Goal: Task Accomplishment & Management: Manage account settings

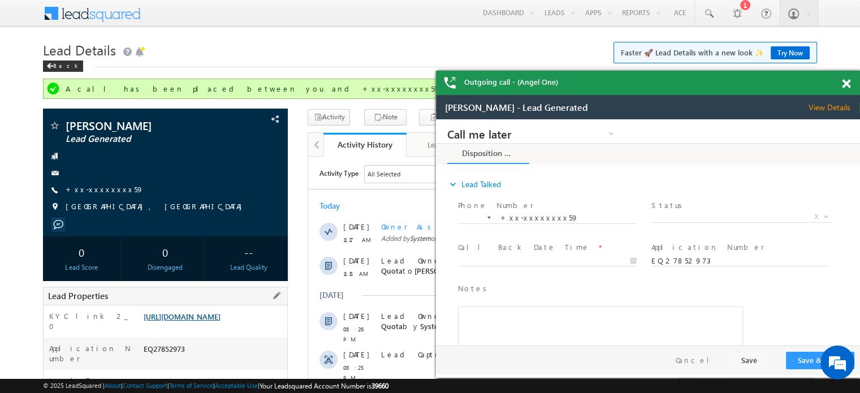
click at [0, 0] on link "https://angelbroking1-pk3em7sa.customui-test.leadsquared.com?leadId=71f158d5-77…" at bounding box center [0, 0] width 0 height 0
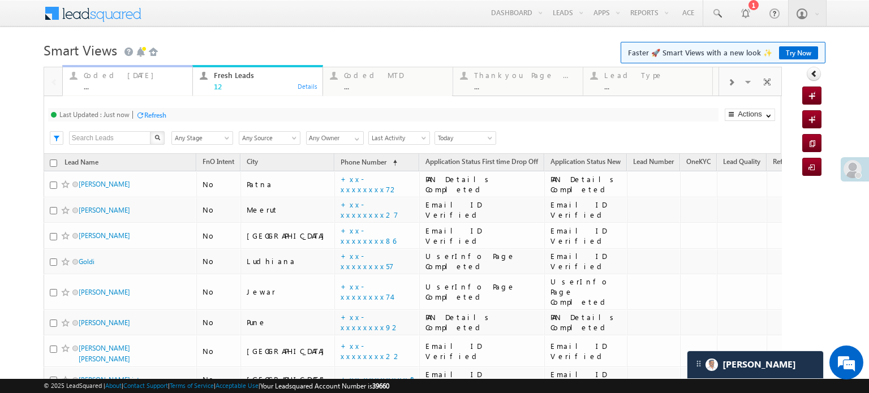
click at [117, 81] on div "Coded Today ..." at bounding box center [135, 79] width 102 height 22
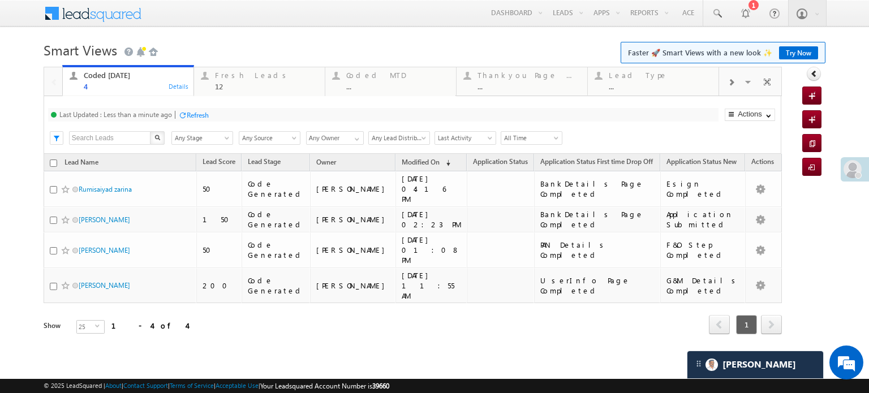
click at [197, 111] on div "Refresh" at bounding box center [198, 115] width 22 height 8
click at [201, 115] on div "Refresh" at bounding box center [198, 115] width 22 height 8
click at [223, 125] on div "Last Updated : Less than a minute ago Refresh Refreshing... Search X Lead Stage…" at bounding box center [413, 125] width 738 height 58
click at [238, 75] on div "Fresh Leads" at bounding box center [266, 75] width 103 height 9
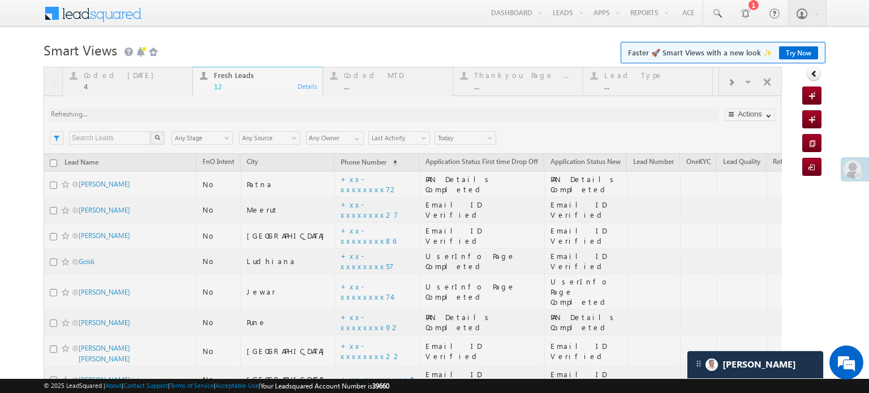
drag, startPoint x: 187, startPoint y: 104, endPoint x: 164, endPoint y: 115, distance: 25.3
click at [164, 115] on div at bounding box center [413, 317] width 738 height 501
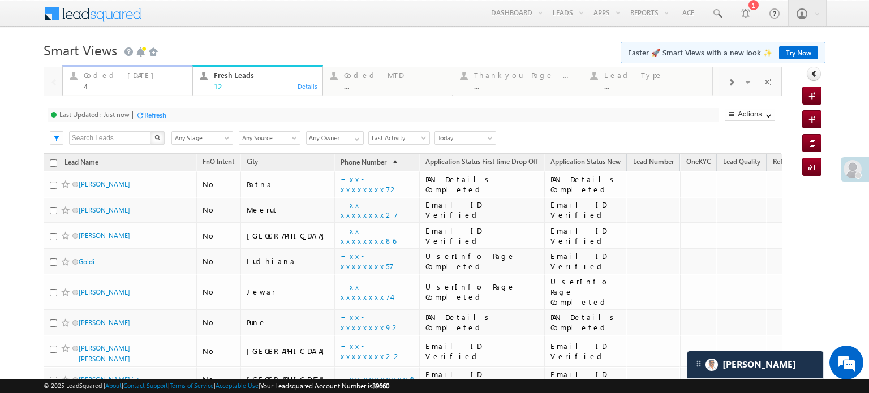
click at [129, 79] on div "Coded Today" at bounding box center [135, 75] width 102 height 9
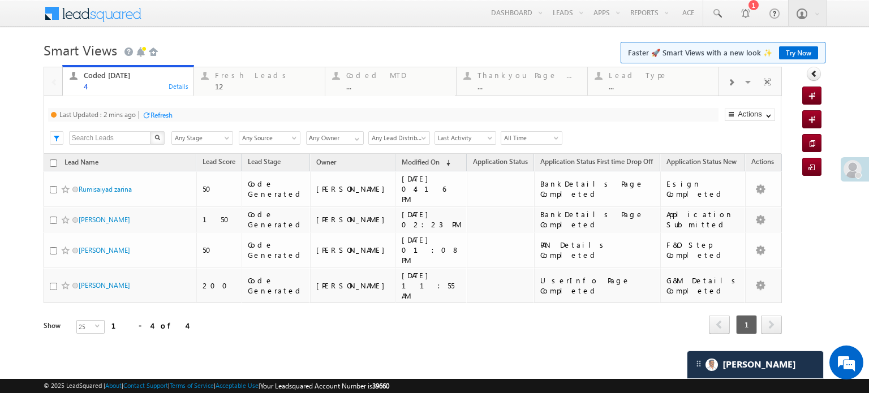
click at [156, 114] on div "Refresh" at bounding box center [161, 115] width 22 height 8
click at [149, 115] on div "Refresh" at bounding box center [155, 115] width 22 height 8
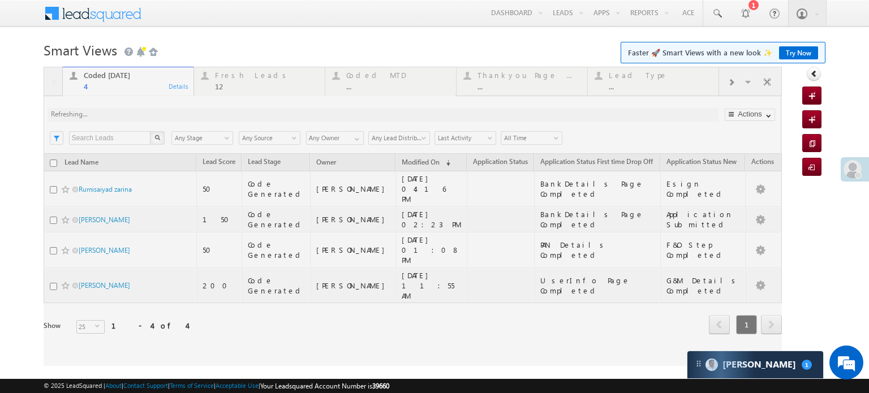
scroll to position [5671, 0]
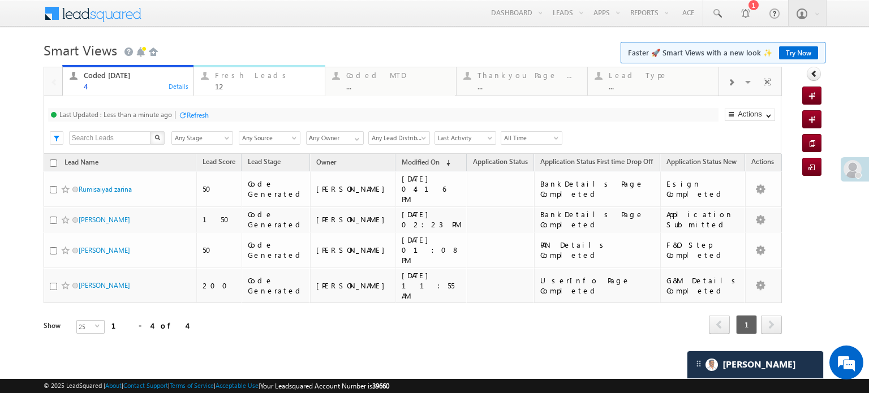
click at [230, 88] on div "12" at bounding box center [266, 86] width 103 height 8
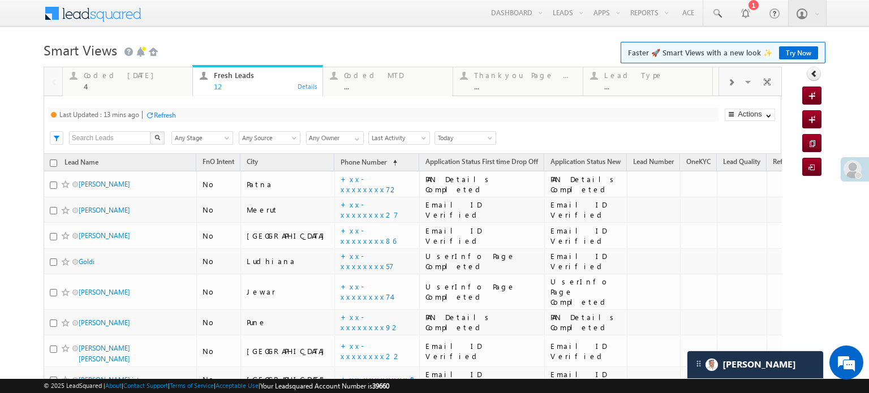
click at [165, 123] on div "Last Updated : 13 mins ago Refresh Refreshing... Search X Lead Stage Any Stage …" at bounding box center [413, 125] width 738 height 58
click at [165, 117] on div "Refresh" at bounding box center [165, 115] width 22 height 8
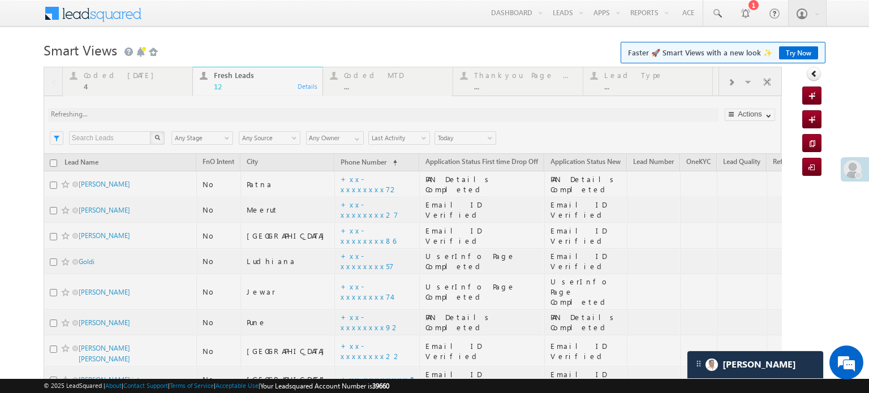
click at [165, 117] on div at bounding box center [413, 317] width 738 height 501
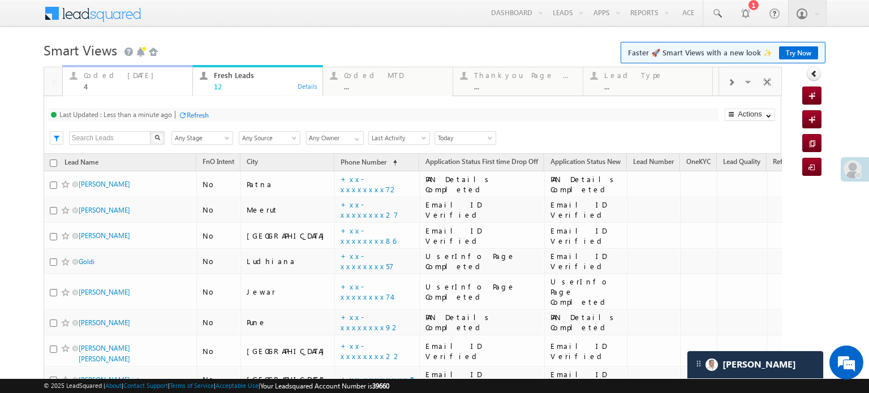
click at [81, 78] on div "Coded Today 4 Details" at bounding box center [127, 79] width 127 height 22
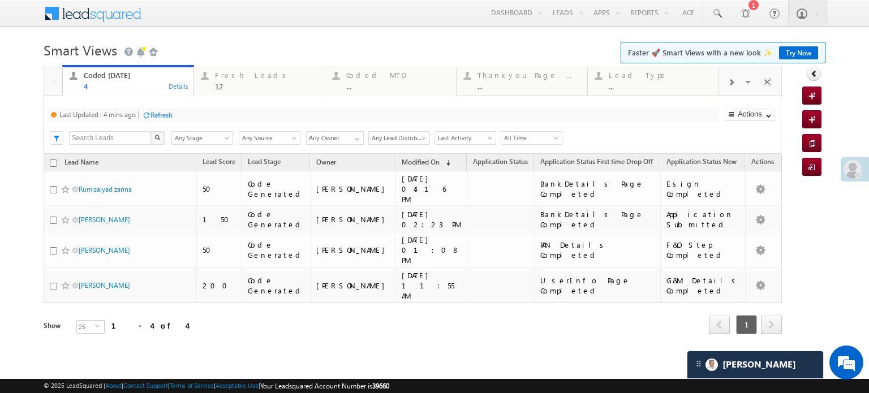
click at [165, 116] on div "Refresh" at bounding box center [161, 115] width 22 height 8
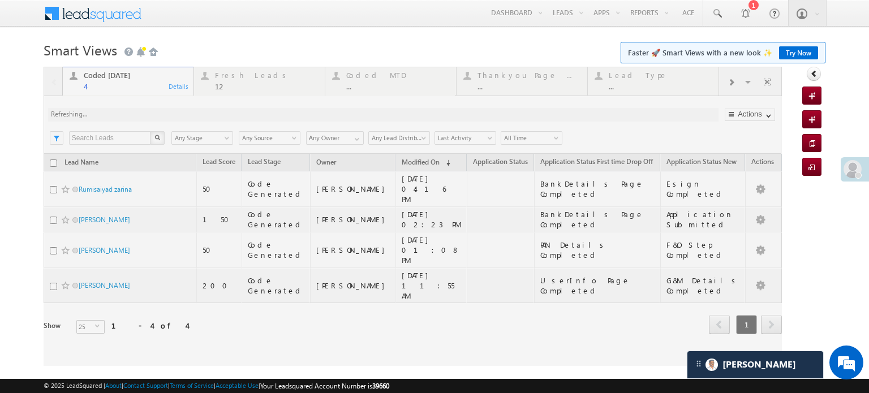
click at [165, 116] on div at bounding box center [413, 216] width 738 height 299
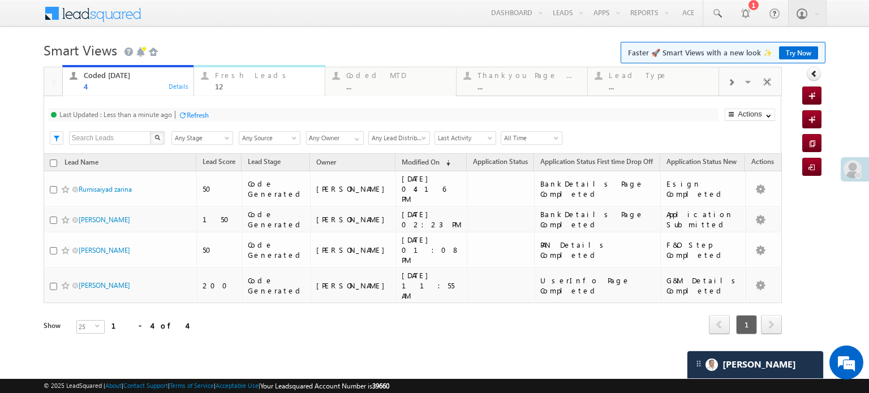
click at [226, 84] on div "12" at bounding box center [266, 86] width 103 height 8
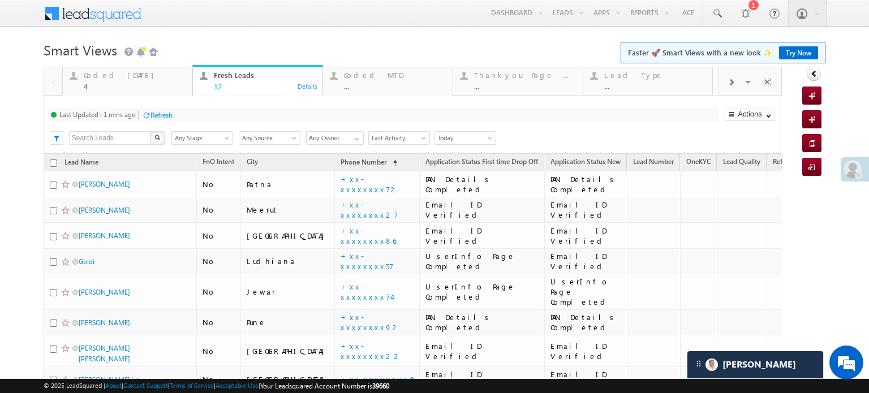
click at [169, 113] on div "Refresh" at bounding box center [161, 115] width 22 height 8
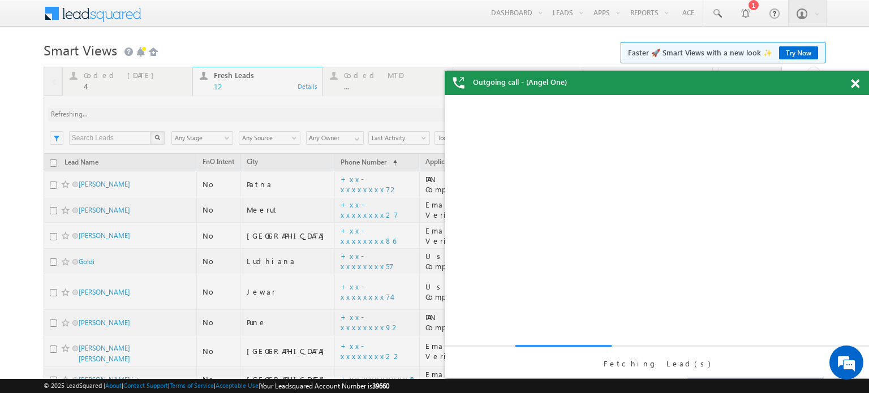
scroll to position [0, 0]
click at [853, 83] on span at bounding box center [855, 84] width 8 height 10
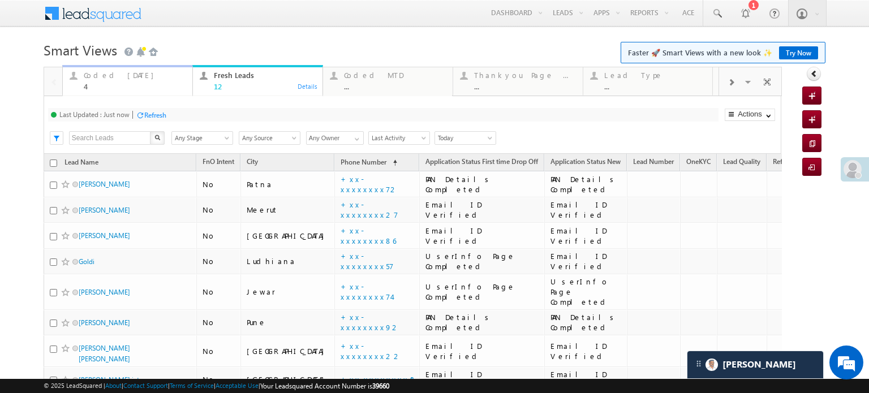
click at [80, 80] on div "Coded Today 4 Details" at bounding box center [127, 79] width 127 height 22
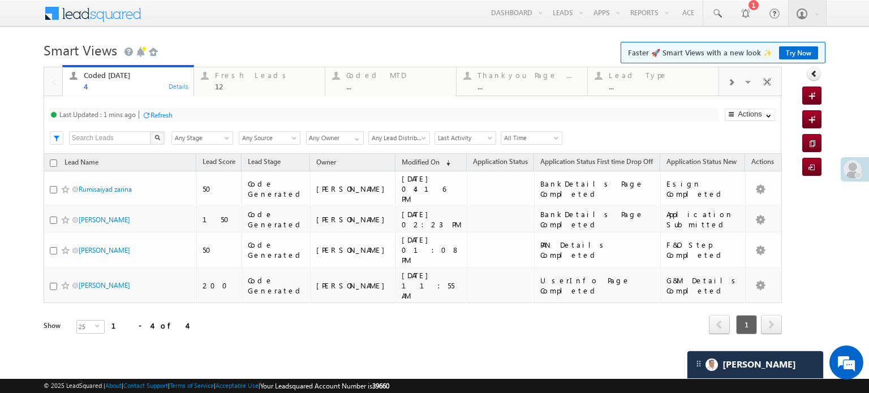
click at [142, 118] on div "Last Updated : 1 mins ago Refresh Refreshing..." at bounding box center [383, 115] width 670 height 14
click at [149, 113] on div at bounding box center [146, 115] width 8 height 8
click at [221, 72] on div "Fresh Leads" at bounding box center [266, 75] width 103 height 9
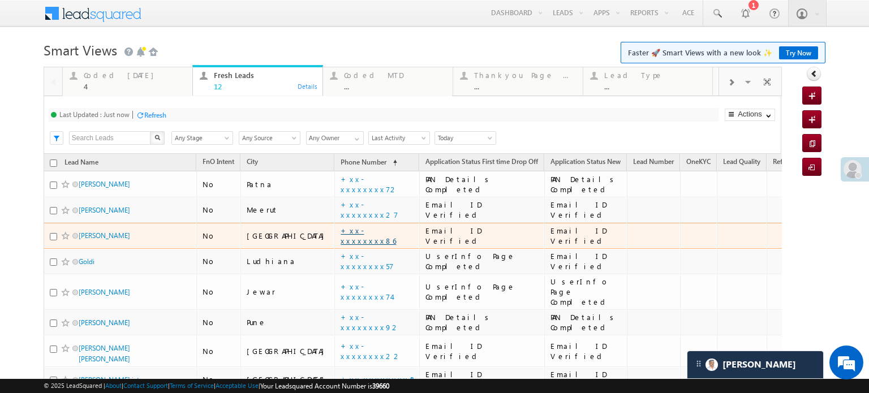
click at [341, 239] on link "+xx-xxxxxxxx86" at bounding box center [368, 236] width 55 height 20
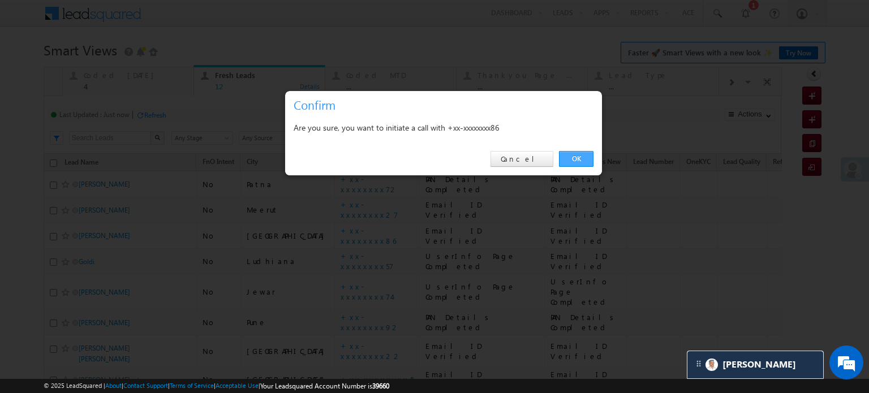
click at [562, 158] on link "OK" at bounding box center [576, 159] width 35 height 16
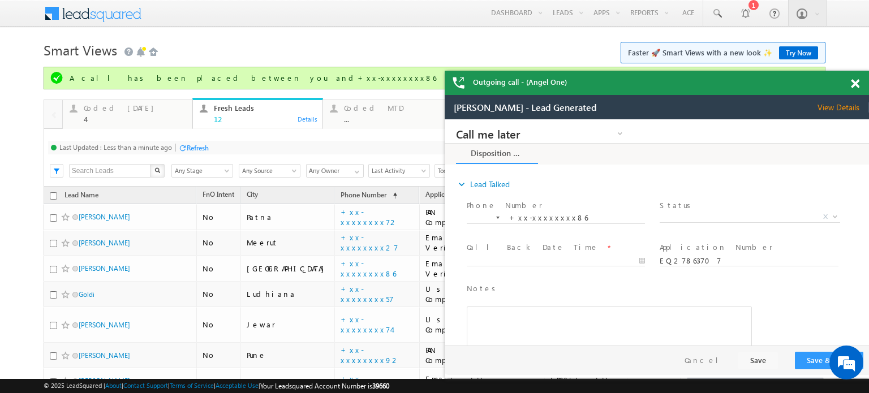
click at [853, 81] on span at bounding box center [855, 84] width 8 height 10
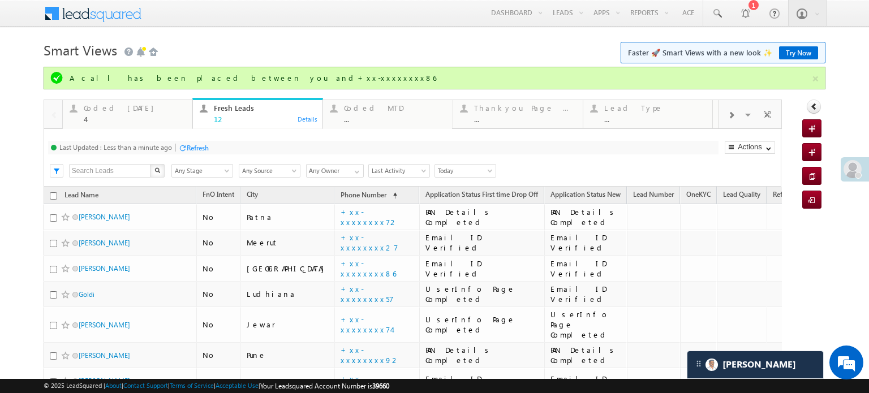
click at [190, 148] on div "Refresh" at bounding box center [198, 148] width 22 height 8
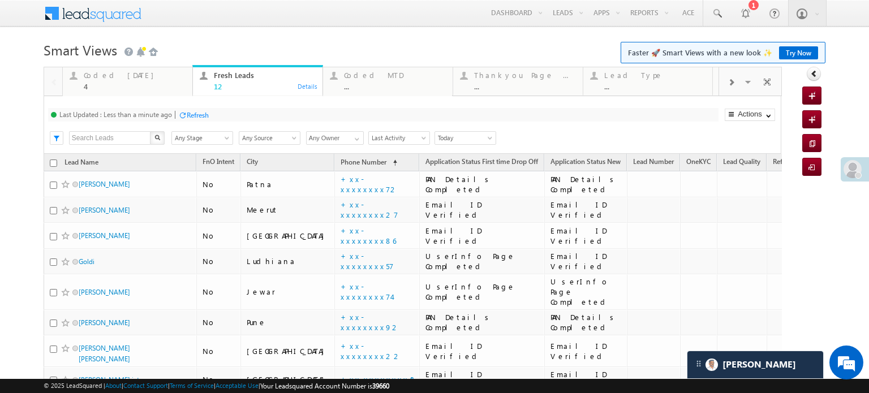
click at [189, 117] on div "Refresh" at bounding box center [198, 115] width 22 height 8
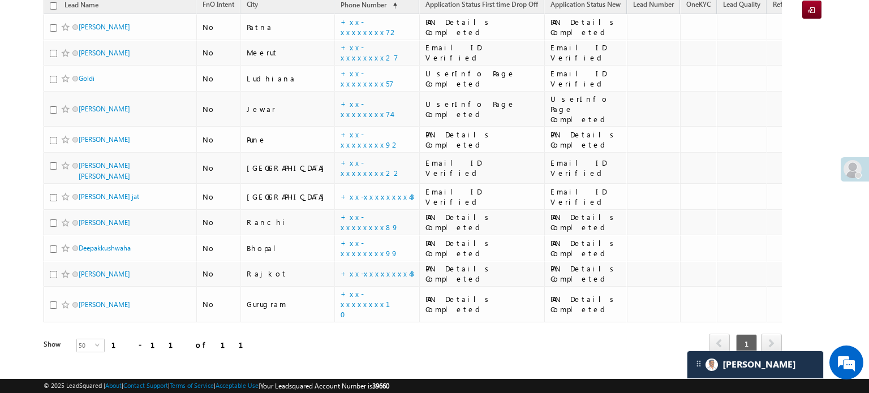
scroll to position [5793, 0]
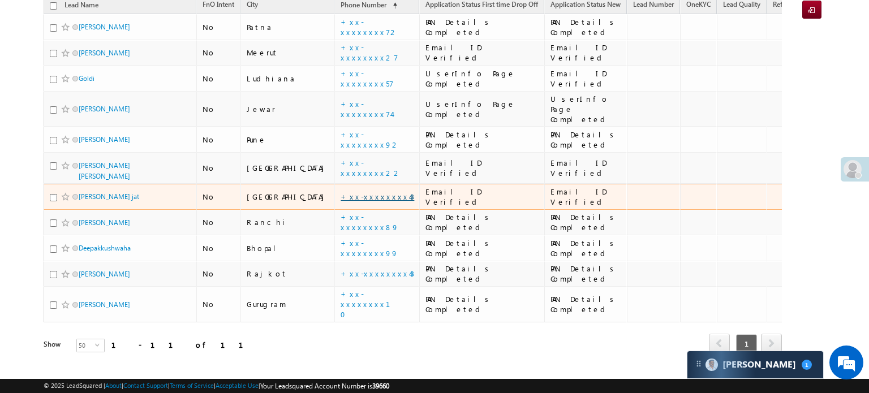
click at [341, 192] on link "+xx-xxxxxxxx43" at bounding box center [378, 197] width 74 height 10
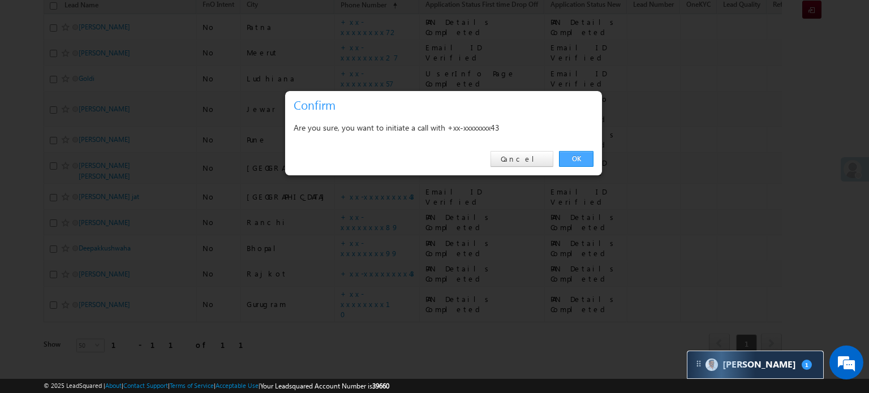
click at [571, 158] on link "OK" at bounding box center [576, 159] width 35 height 16
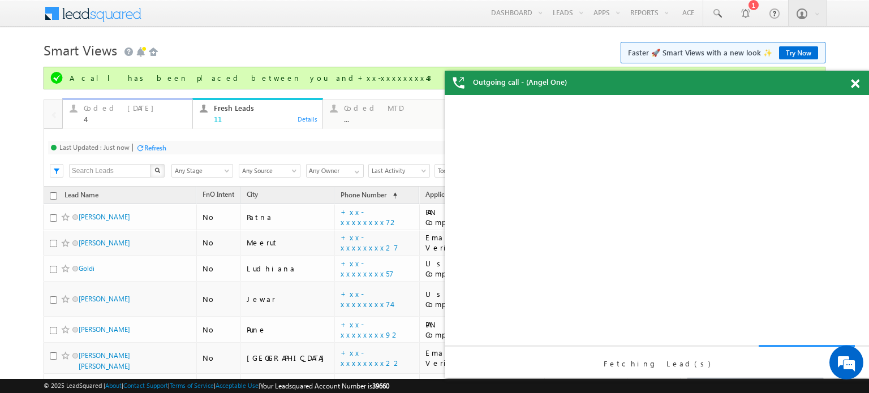
scroll to position [0, 0]
click at [113, 110] on div "Coded Today" at bounding box center [135, 108] width 102 height 9
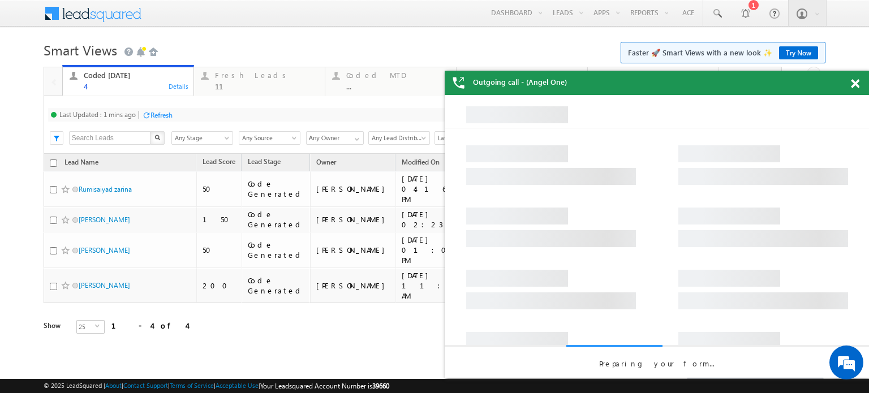
click at [163, 116] on div "Refresh" at bounding box center [161, 115] width 22 height 8
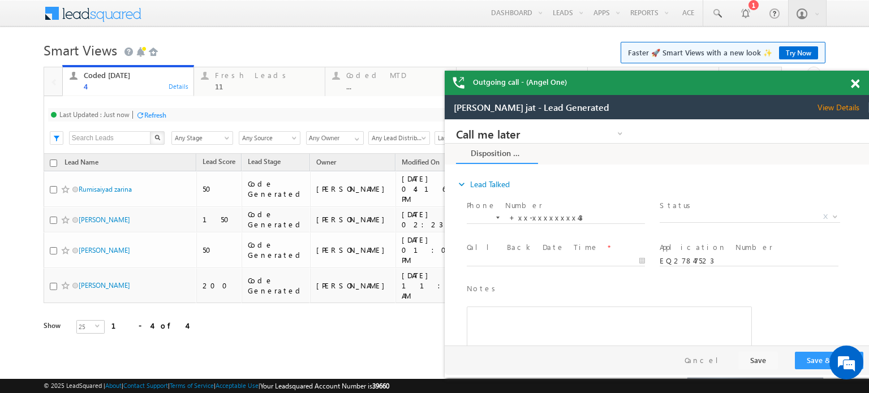
click at [855, 83] on span at bounding box center [855, 84] width 8 height 10
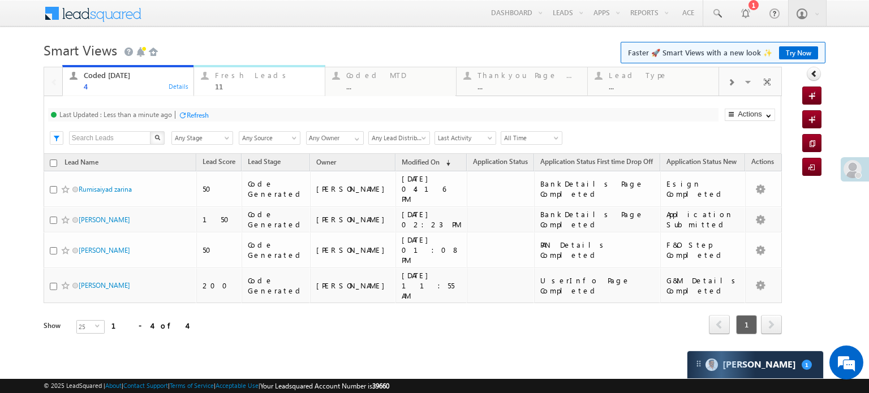
click at [219, 72] on div "Fresh Leads" at bounding box center [266, 75] width 103 height 9
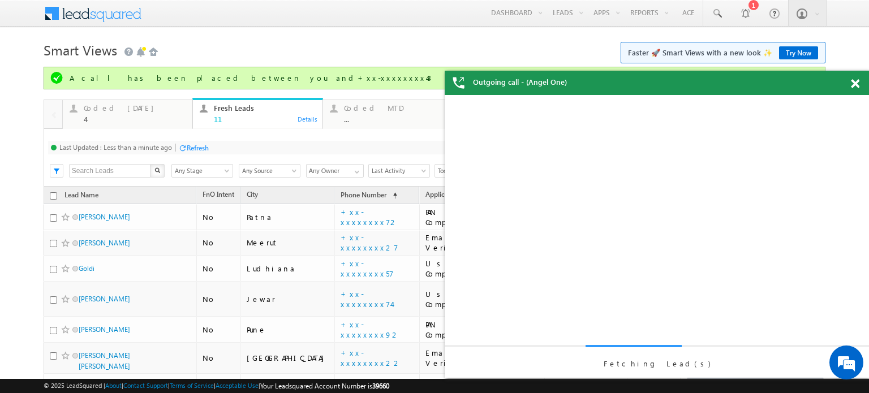
click at [196, 142] on div "Refresh" at bounding box center [193, 147] width 31 height 11
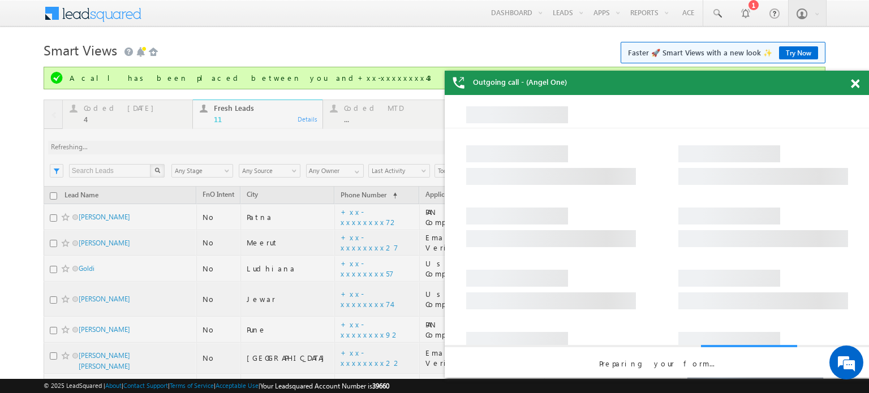
click at [854, 82] on span at bounding box center [855, 84] width 8 height 10
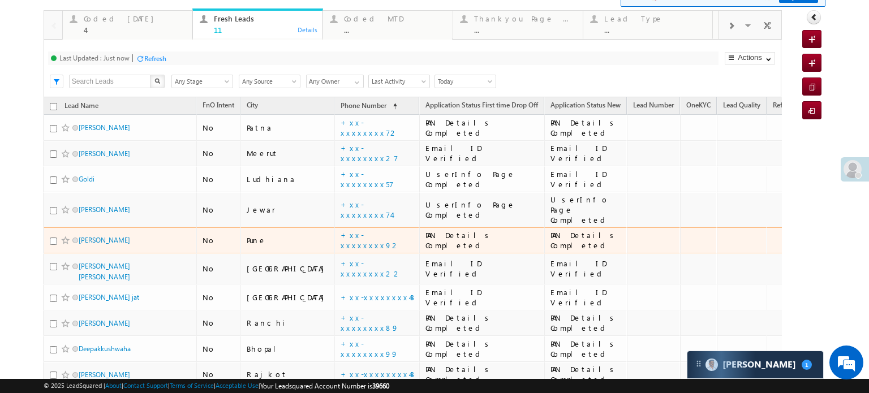
scroll to position [113, 0]
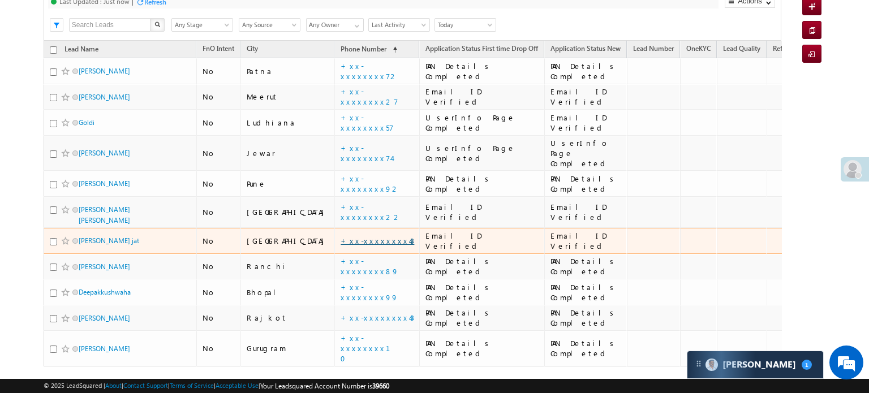
click at [341, 236] on link "+xx-xxxxxxxx43" at bounding box center [378, 241] width 74 height 10
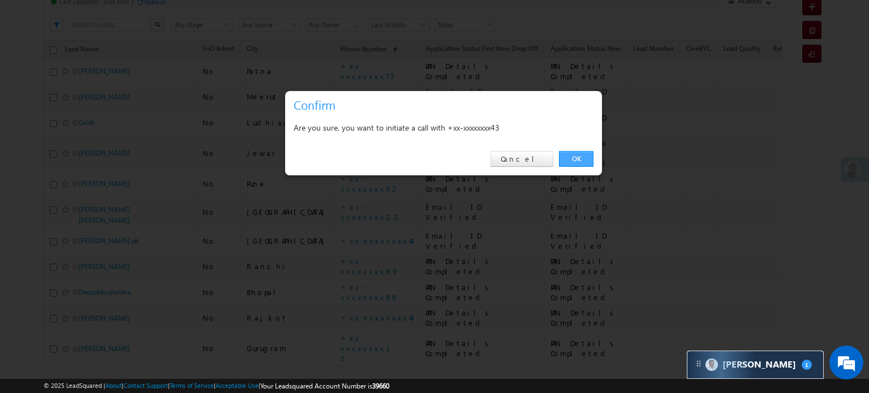
click at [575, 163] on link "OK" at bounding box center [576, 159] width 35 height 16
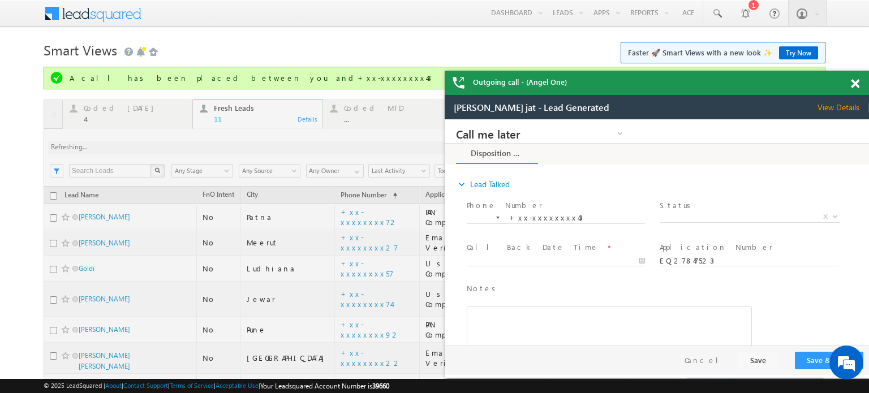
scroll to position [0, 0]
click at [855, 84] on span at bounding box center [855, 84] width 8 height 10
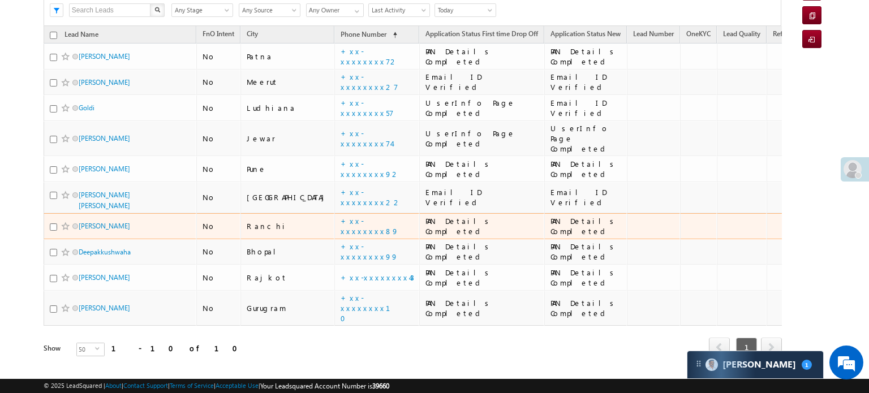
scroll to position [132, 0]
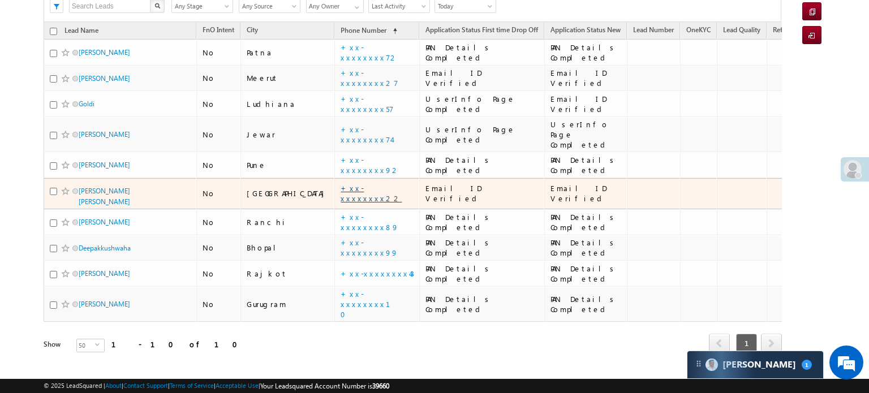
click at [341, 183] on link "+xx-xxxxxxxx22" at bounding box center [371, 193] width 61 height 20
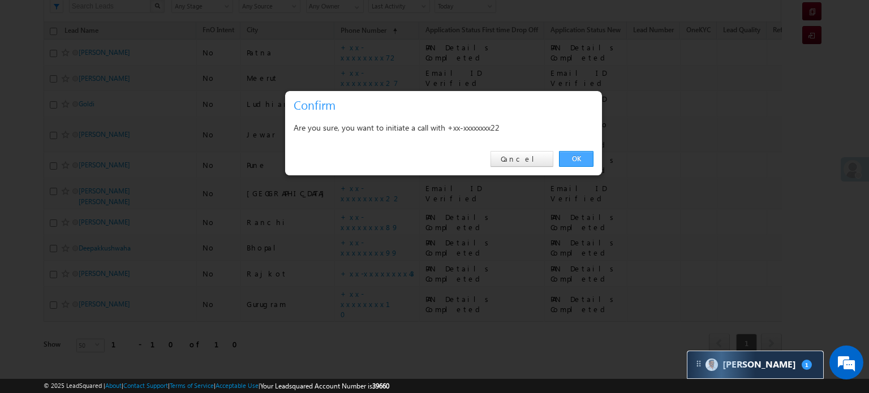
click at [582, 156] on link "OK" at bounding box center [576, 159] width 35 height 16
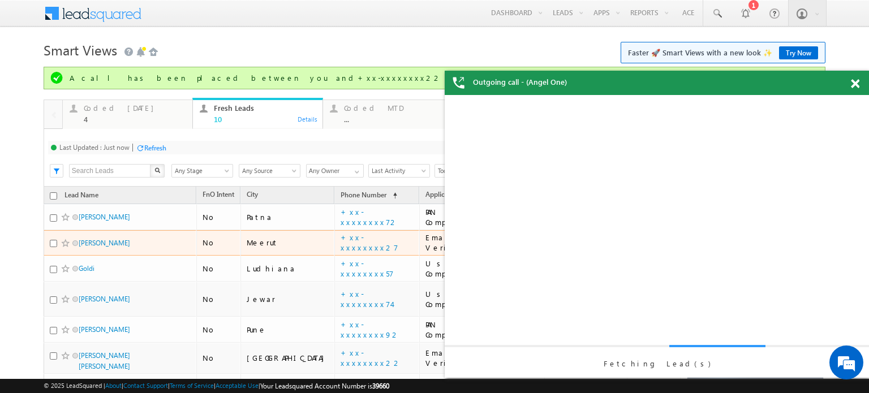
scroll to position [0, 0]
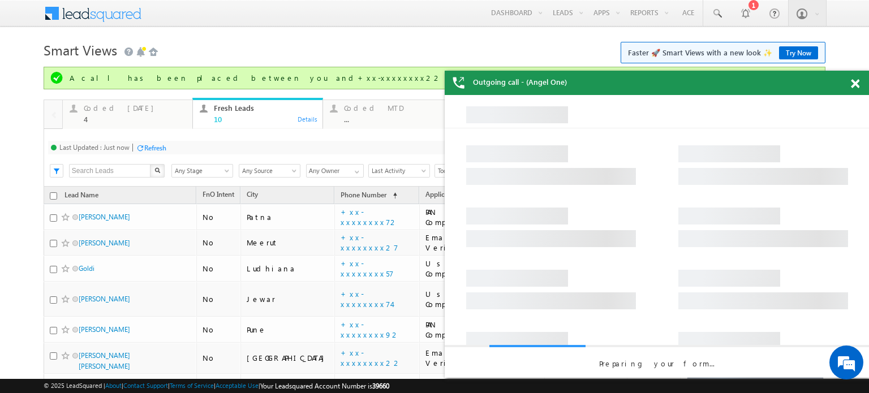
click at [855, 78] on div at bounding box center [861, 82] width 15 height 22
click at [852, 82] on span at bounding box center [855, 84] width 8 height 10
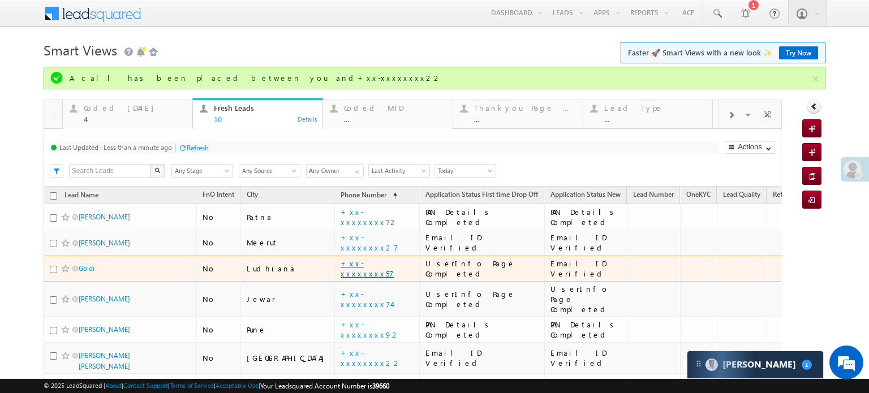
click at [341, 269] on link "+xx-xxxxxxxx57" at bounding box center [367, 269] width 53 height 20
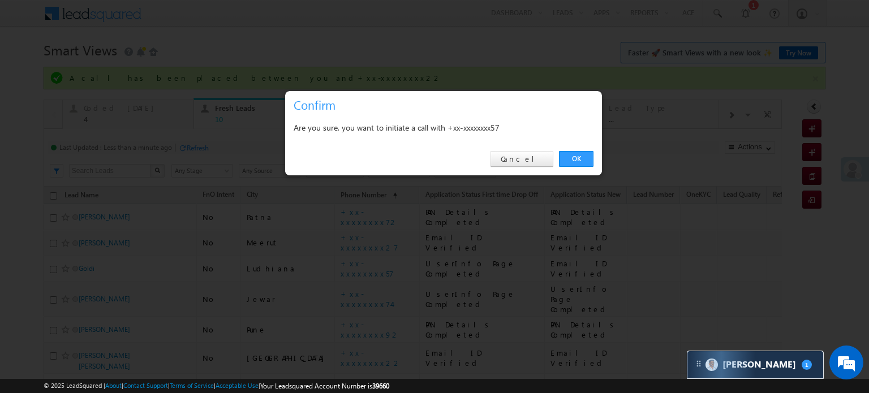
click at [569, 150] on div "OK Cancel" at bounding box center [443, 159] width 317 height 32
click at [573, 156] on link "OK" at bounding box center [576, 159] width 35 height 16
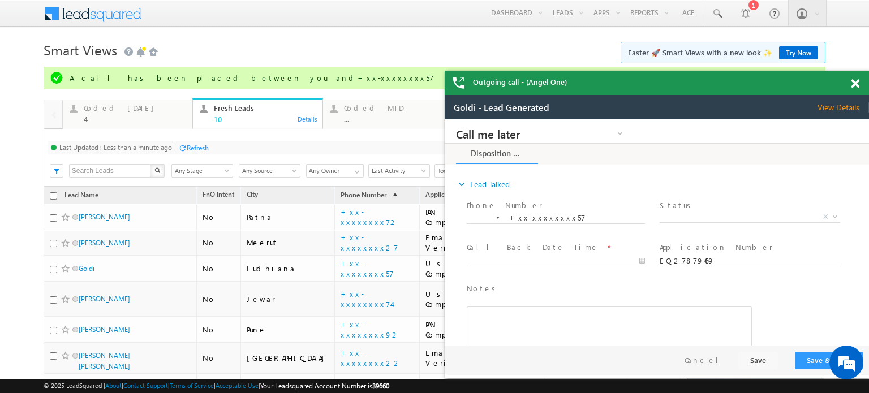
click at [855, 80] on span at bounding box center [855, 84] width 8 height 10
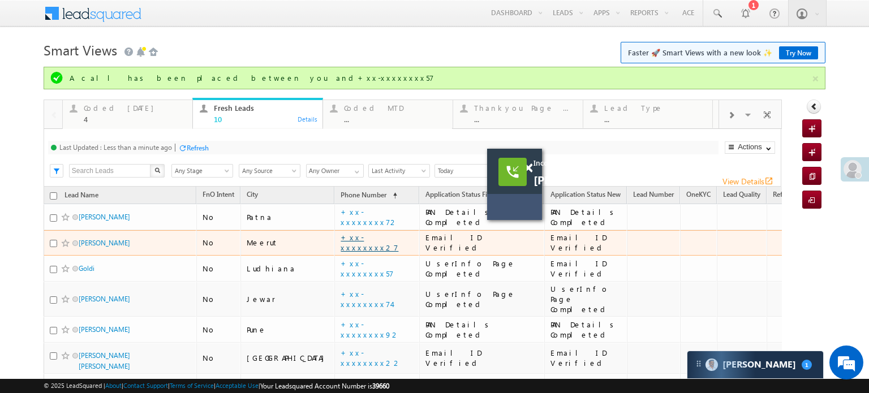
click at [341, 242] on link "+xx-xxxxxxxx27" at bounding box center [370, 243] width 58 height 20
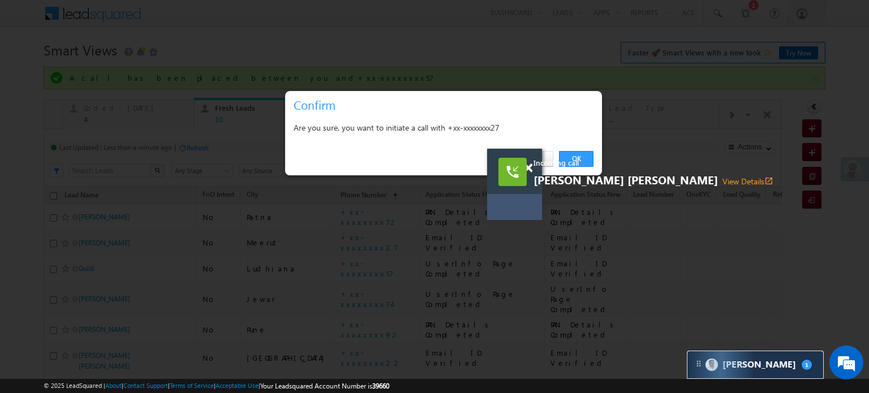
click at [588, 158] on span "Incoming call" at bounding box center [669, 163] width 272 height 10
click at [527, 165] on span at bounding box center [528, 168] width 8 height 10
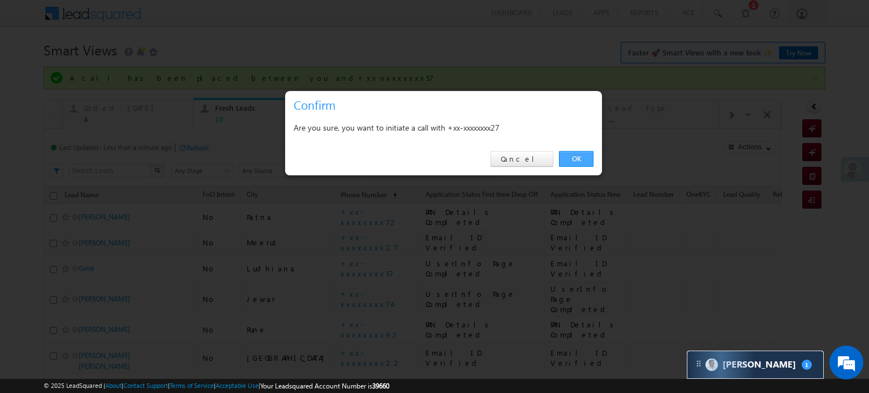
click at [569, 156] on link "OK" at bounding box center [576, 159] width 35 height 16
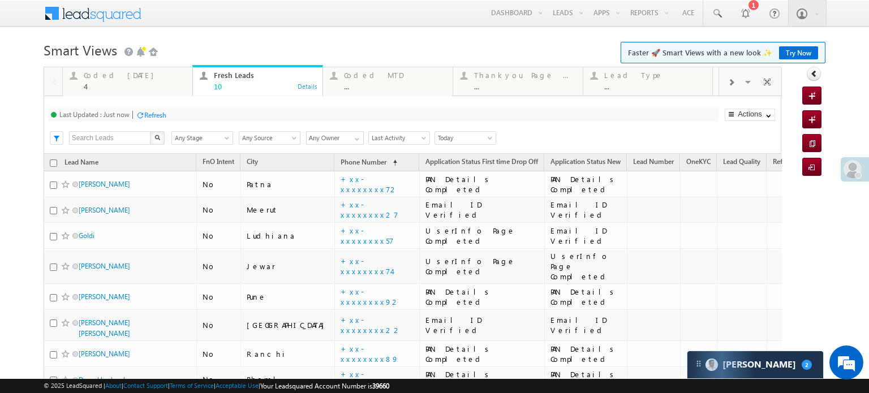
scroll to position [5916, 0]
click at [152, 110] on div "Refresh" at bounding box center [151, 114] width 31 height 11
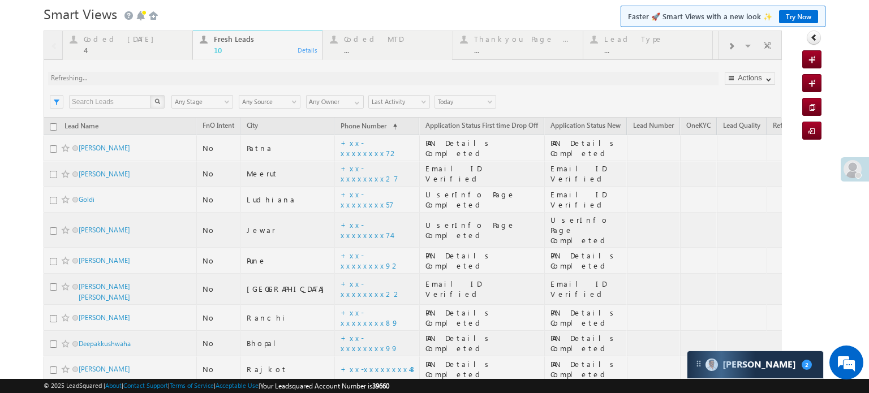
scroll to position [57, 0]
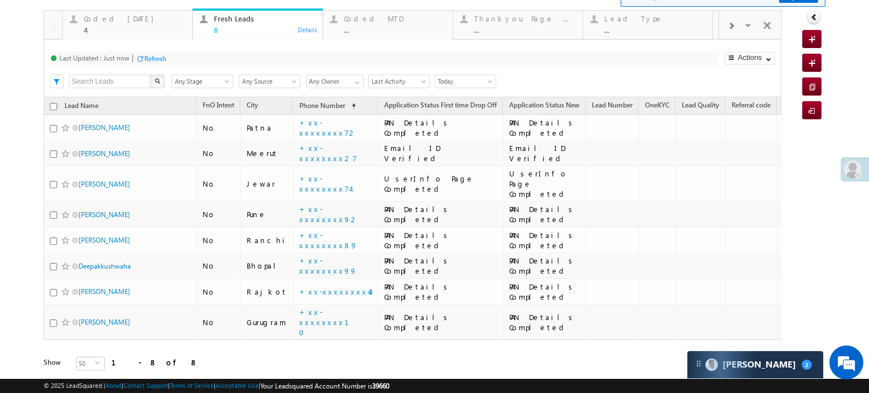
click at [168, 55] on div "Last Updated : Just now Refresh Refreshing..." at bounding box center [383, 58] width 670 height 14
click at [163, 56] on div "Refresh" at bounding box center [155, 58] width 22 height 8
click at [115, 28] on div "4" at bounding box center [135, 29] width 102 height 8
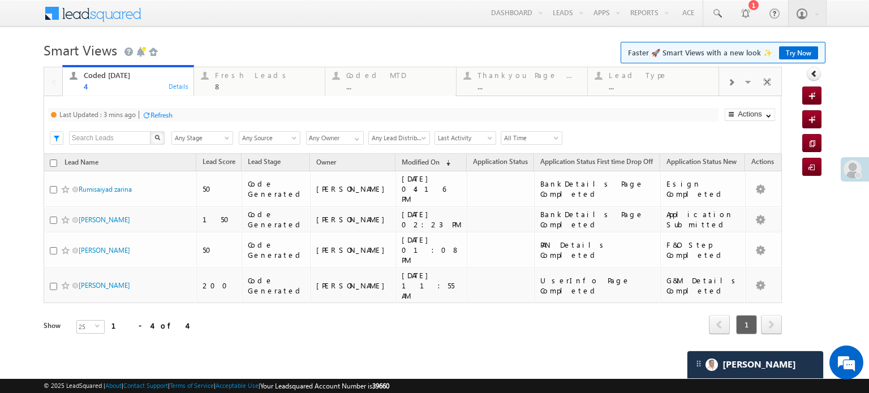
click at [167, 120] on div "Refresh" at bounding box center [157, 114] width 31 height 11
click at [197, 111] on div "Refresh" at bounding box center [198, 115] width 22 height 8
click at [249, 81] on div "Fresh Leads 8" at bounding box center [266, 79] width 103 height 22
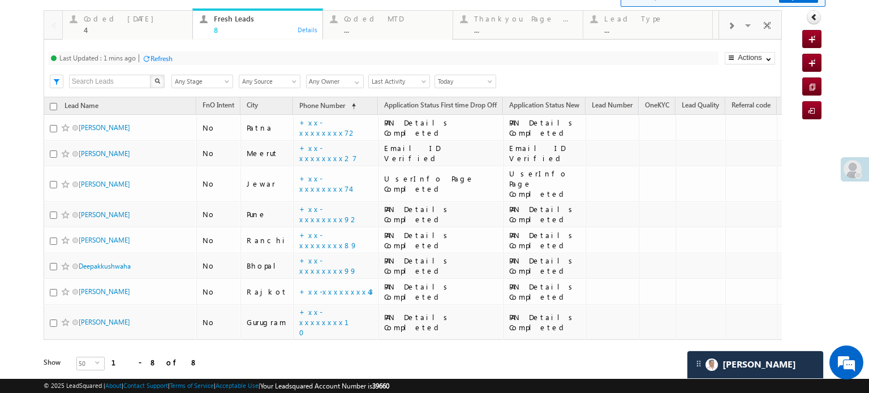
click at [172, 59] on div "Refresh" at bounding box center [161, 58] width 22 height 8
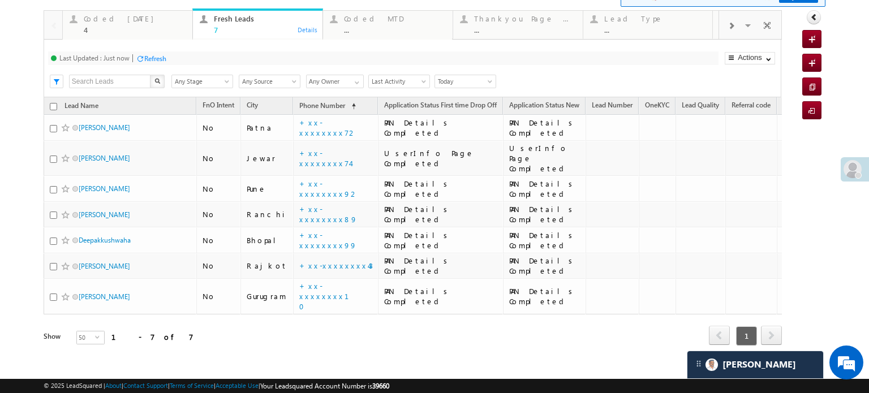
scroll to position [55, 0]
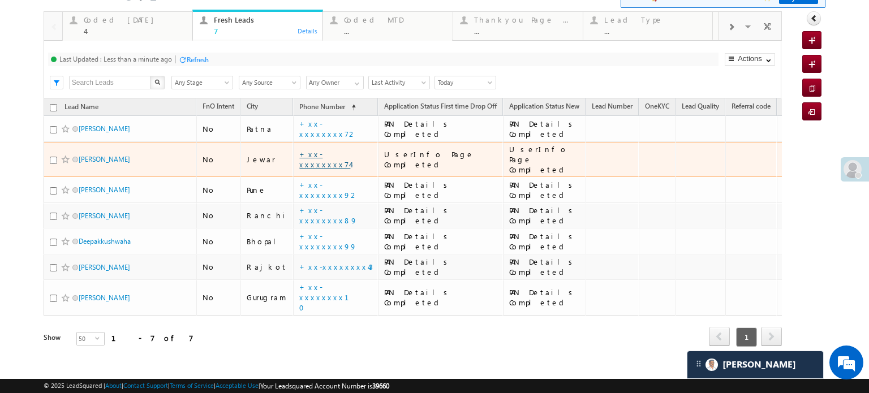
click at [317, 149] on link "+xx-xxxxxxxx74" at bounding box center [324, 159] width 51 height 20
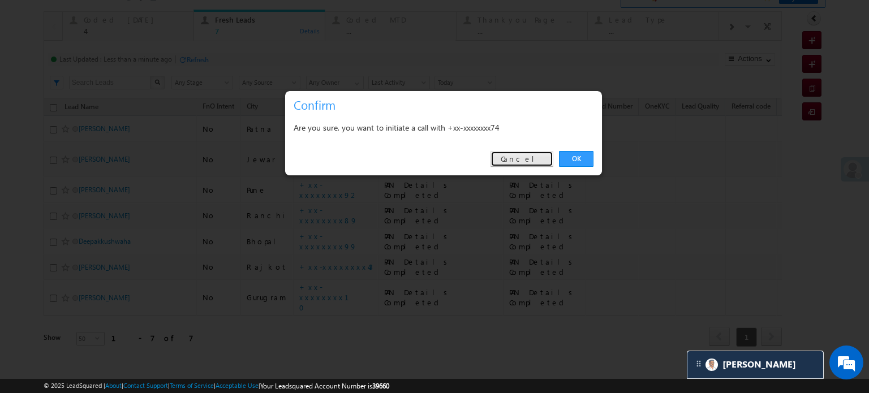
click at [530, 158] on link "Cancel" at bounding box center [521, 159] width 63 height 16
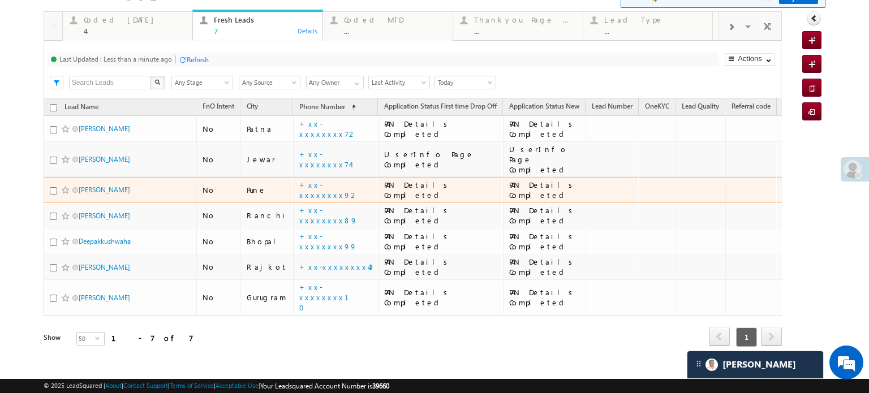
click at [325, 177] on td "+xx-xxxxxxxx92" at bounding box center [335, 190] width 85 height 26
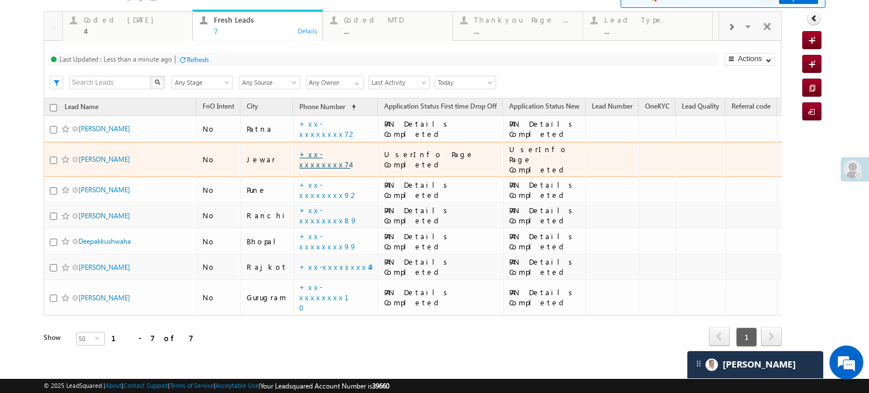
click at [321, 152] on link "+xx-xxxxxxxx74" at bounding box center [324, 159] width 51 height 20
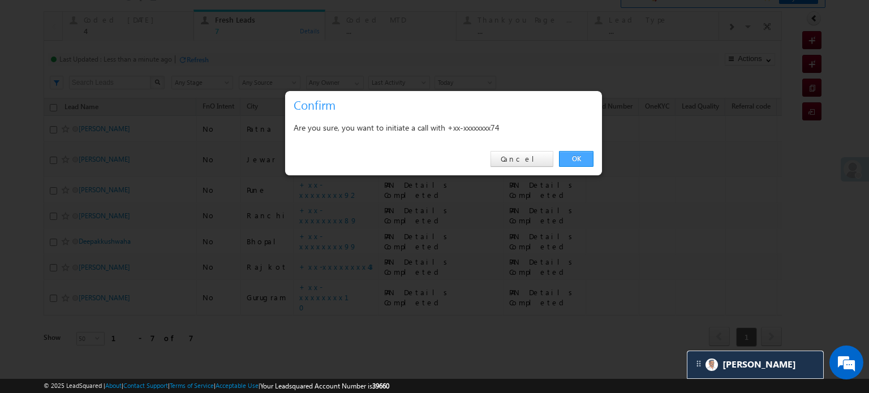
click at [575, 161] on link "OK" at bounding box center [576, 159] width 35 height 16
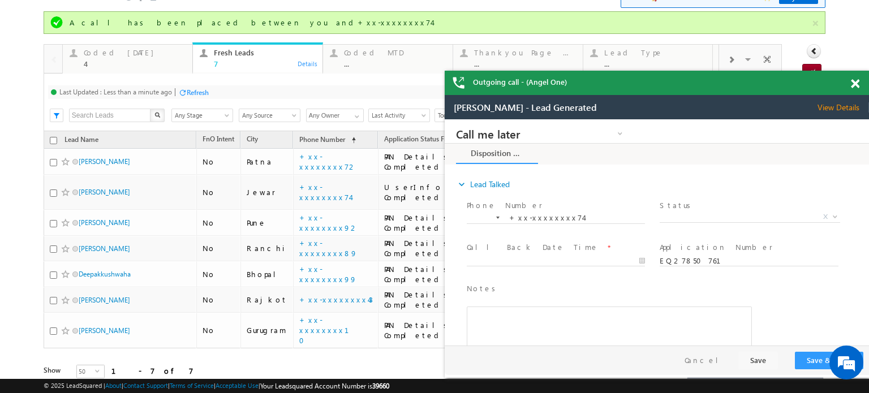
scroll to position [0, 0]
click at [850, 89] on div "Outgoing call - (Angel One)" at bounding box center [657, 83] width 424 height 24
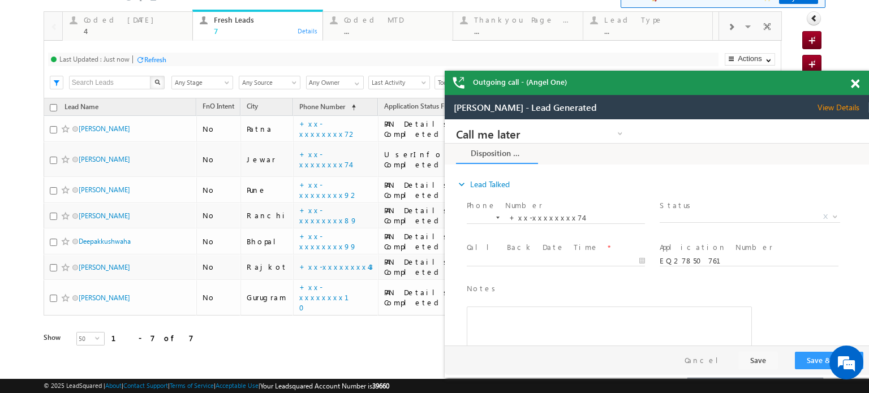
click at [857, 88] on span at bounding box center [855, 84] width 8 height 10
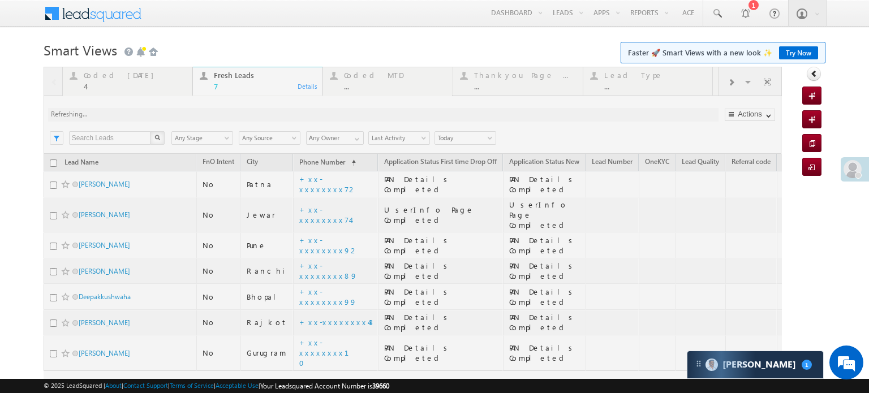
scroll to position [6049, 0]
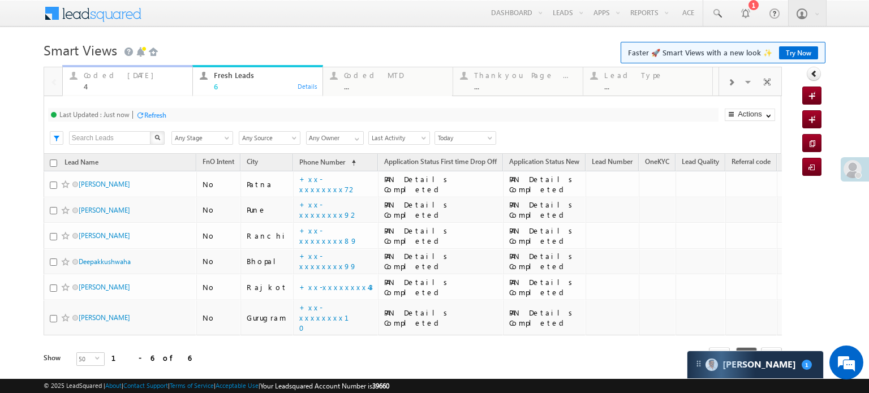
click at [109, 81] on div "Coded Today 4" at bounding box center [135, 79] width 102 height 22
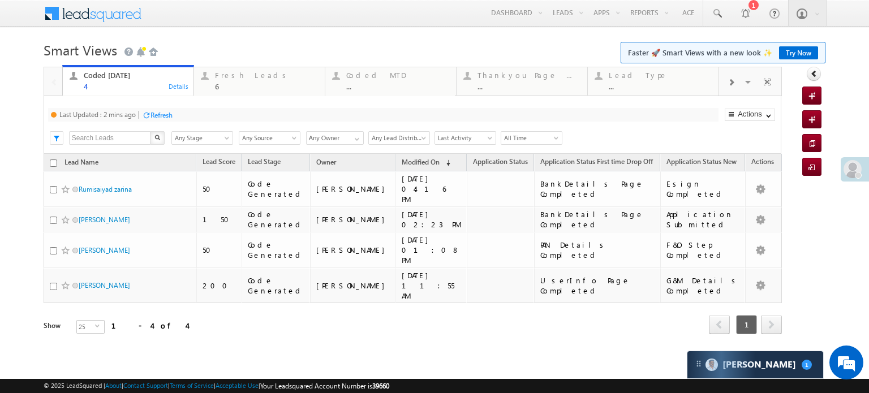
click at [156, 115] on div "Refresh" at bounding box center [161, 115] width 22 height 8
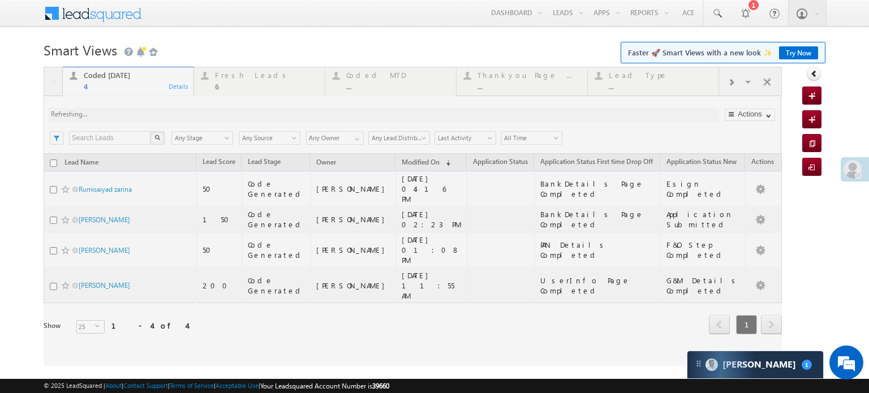
click at [156, 115] on div at bounding box center [413, 216] width 738 height 299
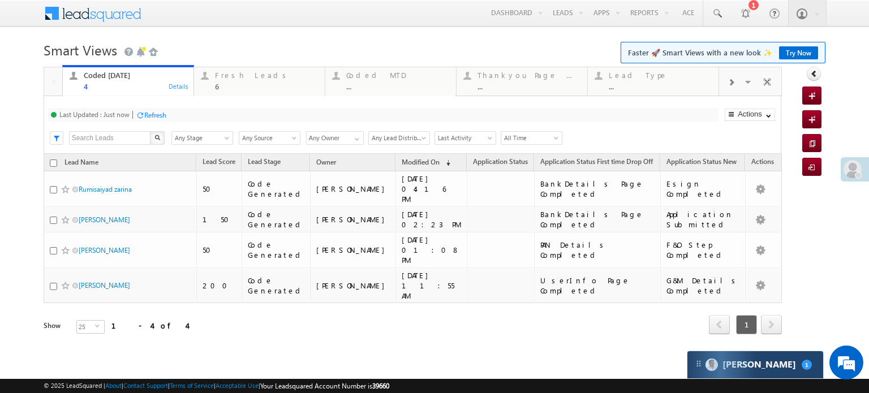
click at [734, 353] on div "Carter 1" at bounding box center [755, 364] width 136 height 27
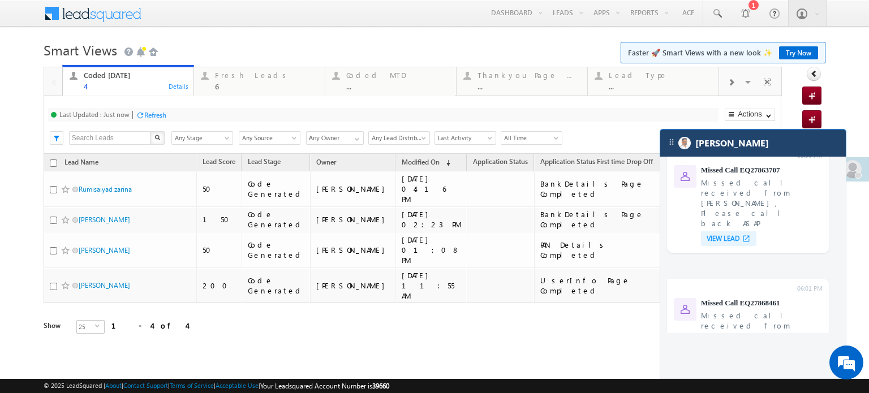
scroll to position [4998, 0]
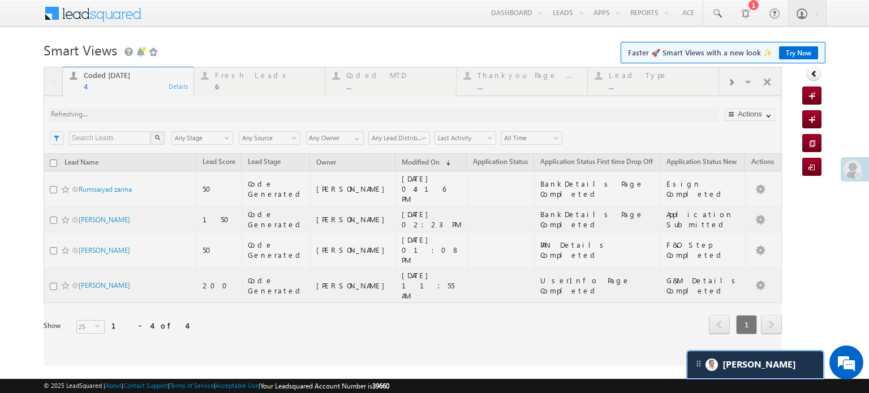
scroll to position [5051, 0]
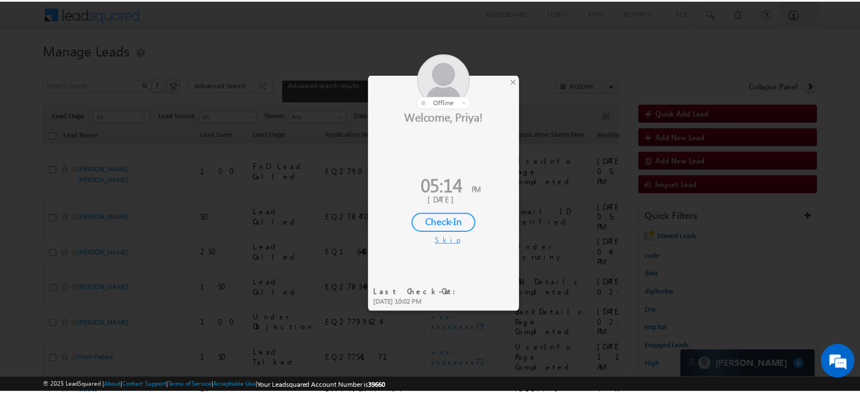
scroll to position [5537, 0]
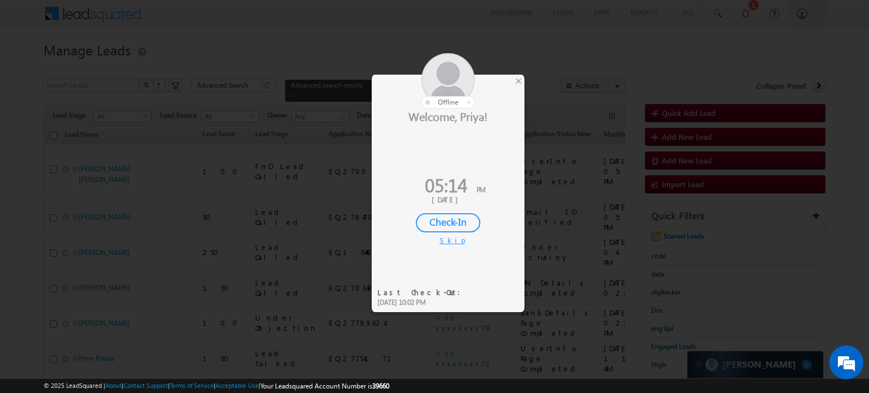
click at [513, 81] on div at bounding box center [448, 80] width 153 height 55
click at [518, 80] on div "×" at bounding box center [519, 81] width 12 height 12
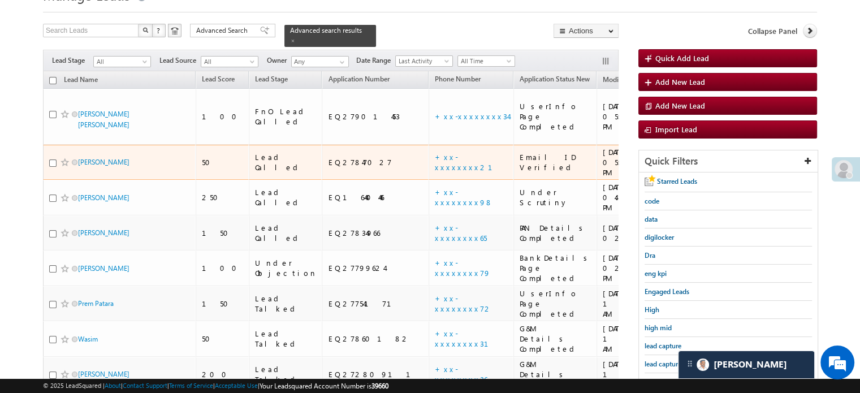
scroll to position [113, 0]
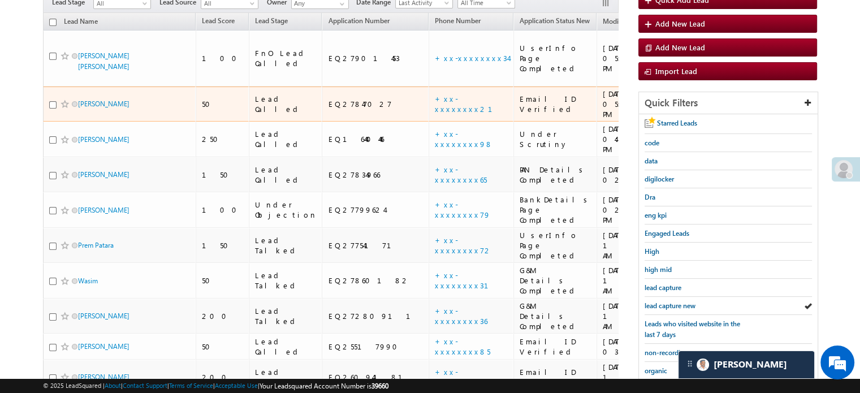
click at [429, 87] on td "+xx-xxxxxxxx21" at bounding box center [471, 105] width 85 height 36
click at [435, 94] on link "+xx-xxxxxxxx21" at bounding box center [470, 104] width 71 height 20
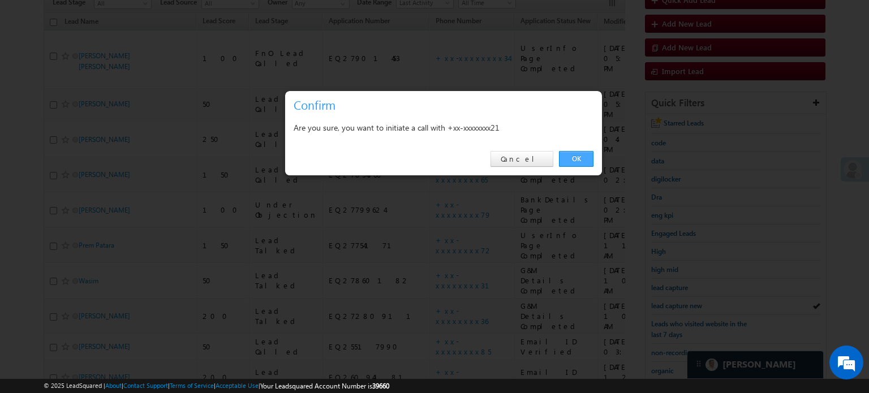
click at [576, 157] on link "OK" at bounding box center [576, 159] width 35 height 16
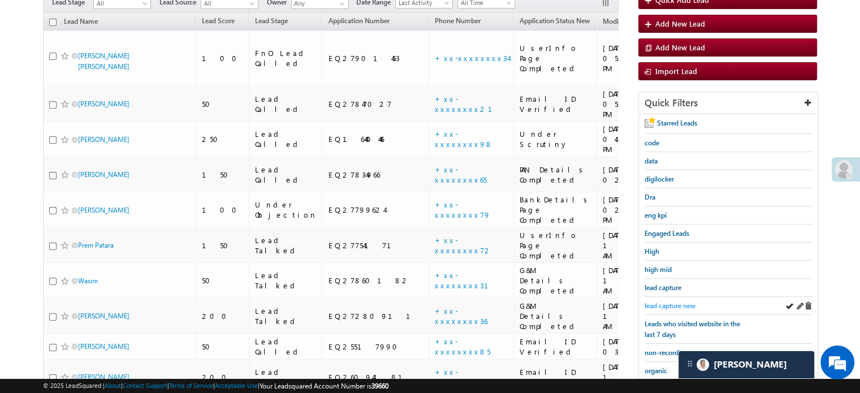
click at [668, 304] on span "lead capture new" at bounding box center [670, 306] width 51 height 8
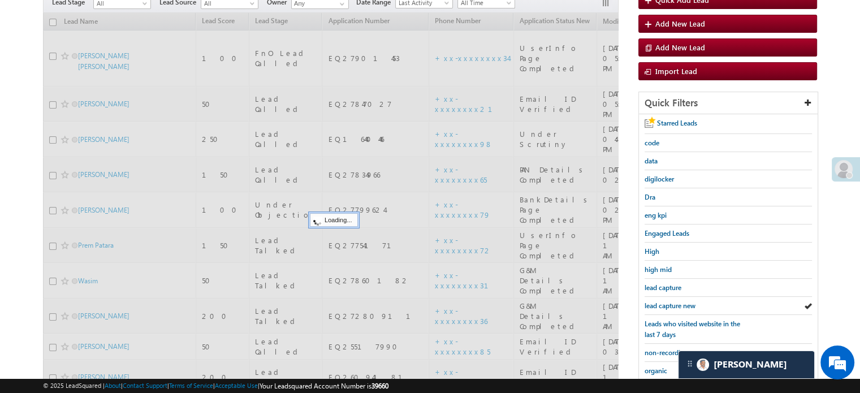
click at [668, 304] on span "lead capture new" at bounding box center [670, 306] width 51 height 8
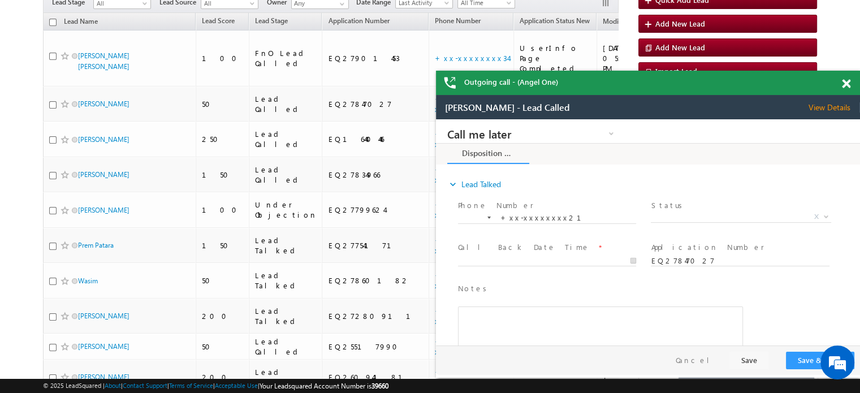
scroll to position [0, 0]
click at [847, 81] on span at bounding box center [846, 84] width 8 height 10
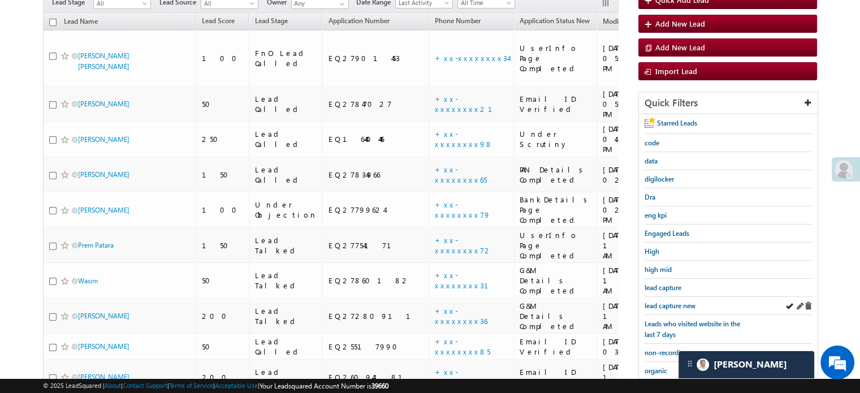
click at [666, 309] on div "lead capture new" at bounding box center [728, 306] width 167 height 18
click at [669, 305] on span "lead capture new" at bounding box center [670, 306] width 51 height 8
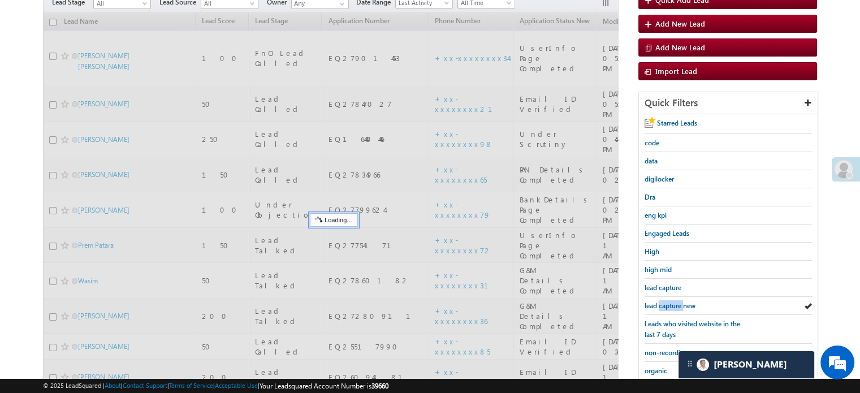
click at [669, 305] on span "lead capture new" at bounding box center [670, 306] width 51 height 8
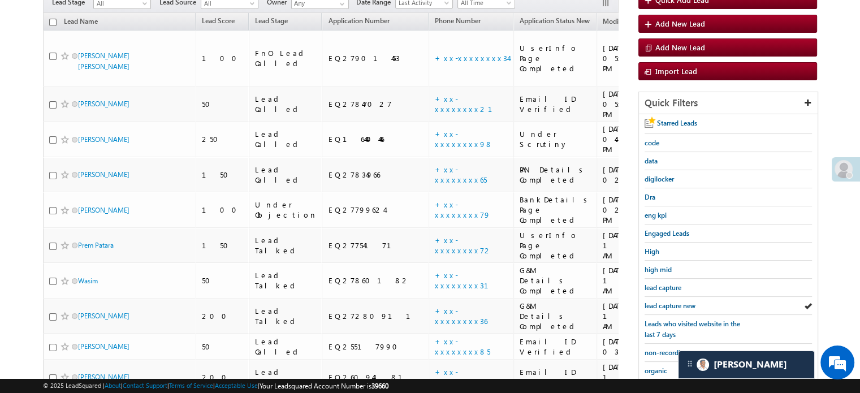
click at [669, 305] on span "lead capture new" at bounding box center [670, 306] width 51 height 8
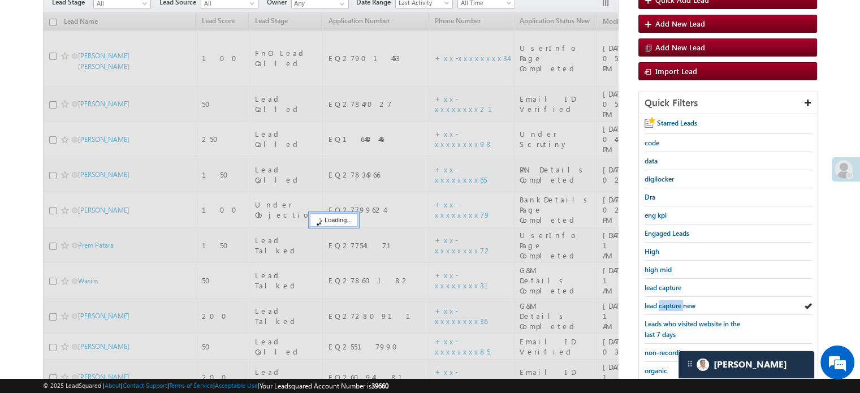
click at [669, 305] on span "lead capture new" at bounding box center [670, 306] width 51 height 8
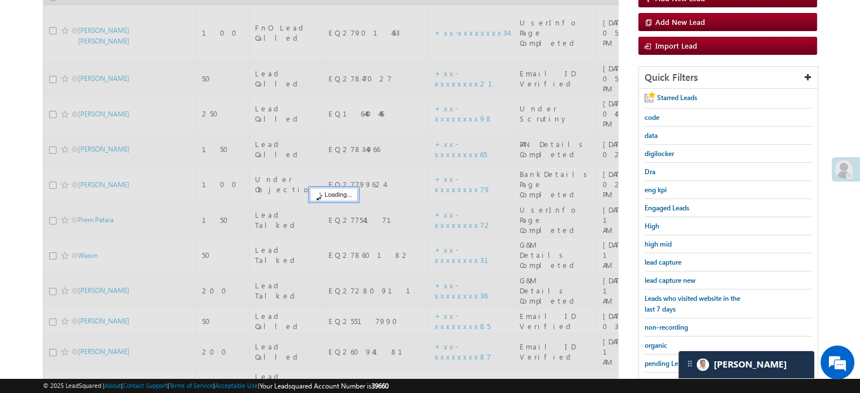
scroll to position [113, 0]
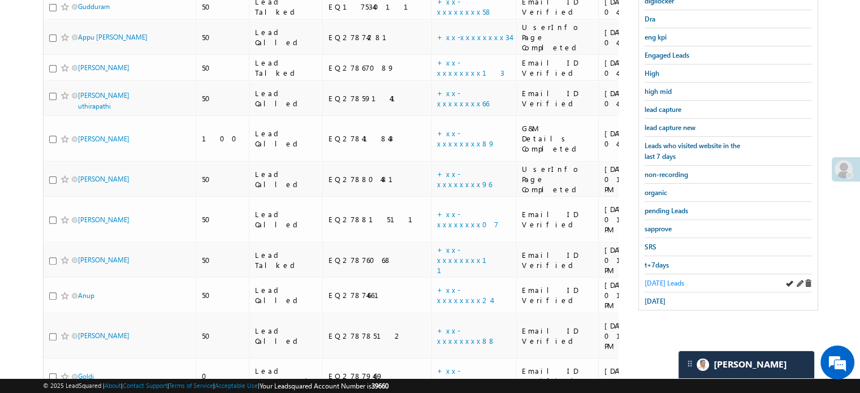
click at [664, 279] on span "Today's Leads" at bounding box center [665, 283] width 40 height 8
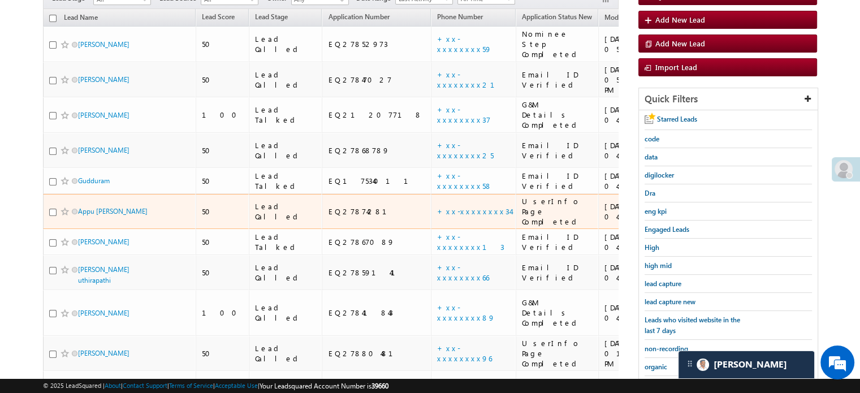
scroll to position [235, 0]
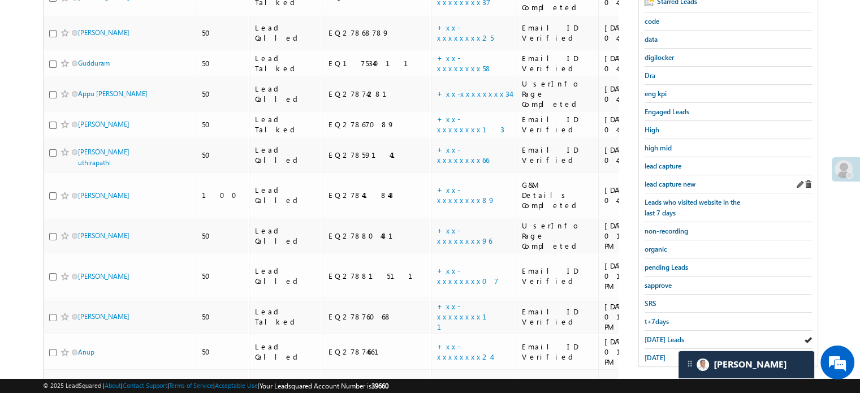
click at [688, 175] on div "lead capture new" at bounding box center [728, 184] width 167 height 18
click at [675, 180] on span "lead capture new" at bounding box center [670, 184] width 51 height 8
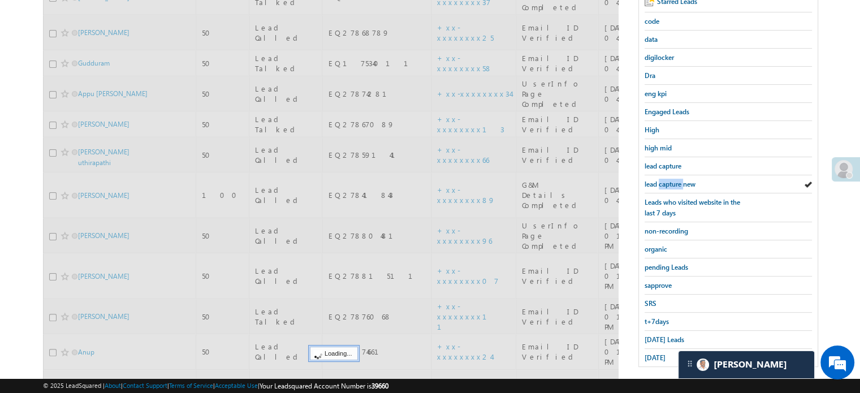
click at [675, 180] on span "lead capture new" at bounding box center [670, 184] width 51 height 8
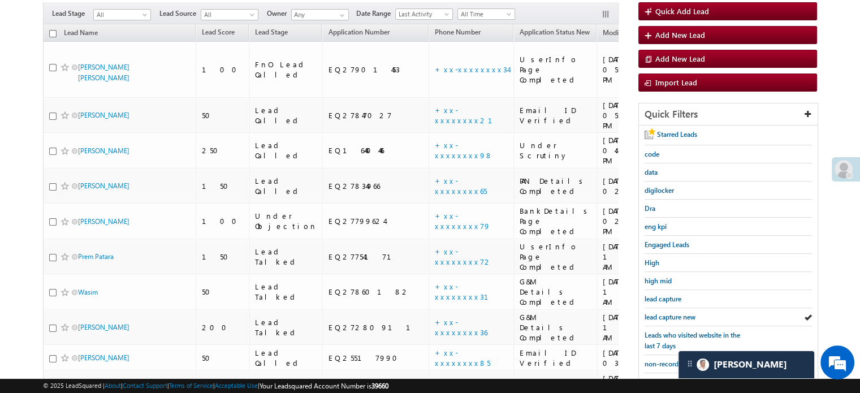
scroll to position [122, 0]
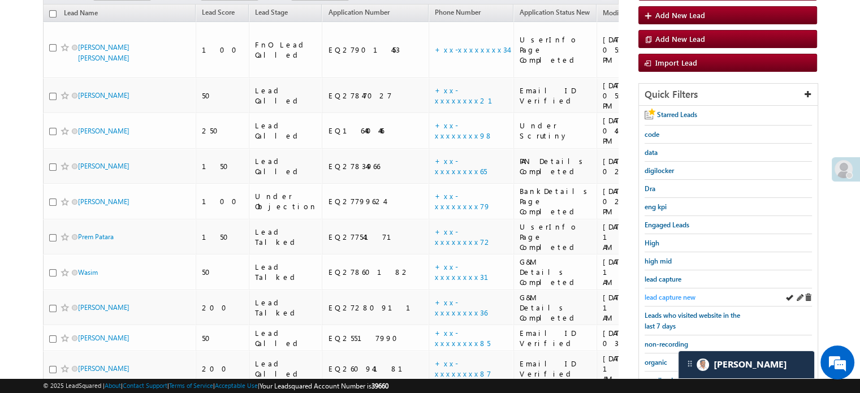
click at [666, 296] on span "lead capture new" at bounding box center [670, 297] width 51 height 8
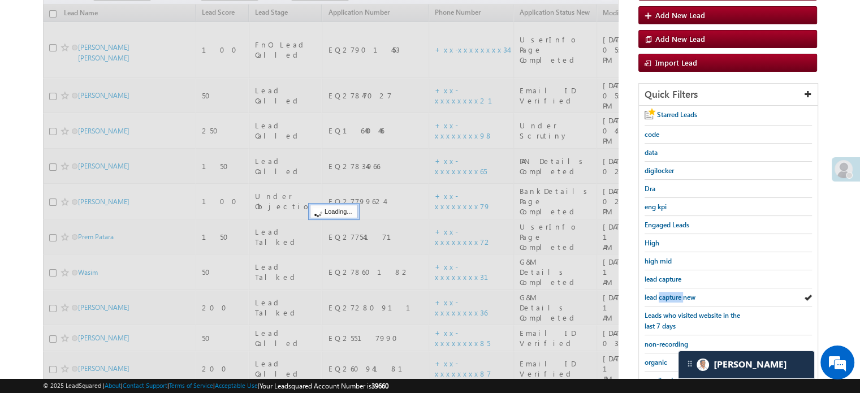
click at [666, 296] on span "lead capture new" at bounding box center [670, 297] width 51 height 8
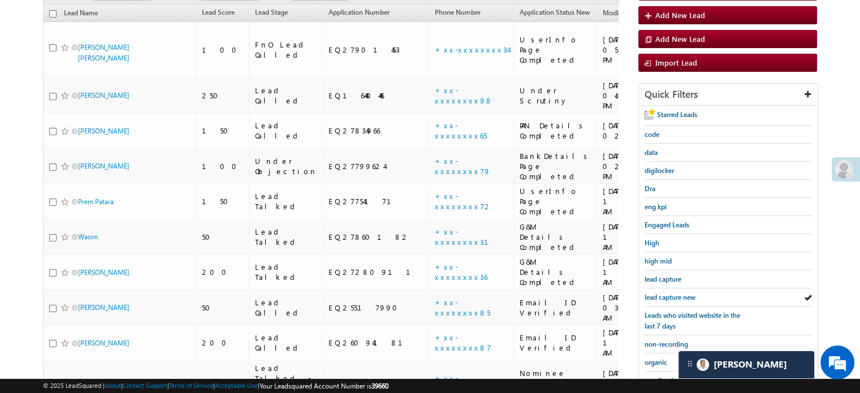
click at [666, 296] on span "lead capture new" at bounding box center [670, 297] width 51 height 8
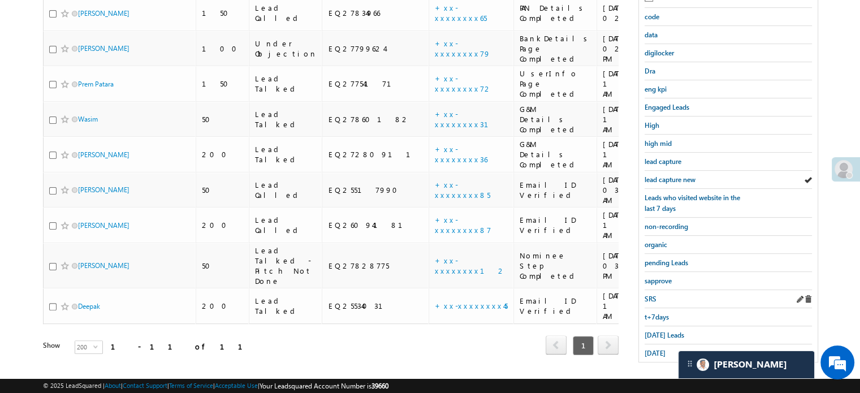
scroll to position [243, 0]
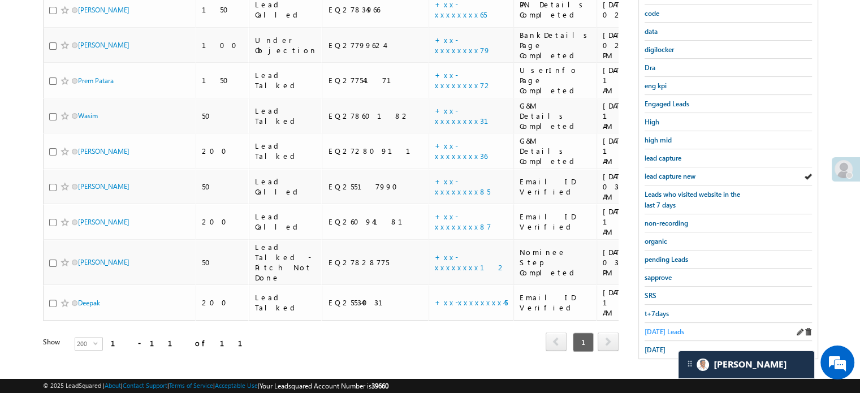
click at [655, 328] on span "Today's Leads" at bounding box center [665, 332] width 40 height 8
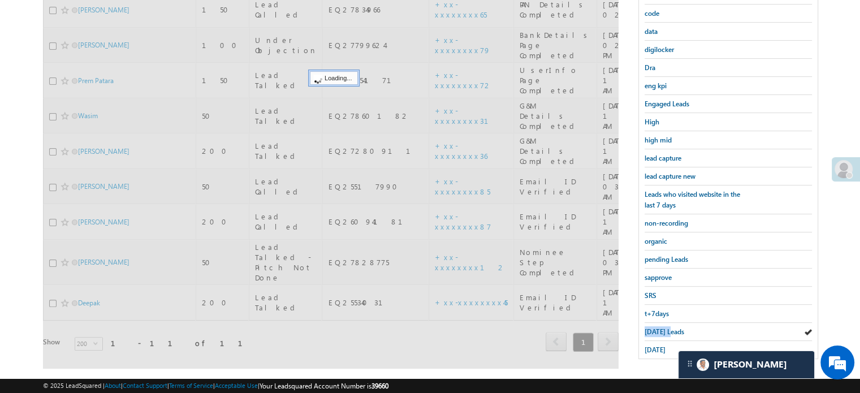
click at [655, 328] on span "Today's Leads" at bounding box center [665, 332] width 40 height 8
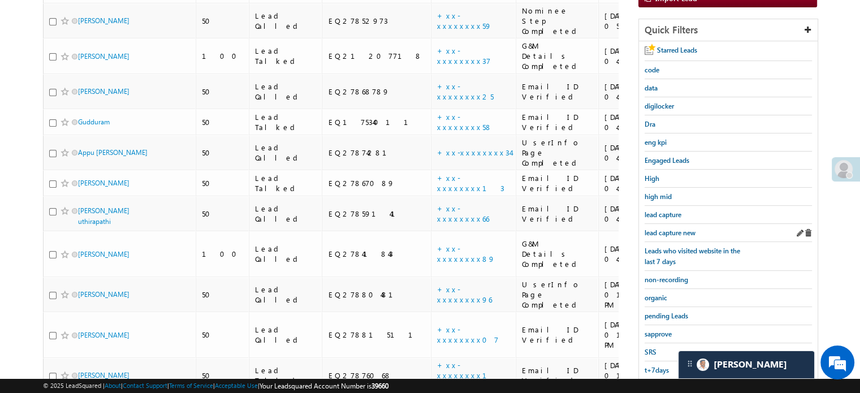
scroll to position [130, 0]
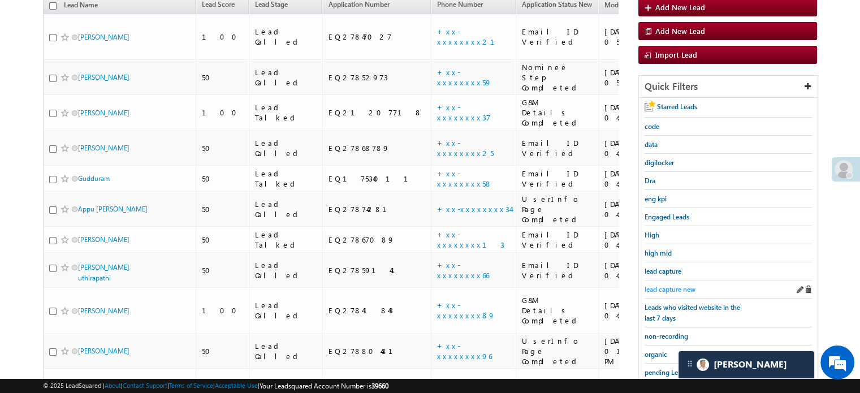
click at [666, 285] on span "lead capture new" at bounding box center [670, 289] width 51 height 8
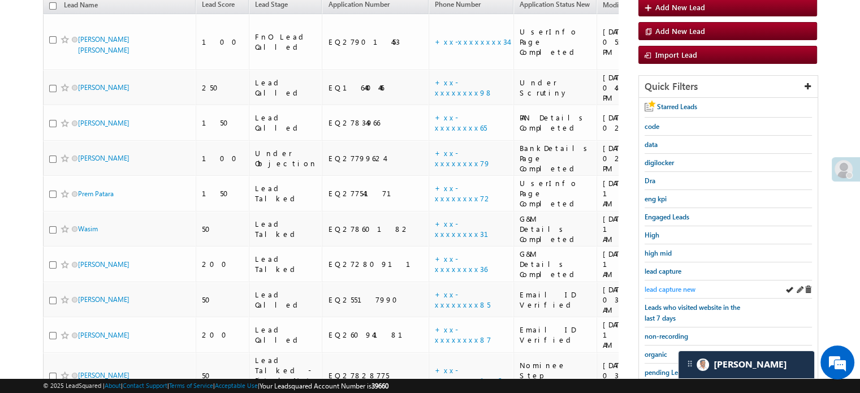
click at [674, 285] on span "lead capture new" at bounding box center [670, 289] width 51 height 8
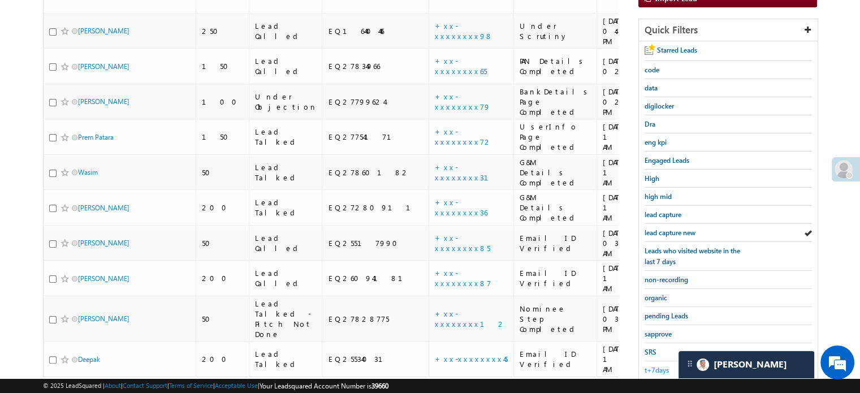
scroll to position [243, 0]
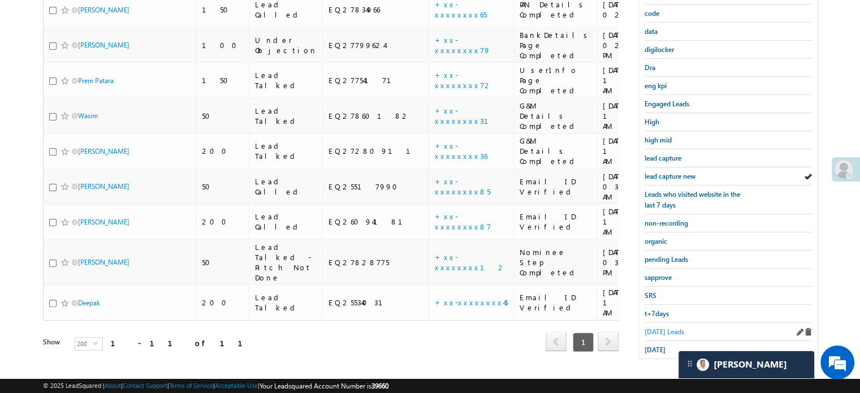
click at [647, 328] on span "Today's Leads" at bounding box center [665, 332] width 40 height 8
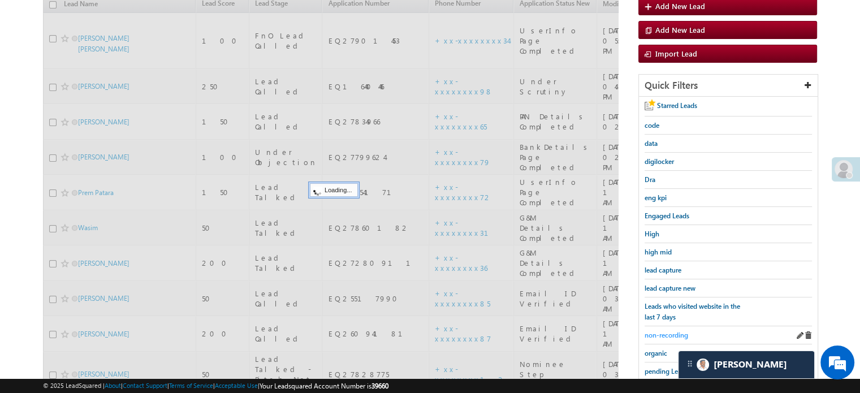
scroll to position [130, 0]
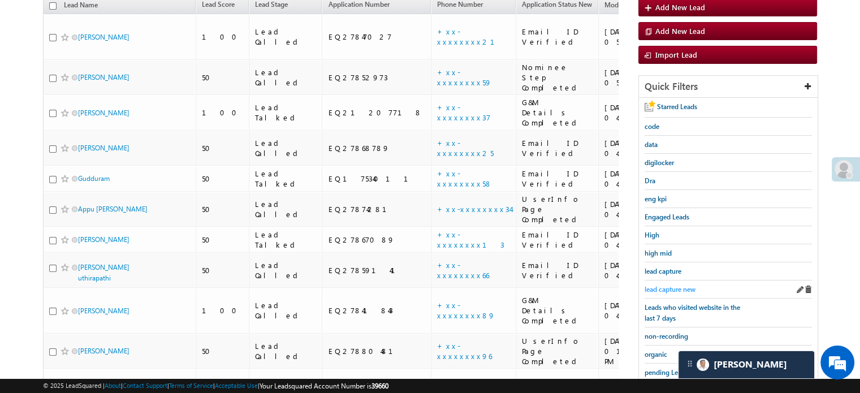
click at [673, 285] on span "lead capture new" at bounding box center [670, 289] width 51 height 8
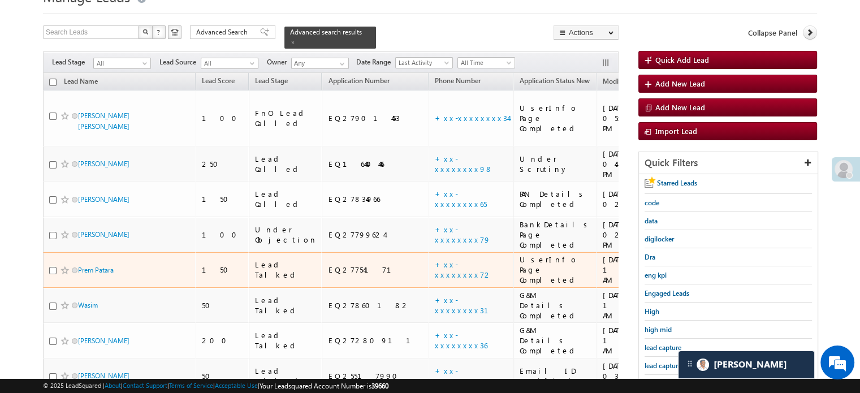
scroll to position [73, 0]
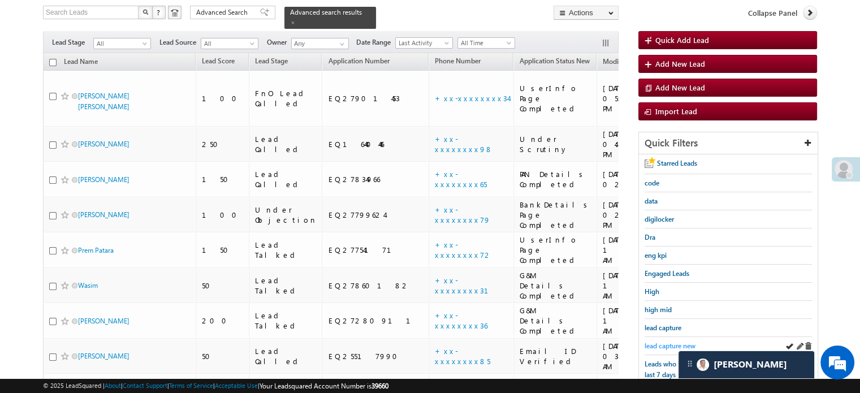
click at [663, 342] on span "lead capture new" at bounding box center [670, 346] width 51 height 8
click at [664, 342] on span "lead capture new" at bounding box center [670, 346] width 51 height 8
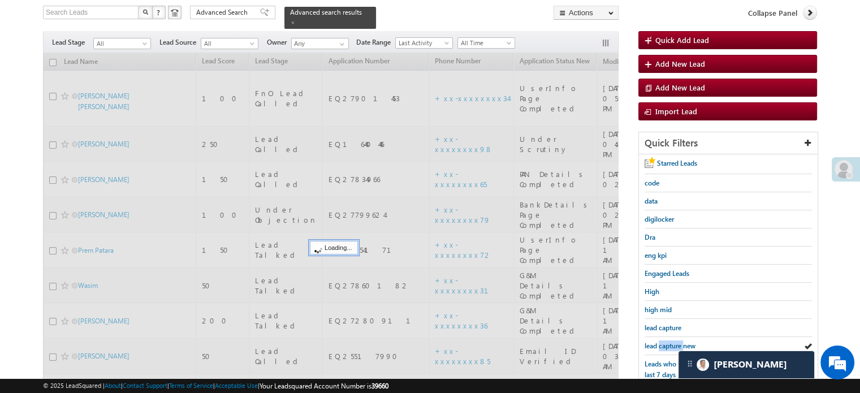
click at [664, 342] on span "lead capture new" at bounding box center [670, 346] width 51 height 8
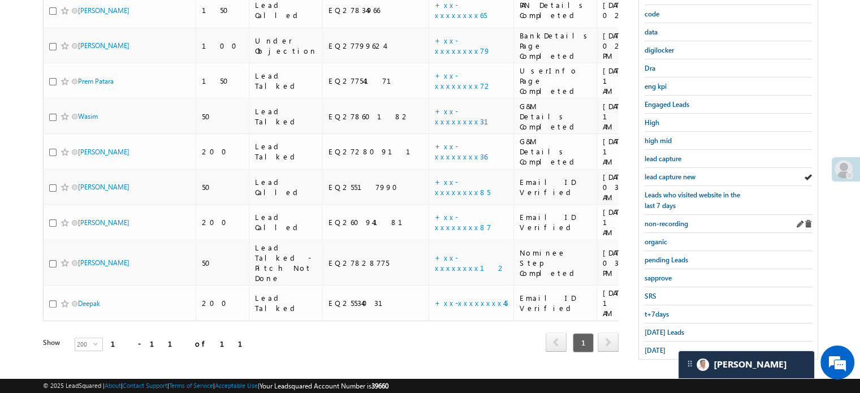
scroll to position [243, 0]
click at [653, 328] on span "Today's Leads" at bounding box center [665, 332] width 40 height 8
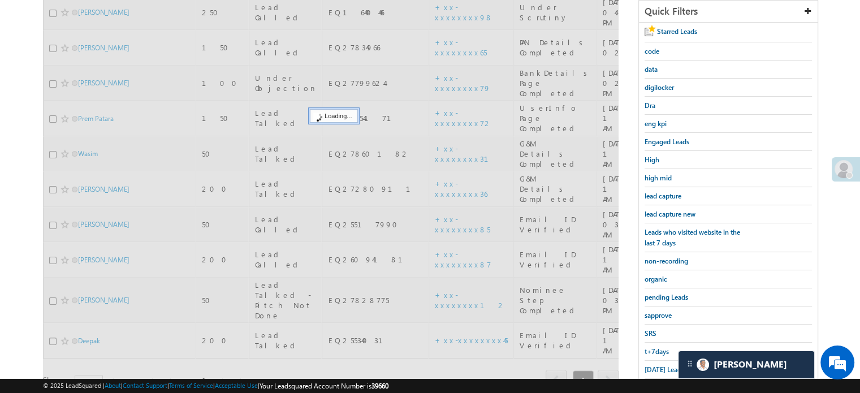
scroll to position [130, 0]
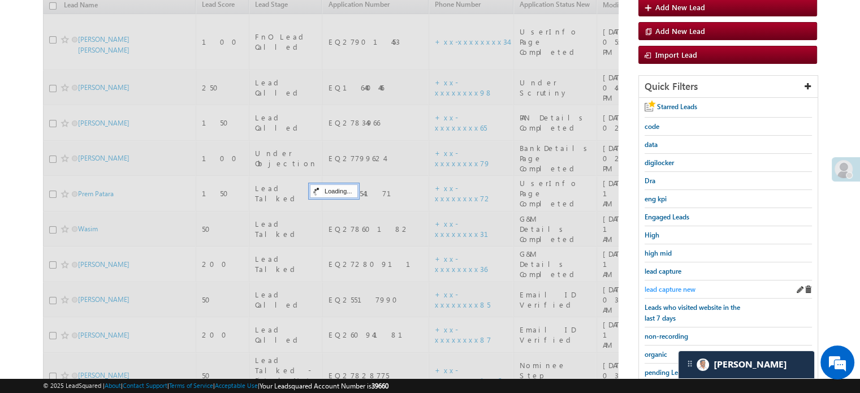
click at [668, 290] on span "lead capture new" at bounding box center [670, 289] width 51 height 8
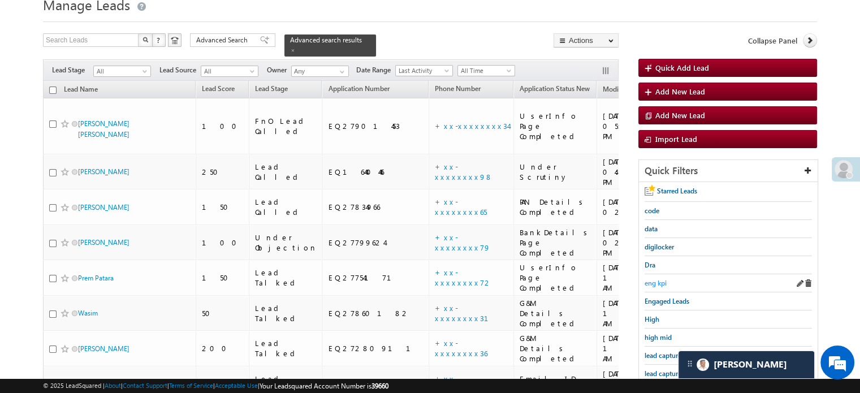
scroll to position [73, 0]
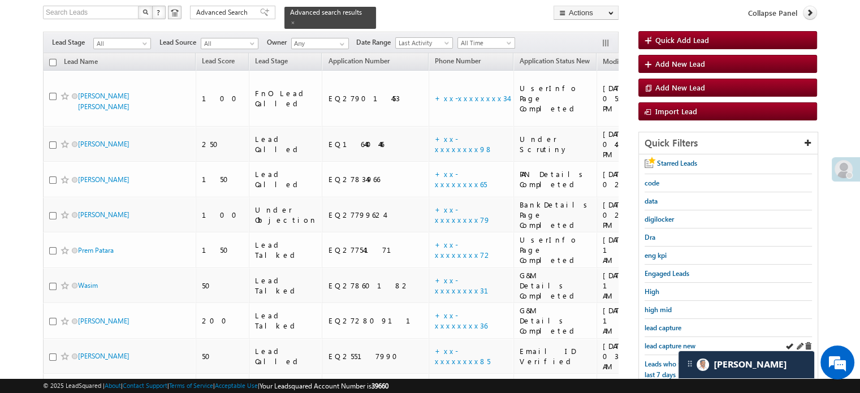
click at [661, 337] on div "lead capture new" at bounding box center [728, 346] width 167 height 18
click at [664, 342] on span "lead capture new" at bounding box center [670, 346] width 51 height 8
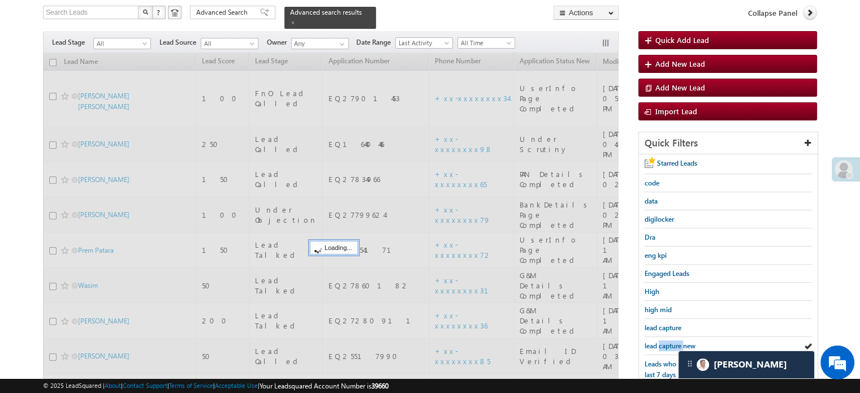
click at [664, 342] on span "lead capture new" at bounding box center [670, 346] width 51 height 8
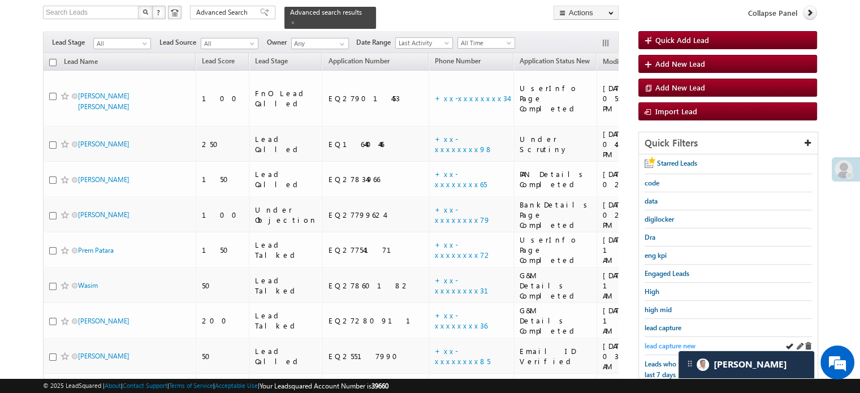
click at [654, 342] on span "lead capture new" at bounding box center [670, 346] width 51 height 8
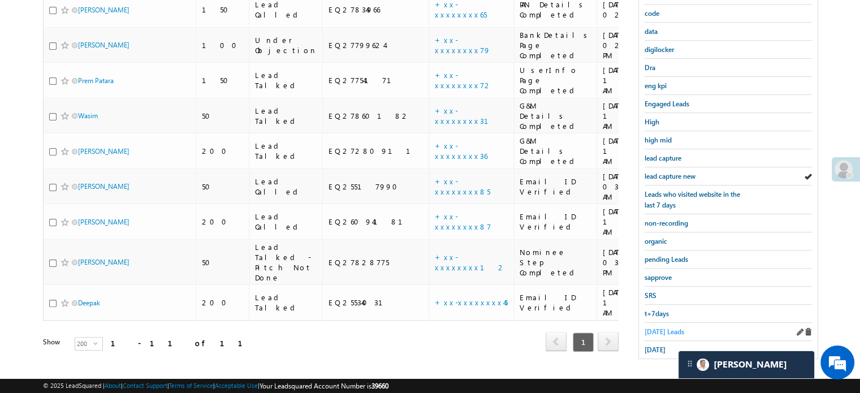
click at [677, 328] on span "Today's Leads" at bounding box center [665, 332] width 40 height 8
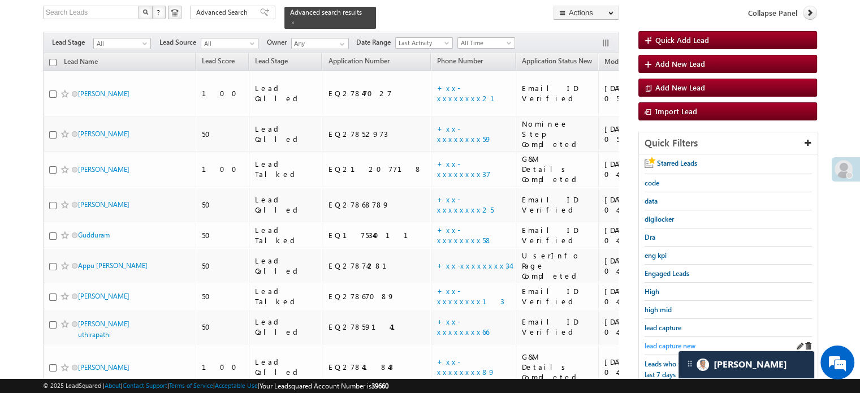
click at [668, 343] on span "lead capture new" at bounding box center [670, 346] width 51 height 8
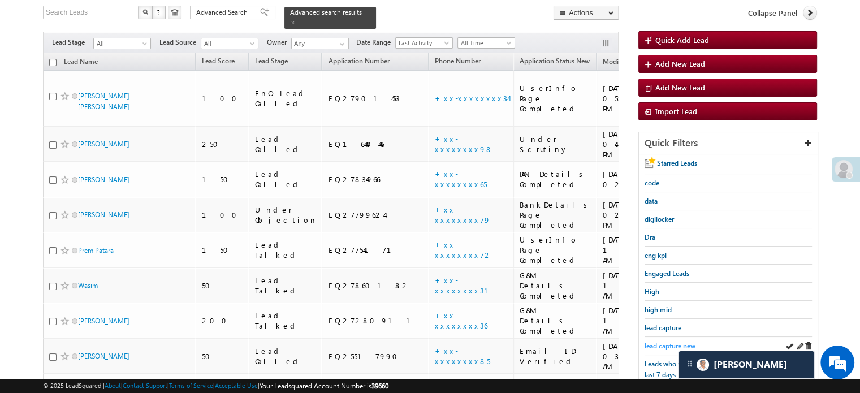
click at [661, 346] on span "lead capture new" at bounding box center [670, 346] width 51 height 8
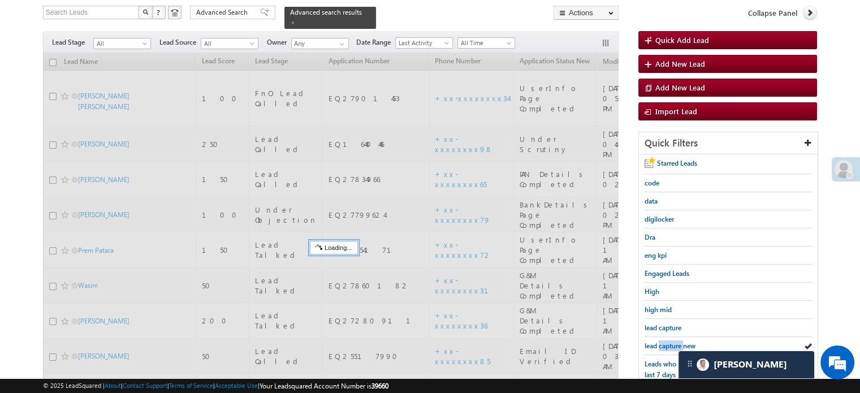
click at [661, 346] on span "lead capture new" at bounding box center [670, 346] width 51 height 8
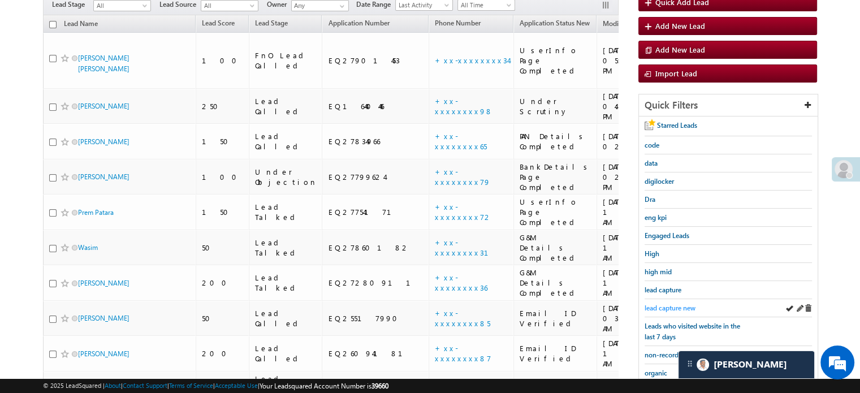
scroll to position [130, 0]
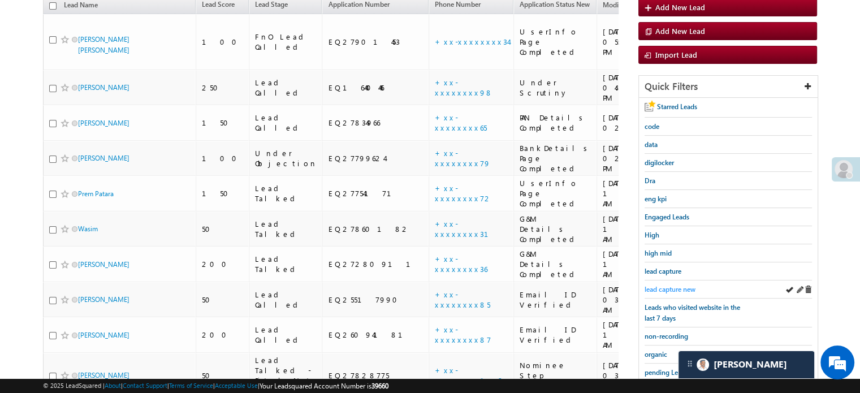
click at [673, 285] on span "lead capture new" at bounding box center [670, 289] width 51 height 8
click at [674, 285] on span "lead capture new" at bounding box center [670, 289] width 51 height 8
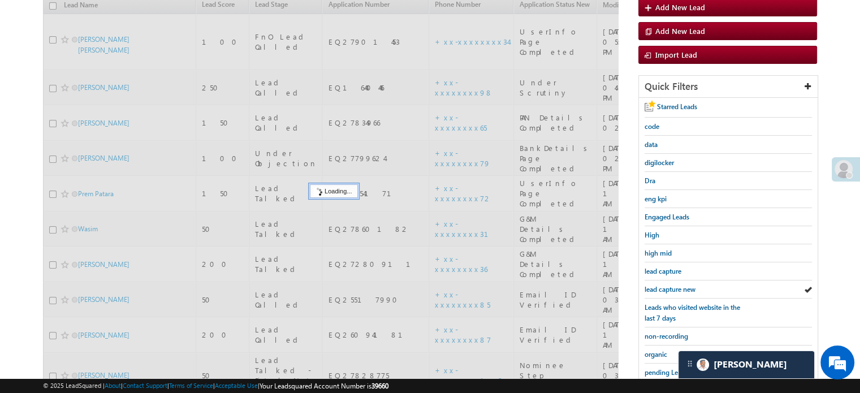
click at [674, 285] on span "lead capture new" at bounding box center [670, 289] width 51 height 8
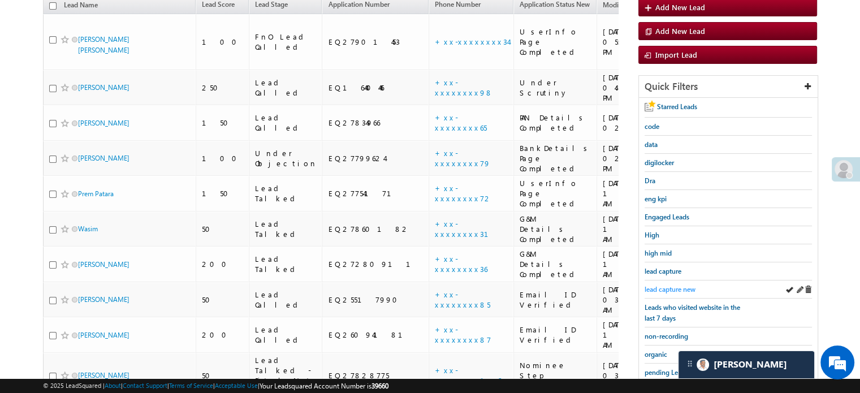
click at [661, 288] on span "lead capture new" at bounding box center [670, 289] width 51 height 8
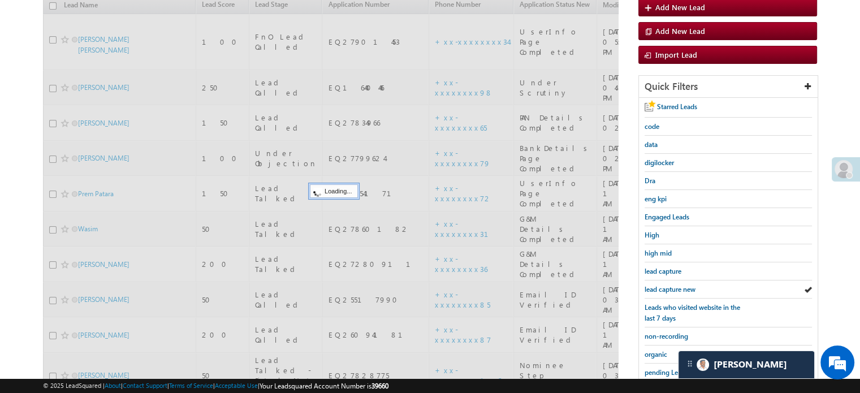
click at [661, 288] on span "lead capture new" at bounding box center [670, 289] width 51 height 8
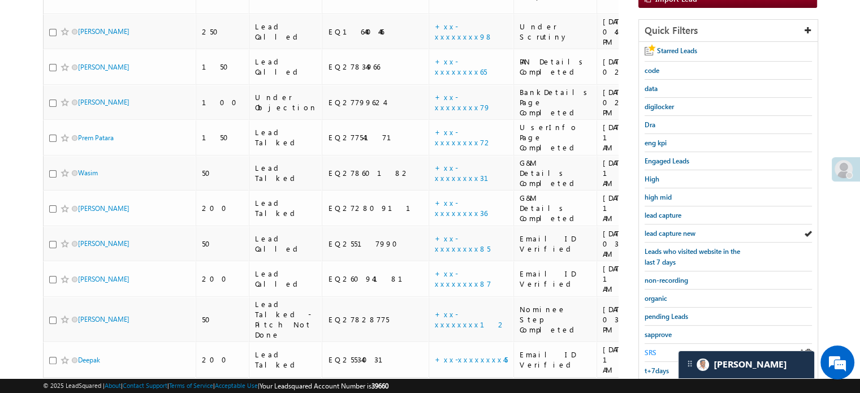
scroll to position [243, 0]
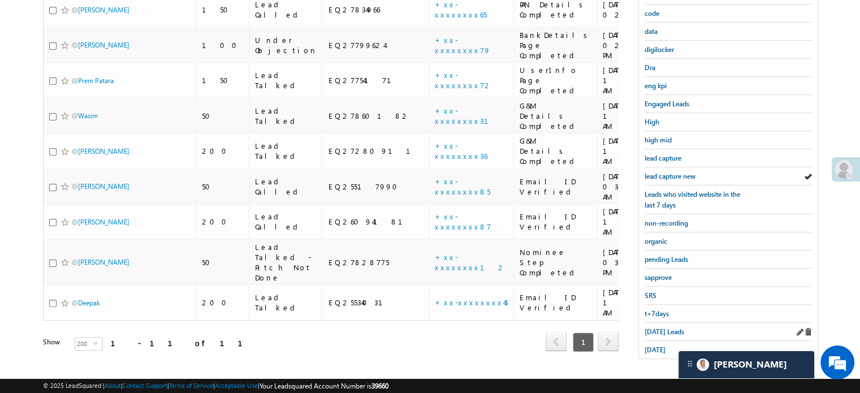
click at [656, 323] on div "Today's Leads" at bounding box center [728, 332] width 167 height 18
click at [658, 328] on span "Today's Leads" at bounding box center [665, 332] width 40 height 8
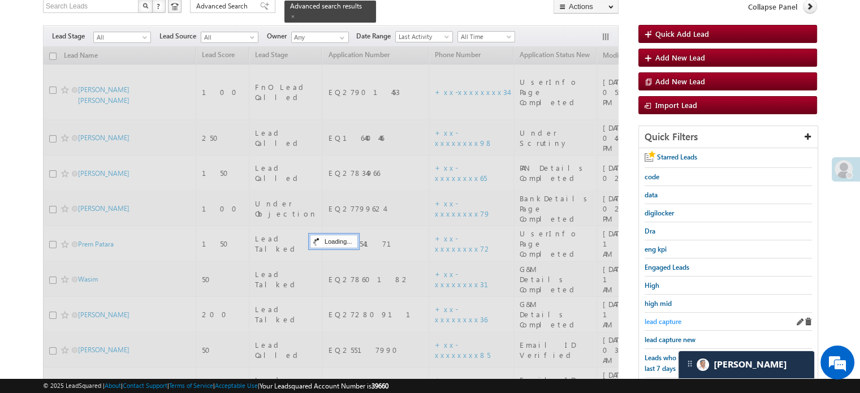
scroll to position [73, 0]
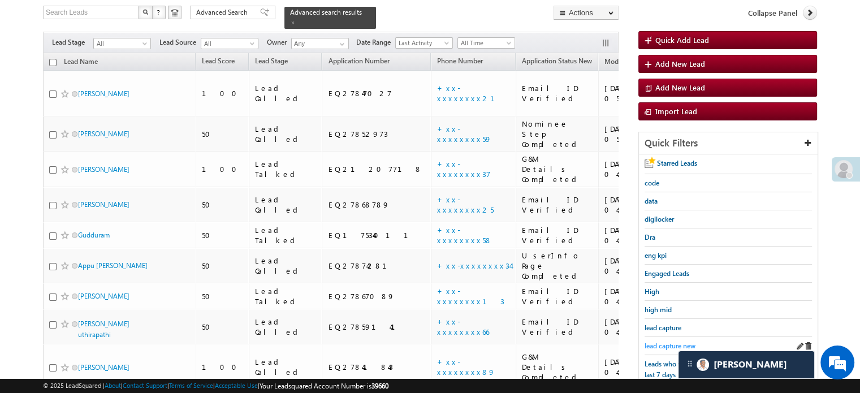
click at [660, 342] on span "lead capture new" at bounding box center [670, 346] width 51 height 8
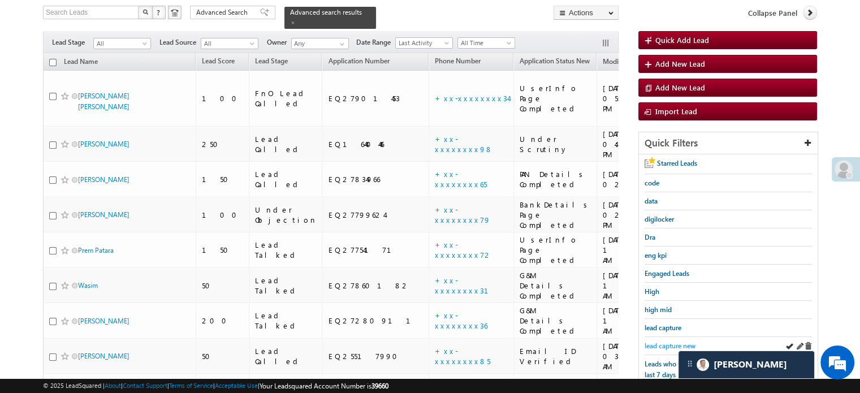
click at [665, 342] on span "lead capture new" at bounding box center [670, 346] width 51 height 8
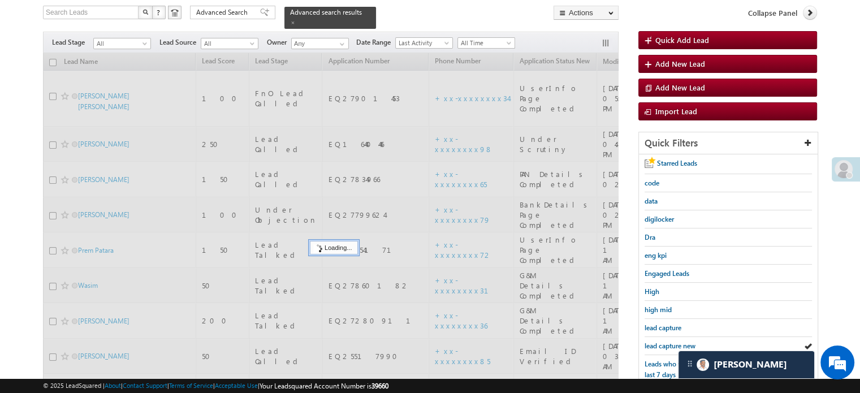
click at [665, 342] on span "lead capture new" at bounding box center [670, 346] width 51 height 8
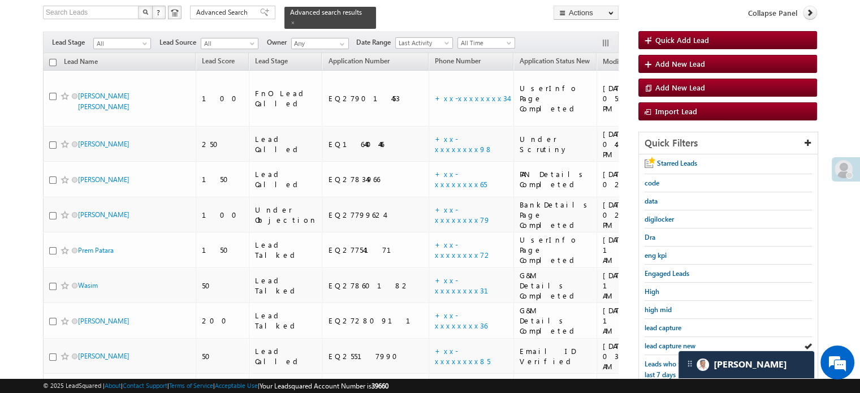
click at [665, 342] on span "lead capture new" at bounding box center [670, 346] width 51 height 8
click at [654, 345] on span "lead capture new" at bounding box center [670, 346] width 51 height 8
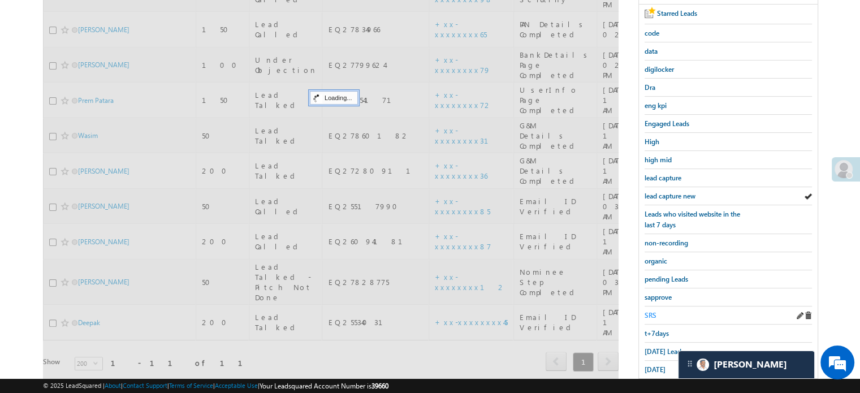
scroll to position [243, 0]
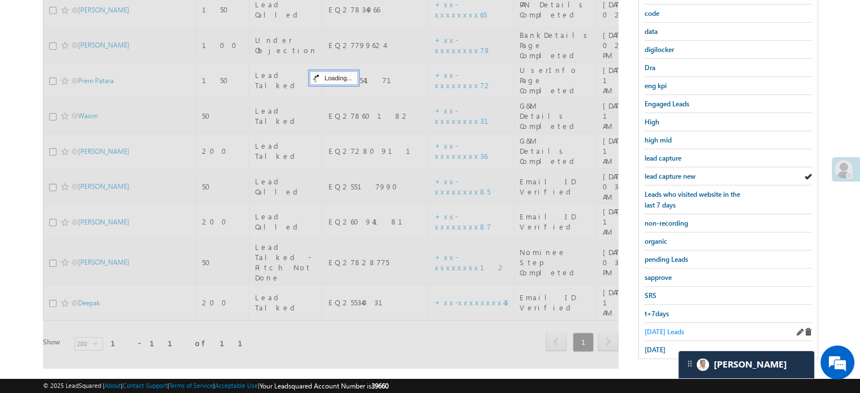
click at [661, 328] on span "Today's Leads" at bounding box center [665, 332] width 40 height 8
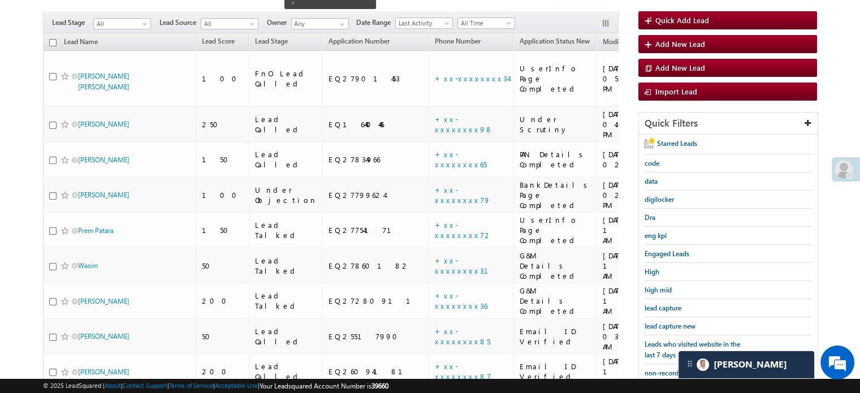
scroll to position [73, 0]
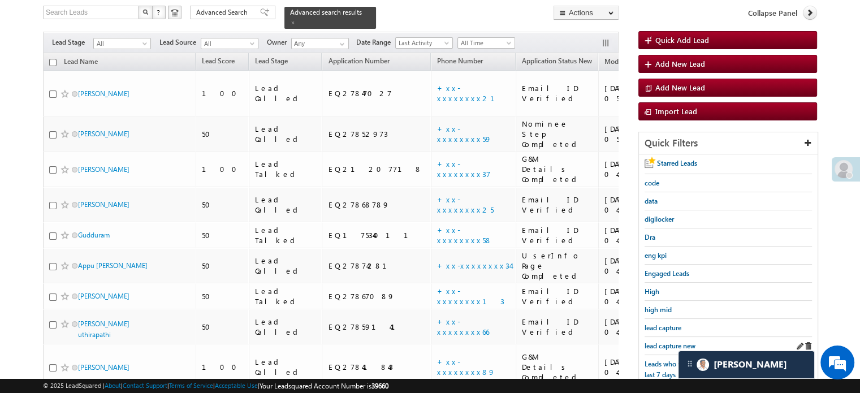
click at [663, 341] on link "lead capture new" at bounding box center [670, 346] width 51 height 11
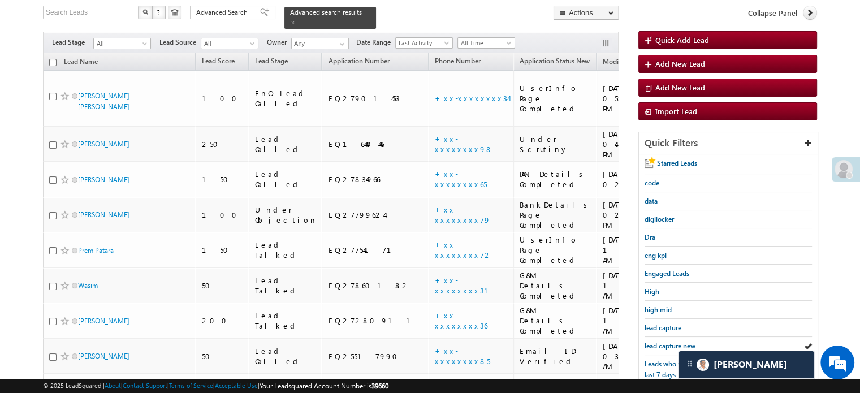
click at [663, 341] on link "lead capture new" at bounding box center [670, 346] width 51 height 11
click at [656, 342] on span "lead capture new" at bounding box center [670, 346] width 51 height 8
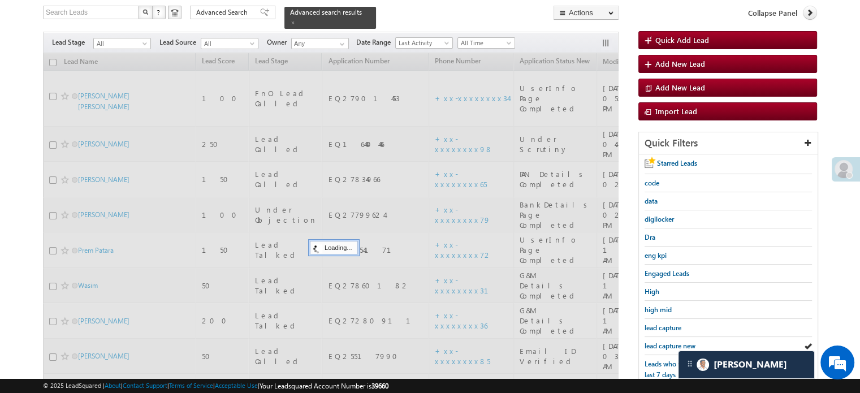
click at [656, 342] on span "lead capture new" at bounding box center [670, 346] width 51 height 8
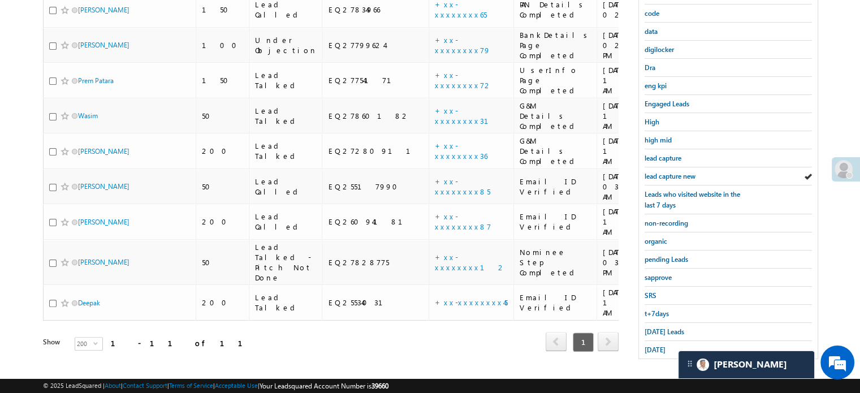
click at [656, 346] on span "yesterday" at bounding box center [655, 350] width 21 height 8
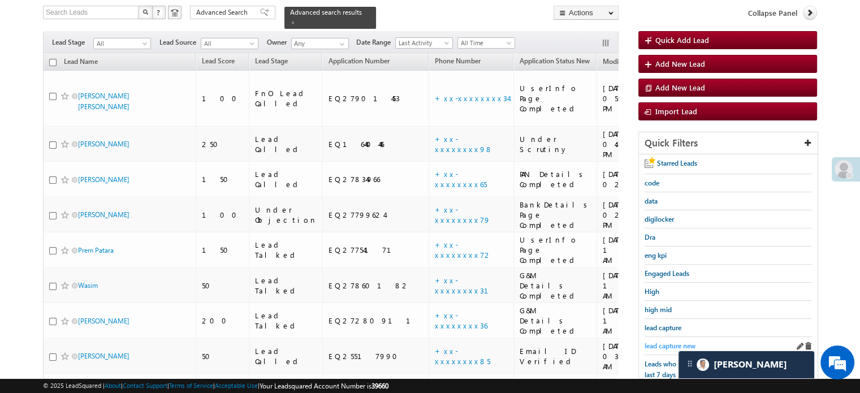
click at [660, 342] on span "lead capture new" at bounding box center [670, 346] width 51 height 8
click at [675, 342] on span "lead capture new" at bounding box center [670, 346] width 51 height 8
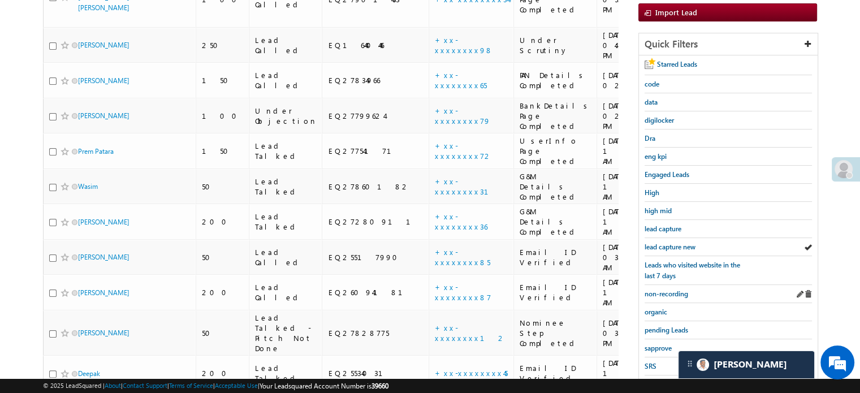
scroll to position [186, 0]
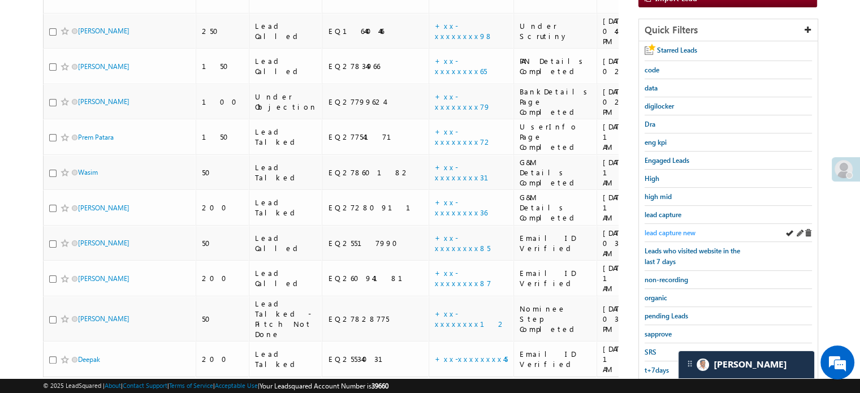
click at [673, 231] on span "lead capture new" at bounding box center [670, 233] width 51 height 8
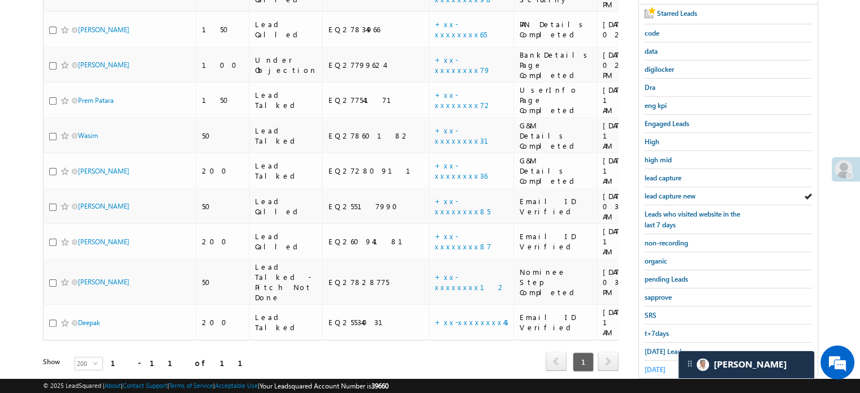
scroll to position [243, 0]
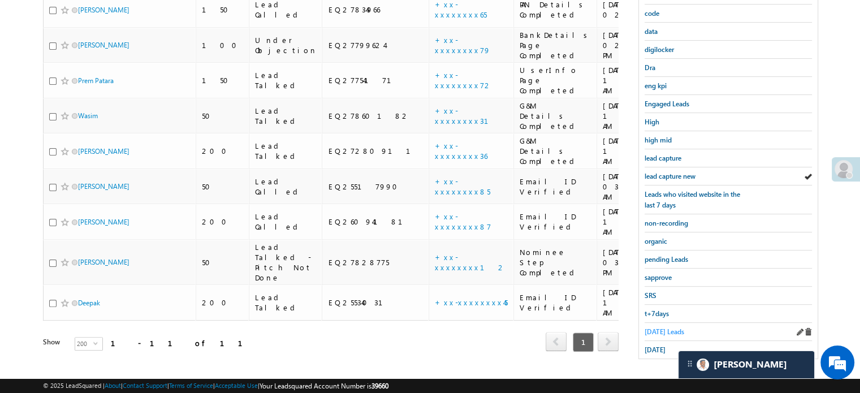
click at [656, 330] on span "Today's Leads" at bounding box center [665, 332] width 40 height 8
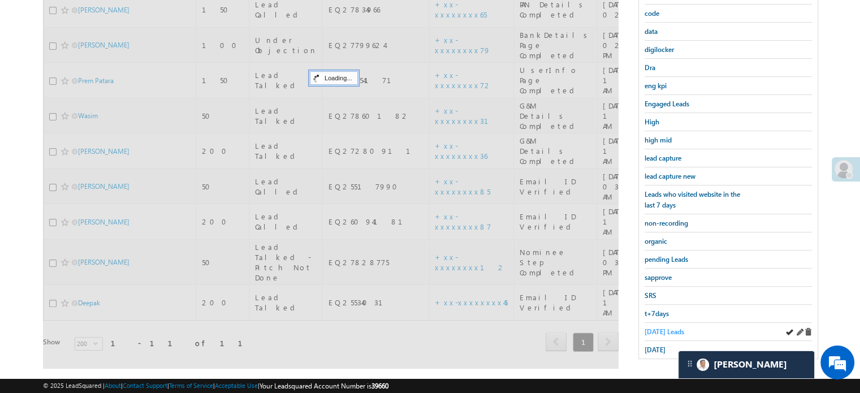
click at [655, 328] on span "Today's Leads" at bounding box center [665, 332] width 40 height 8
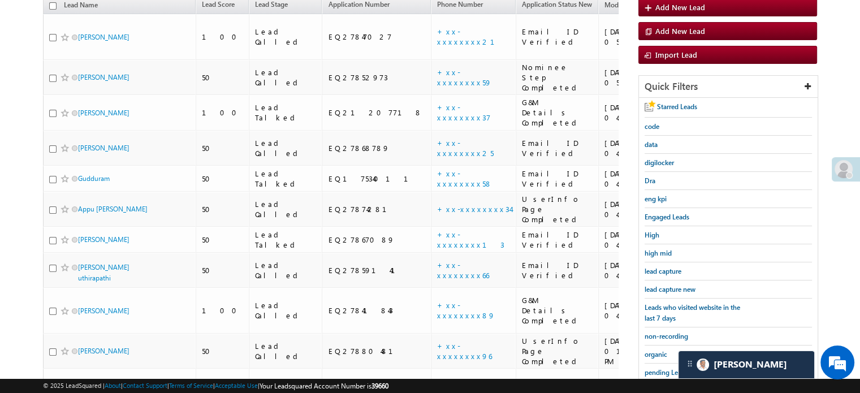
scroll to position [73, 0]
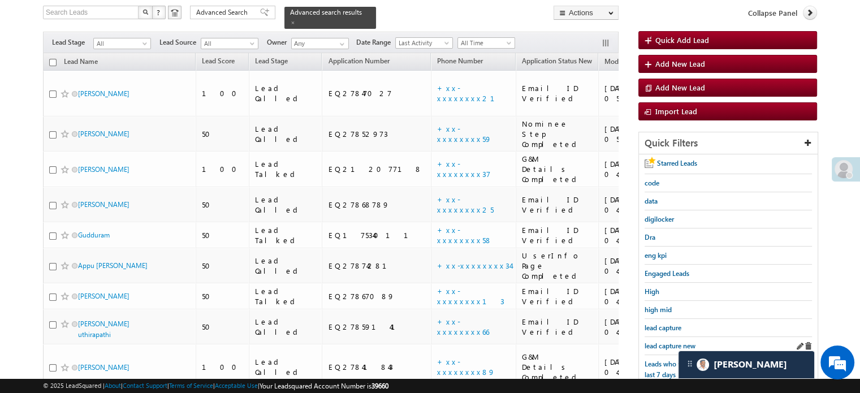
click at [672, 341] on link "lead capture new" at bounding box center [670, 346] width 51 height 11
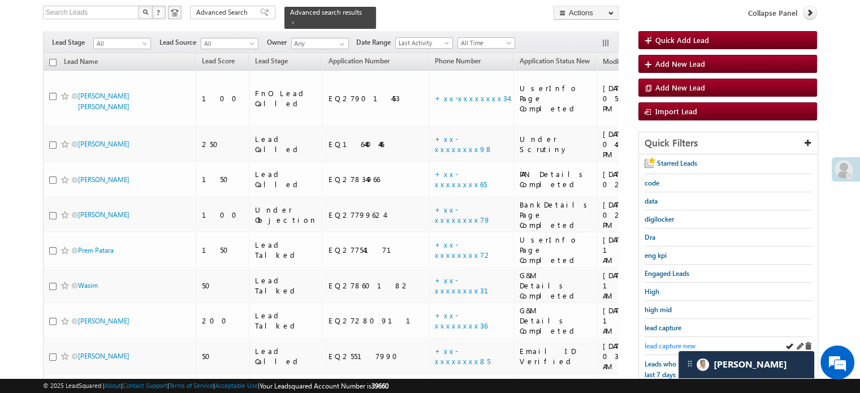
click at [682, 341] on link "lead capture new" at bounding box center [670, 346] width 51 height 11
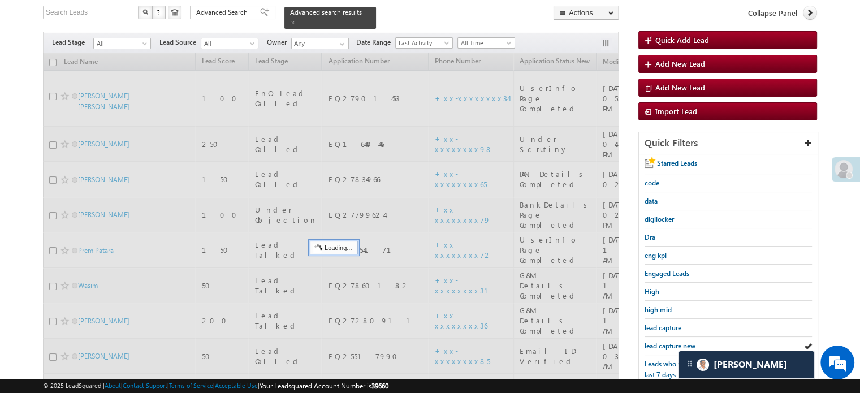
click at [669, 342] on span "lead capture new" at bounding box center [670, 346] width 51 height 8
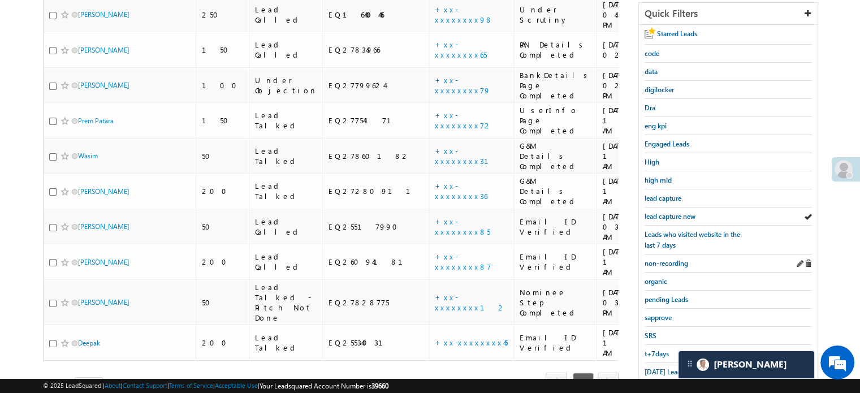
scroll to position [243, 0]
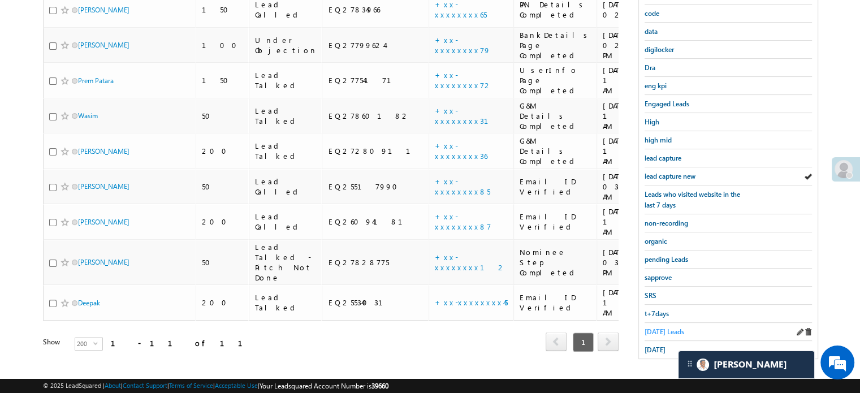
click at [659, 328] on span "Today's Leads" at bounding box center [665, 332] width 40 height 8
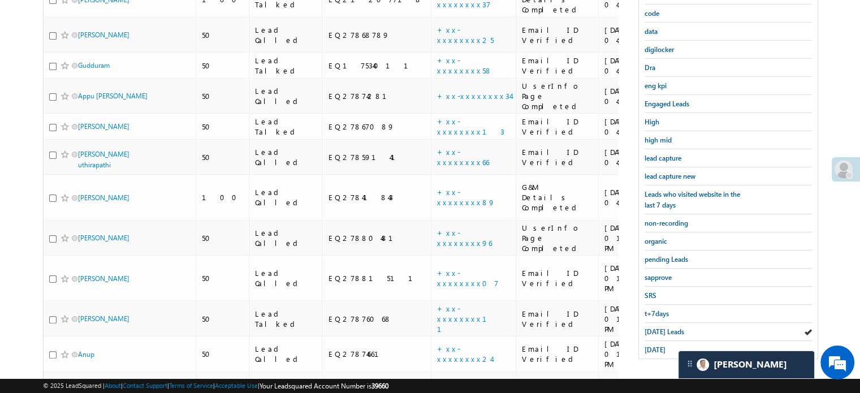
scroll to position [130, 0]
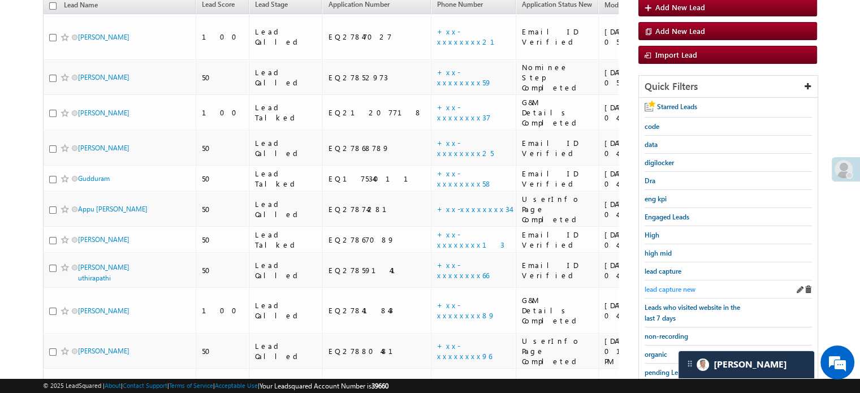
click at [679, 285] on span "lead capture new" at bounding box center [670, 289] width 51 height 8
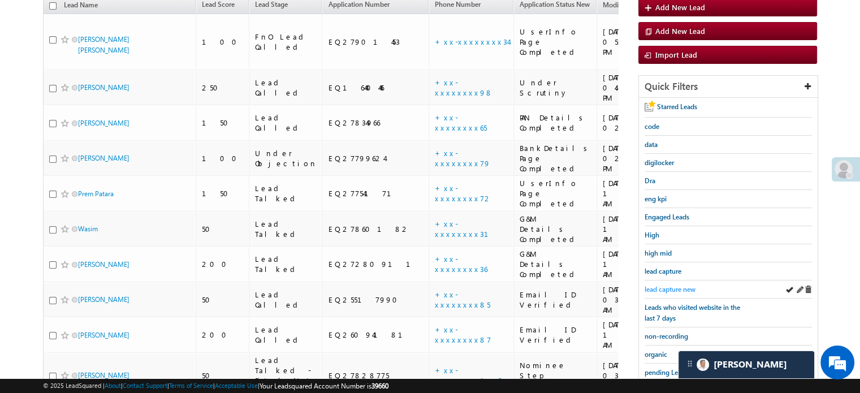
click at [661, 284] on link "lead capture new" at bounding box center [670, 289] width 51 height 11
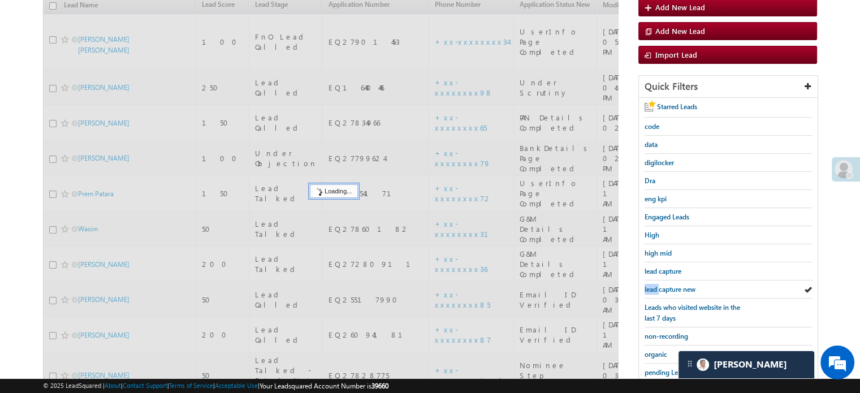
click at [661, 284] on link "lead capture new" at bounding box center [670, 289] width 51 height 11
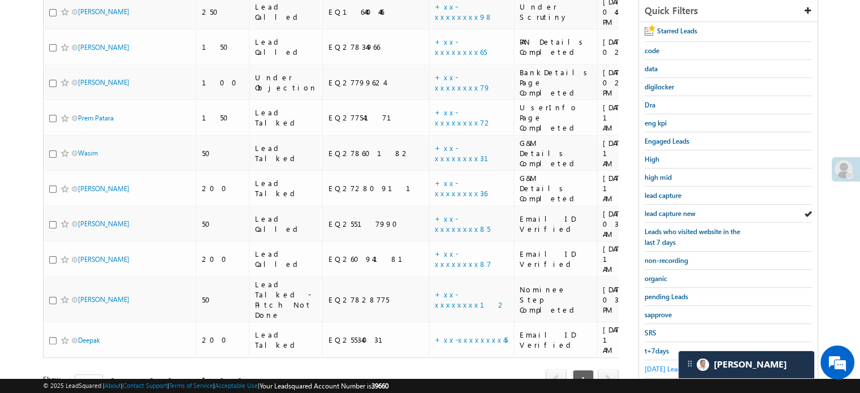
scroll to position [243, 0]
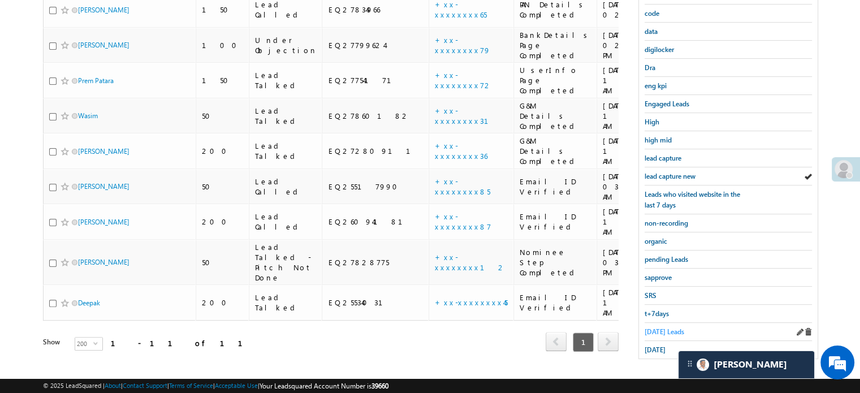
click at [665, 332] on link "Today's Leads" at bounding box center [665, 331] width 40 height 11
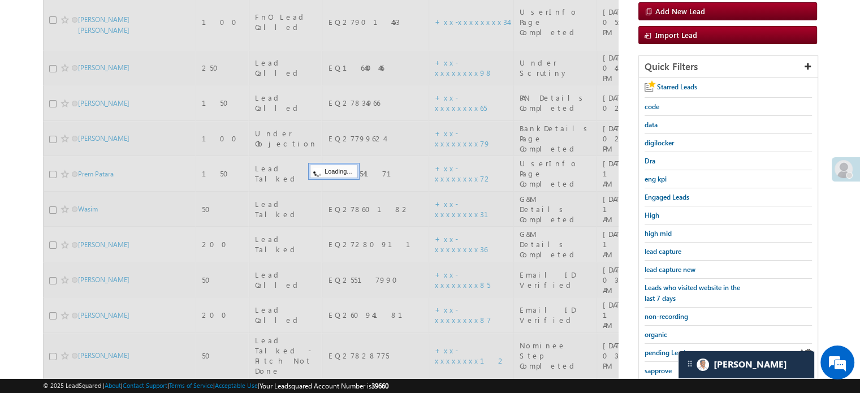
scroll to position [130, 0]
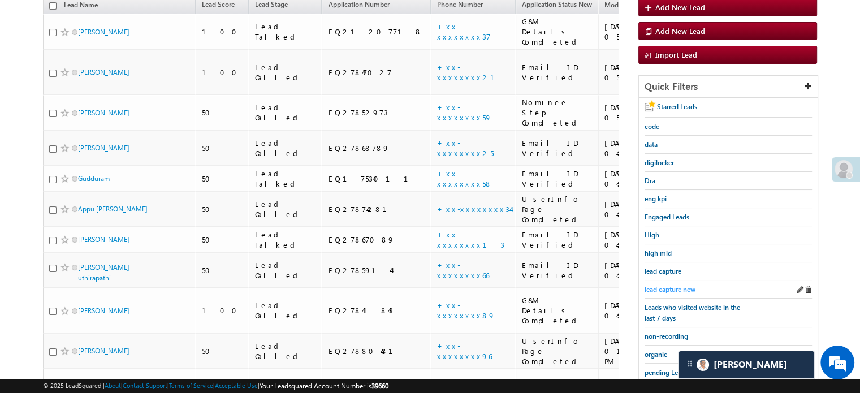
click at [660, 287] on span "lead capture new" at bounding box center [670, 289] width 51 height 8
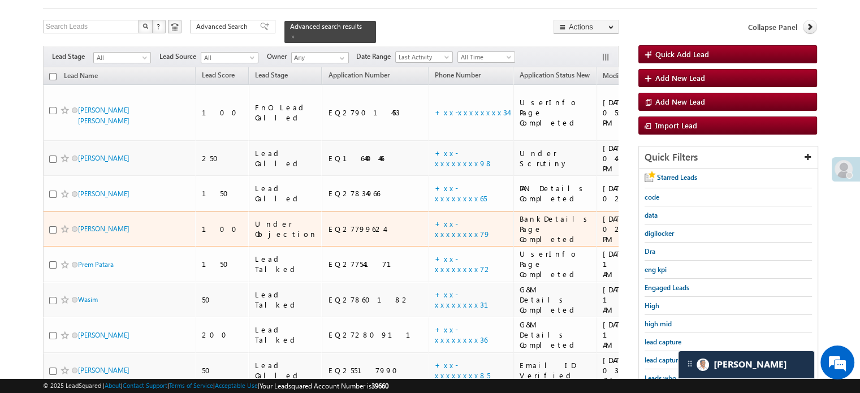
scroll to position [113, 0]
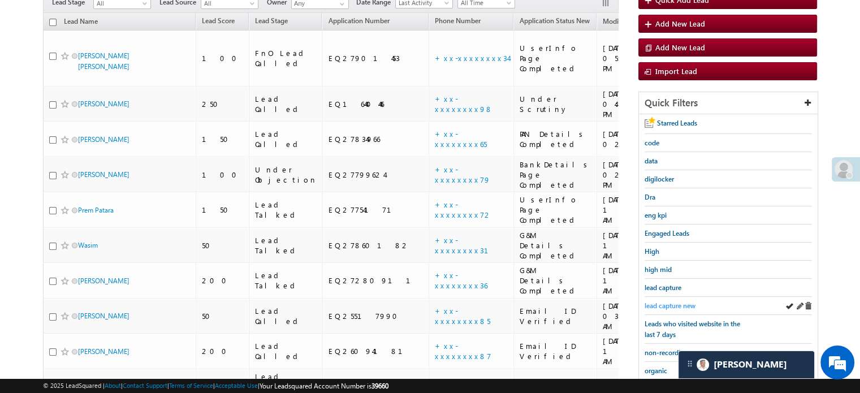
click at [664, 302] on span "lead capture new" at bounding box center [670, 306] width 51 height 8
click at [665, 302] on span "lead capture new" at bounding box center [670, 306] width 51 height 8
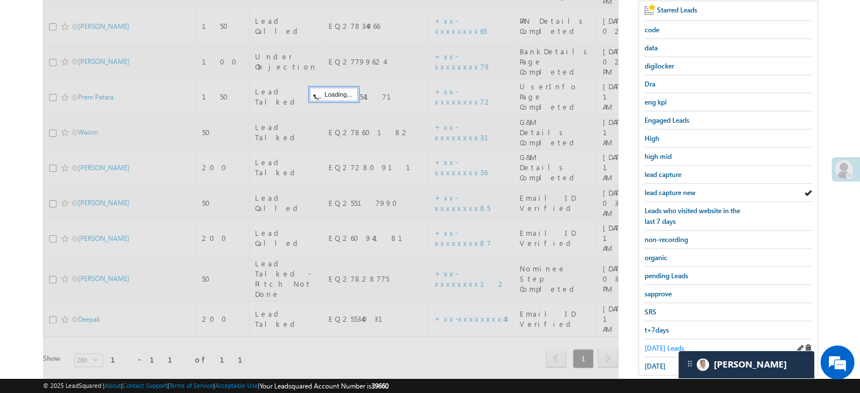
click at [666, 344] on span "Today's Leads" at bounding box center [665, 348] width 40 height 8
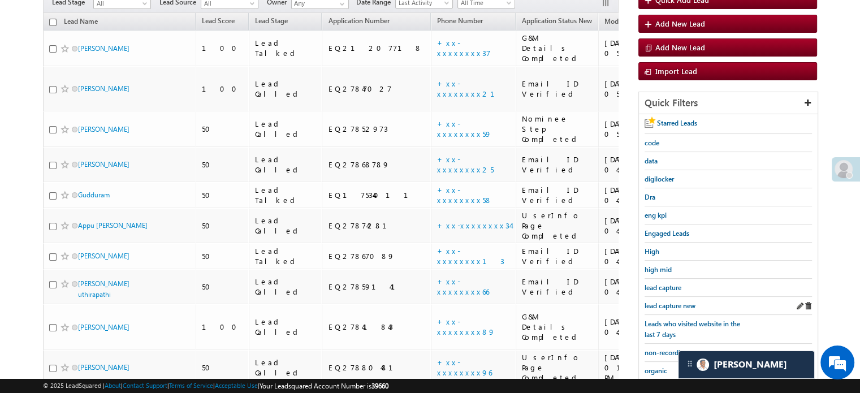
click at [675, 297] on div "lead capture new" at bounding box center [728, 306] width 167 height 18
click at [676, 302] on span "lead capture new" at bounding box center [670, 306] width 51 height 8
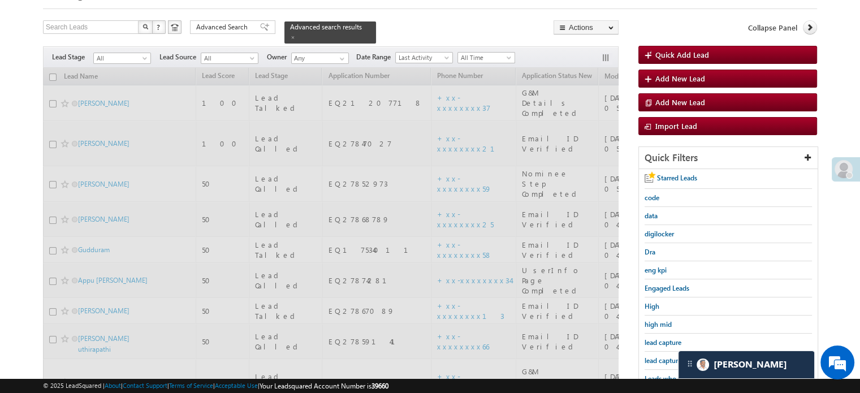
scroll to position [0, 0]
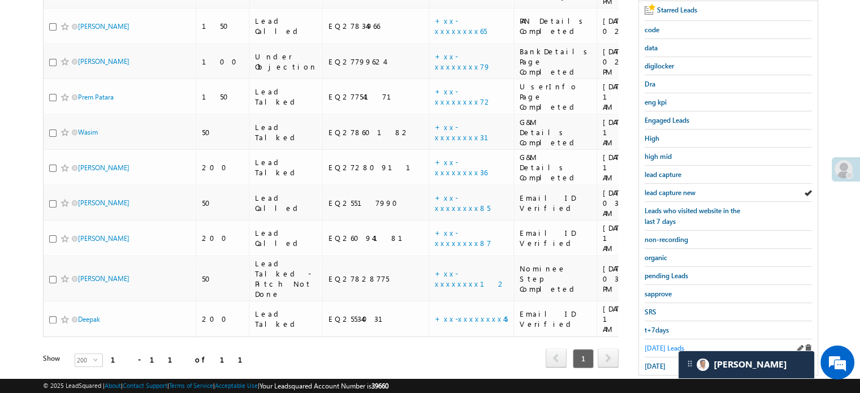
click at [667, 344] on span "Today's Leads" at bounding box center [665, 348] width 40 height 8
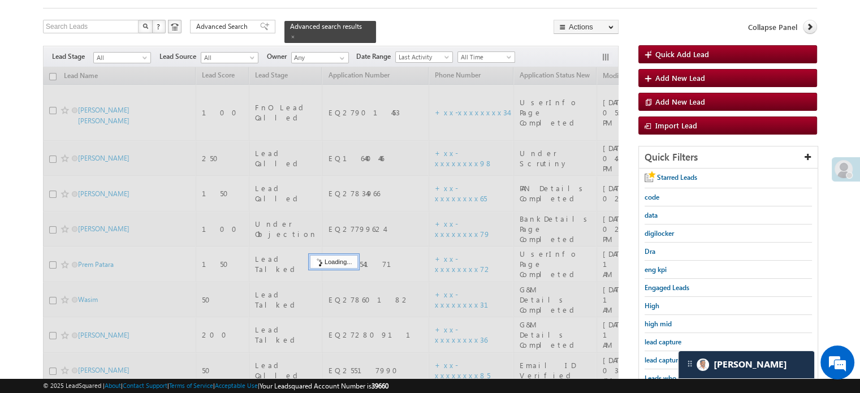
scroll to position [57, 0]
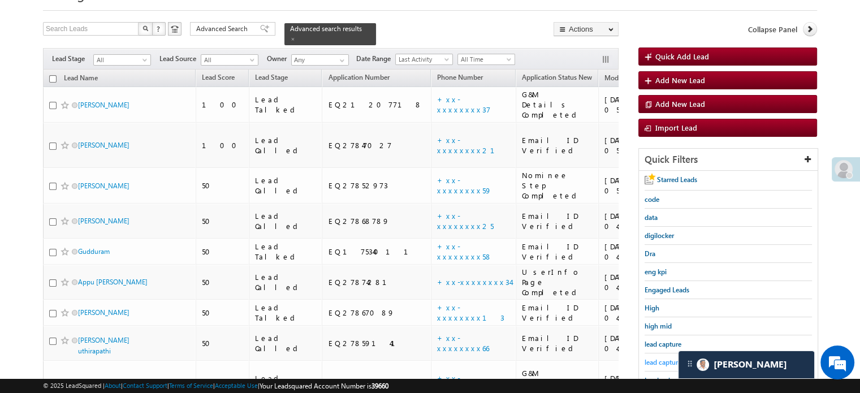
click at [666, 360] on span "lead capture new" at bounding box center [670, 362] width 51 height 8
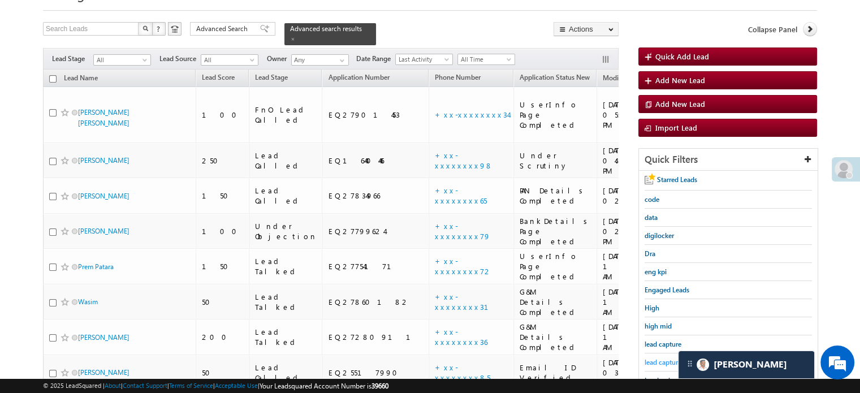
click at [668, 358] on span "lead capture new" at bounding box center [670, 362] width 51 height 8
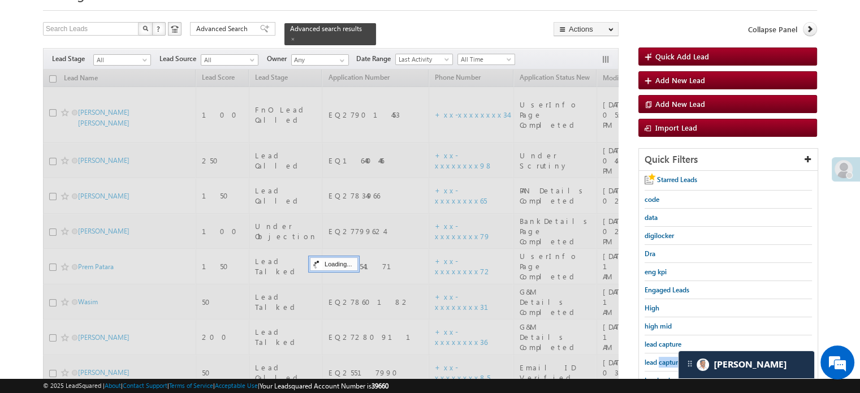
click at [668, 358] on span "lead capture new" at bounding box center [670, 362] width 51 height 8
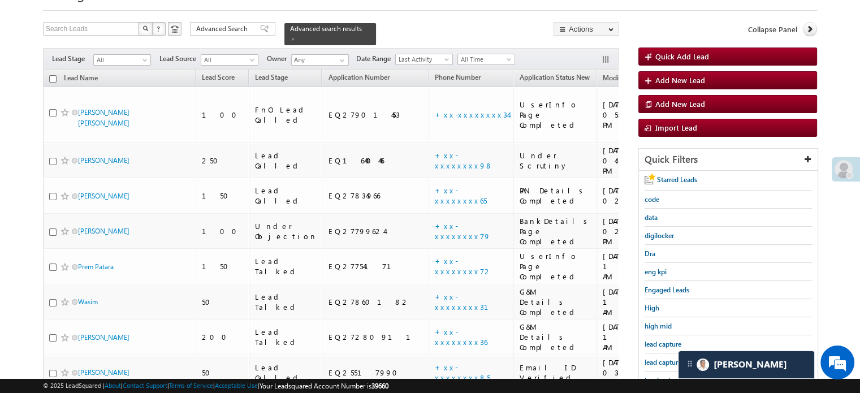
click at [668, 358] on span "lead capture new" at bounding box center [670, 362] width 51 height 8
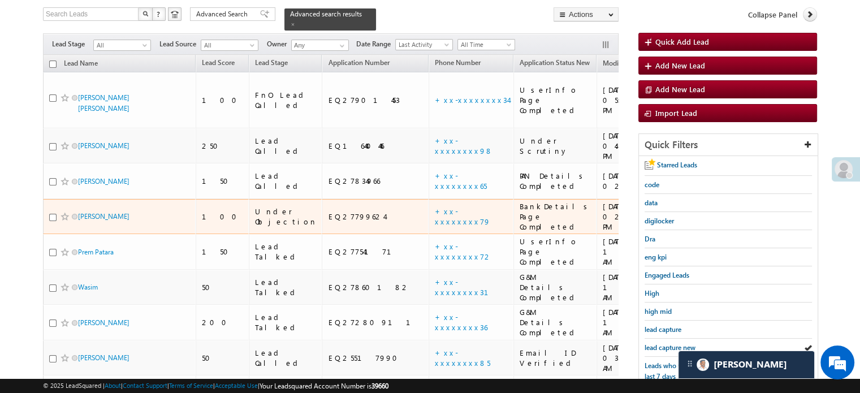
scroll to position [113, 0]
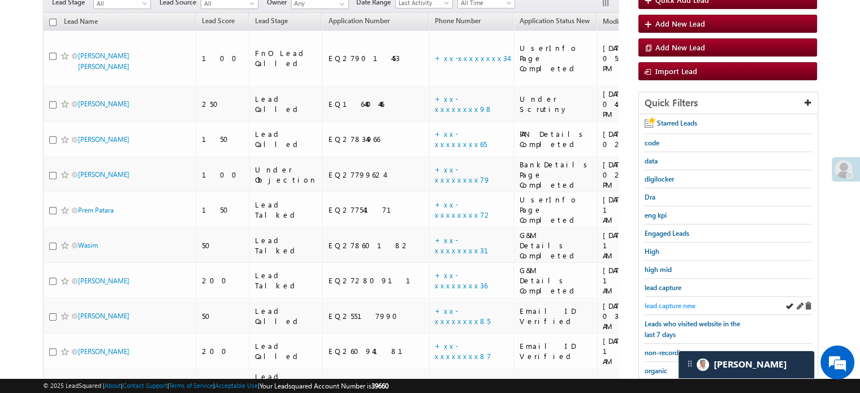
click at [661, 302] on span "lead capture new" at bounding box center [670, 306] width 51 height 8
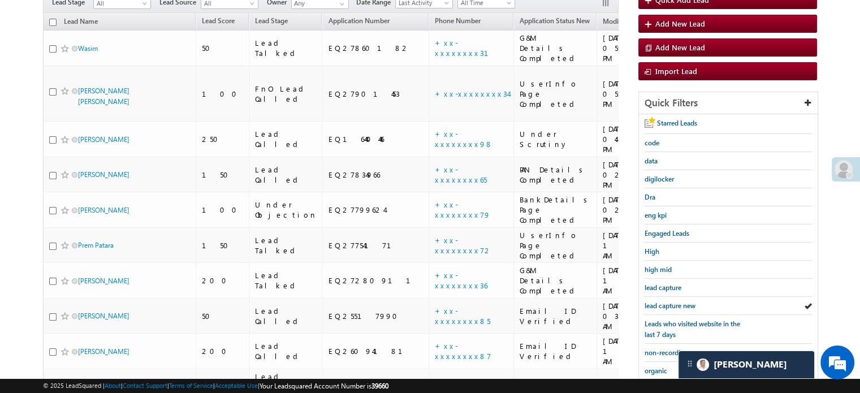
click at [661, 302] on span "lead capture new" at bounding box center [670, 306] width 51 height 8
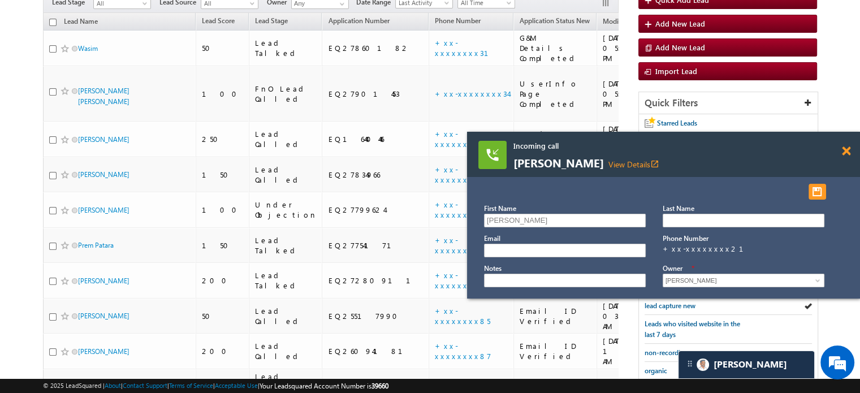
click at [847, 151] on span at bounding box center [846, 152] width 8 height 10
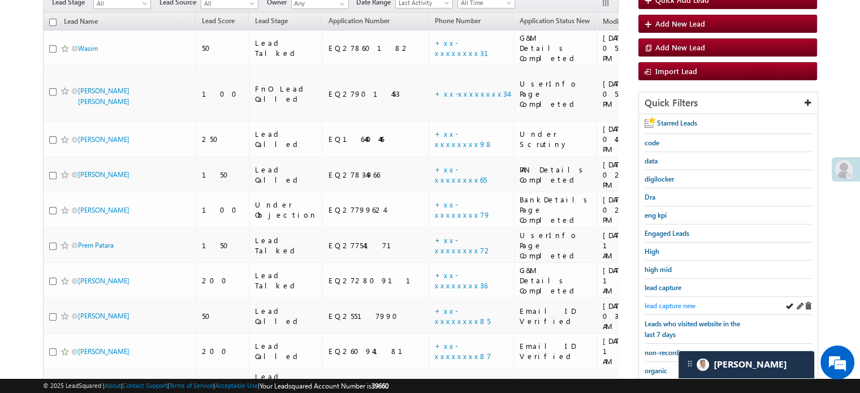
click at [665, 303] on span "lead capture new" at bounding box center [670, 306] width 51 height 8
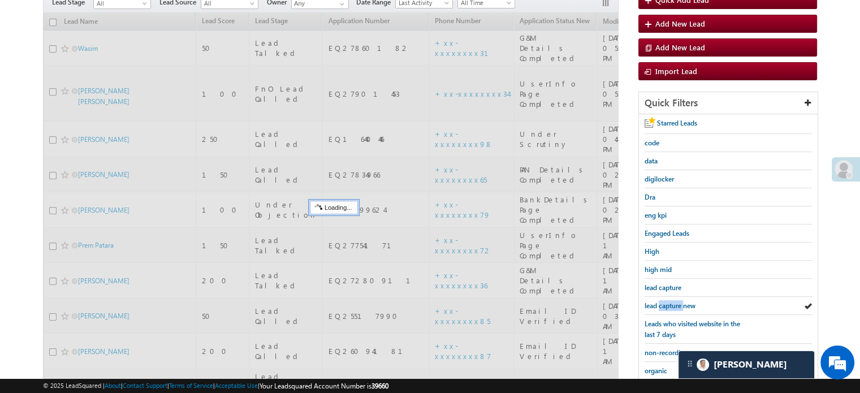
click at [665, 303] on span "lead capture new" at bounding box center [670, 306] width 51 height 8
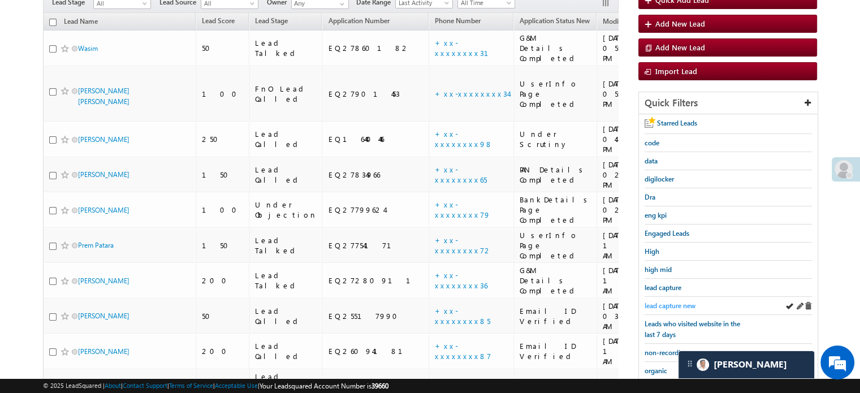
click at [674, 303] on span "lead capture new" at bounding box center [670, 306] width 51 height 8
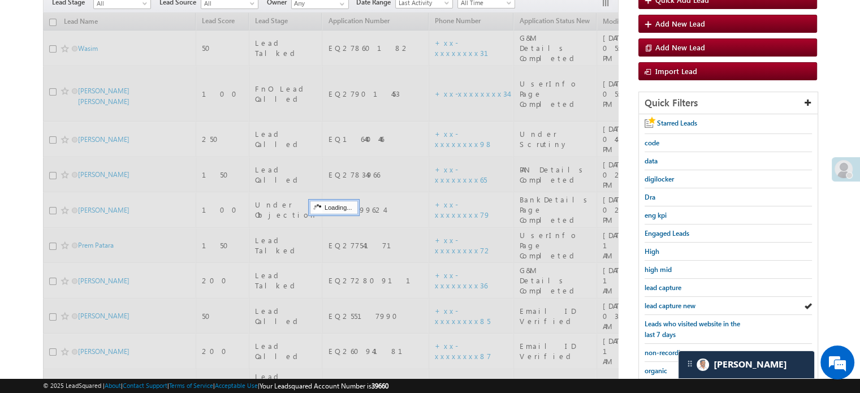
click at [674, 303] on span "lead capture new" at bounding box center [670, 306] width 51 height 8
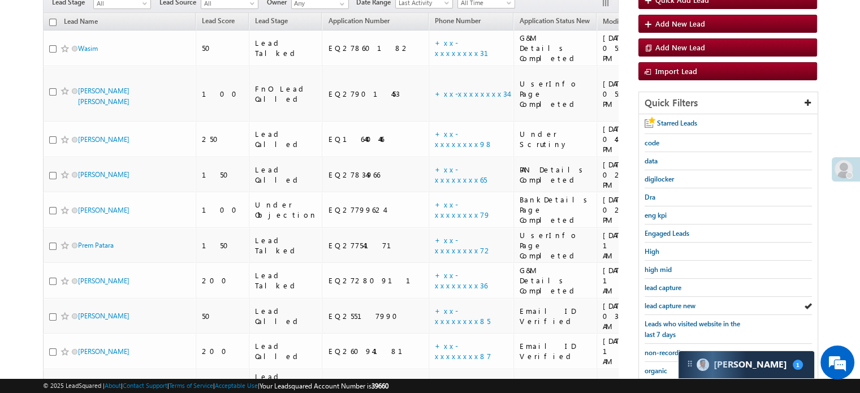
scroll to position [5671, 0]
click at [674, 303] on span "lead capture new" at bounding box center [670, 306] width 51 height 8
click at [656, 305] on span "lead capture new" at bounding box center [670, 306] width 51 height 8
click at [734, 376] on div "Carter 1" at bounding box center [747, 364] width 136 height 27
click at [735, 364] on span "[PERSON_NAME]" at bounding box center [751, 364] width 74 height 11
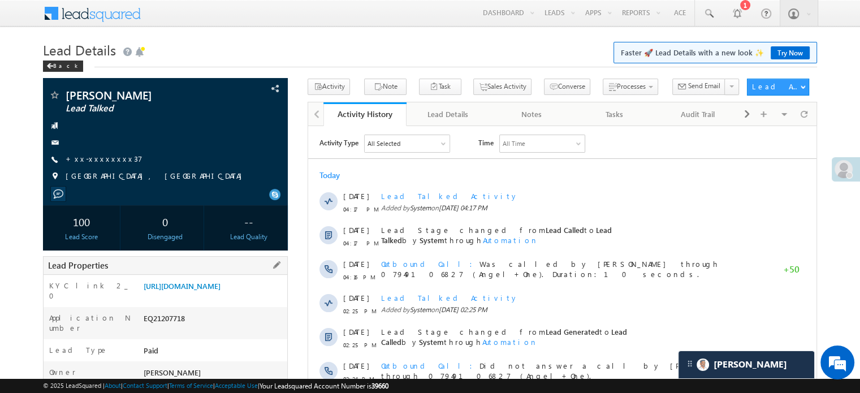
drag, startPoint x: 143, startPoint y: 287, endPoint x: 259, endPoint y: 308, distance: 118.4
click at [259, 296] on div "https://angelbroking1-pk3em7sa.customui-test.leadsquared.com?leadId=a896f49f-f9…" at bounding box center [214, 289] width 147 height 16
copy link "https://angelbroking1-pk3em7sa.customui-test.leadsquared.com?leadId=a896f49f-f9…"
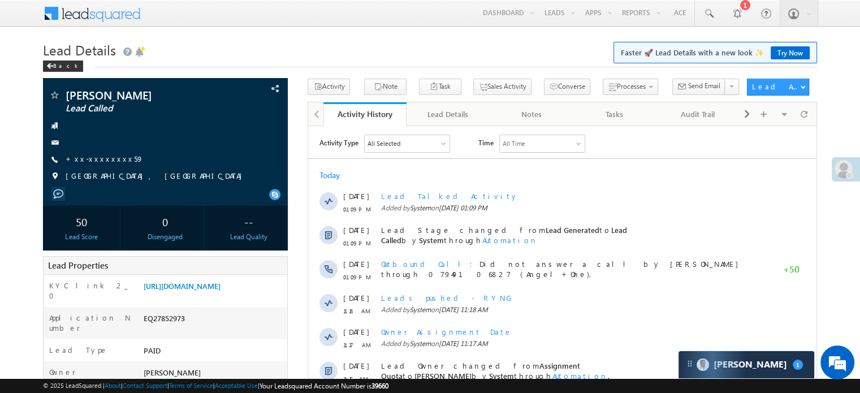
scroll to position [5671, 0]
click at [213, 291] on link "https://angelbroking1-pk3em7sa.customui-test.leadsquared.com?leadId=71f158d5-77…" at bounding box center [182, 286] width 77 height 10
click at [100, 156] on link "+xx-xxxxxxxx59" at bounding box center [105, 159] width 78 height 10
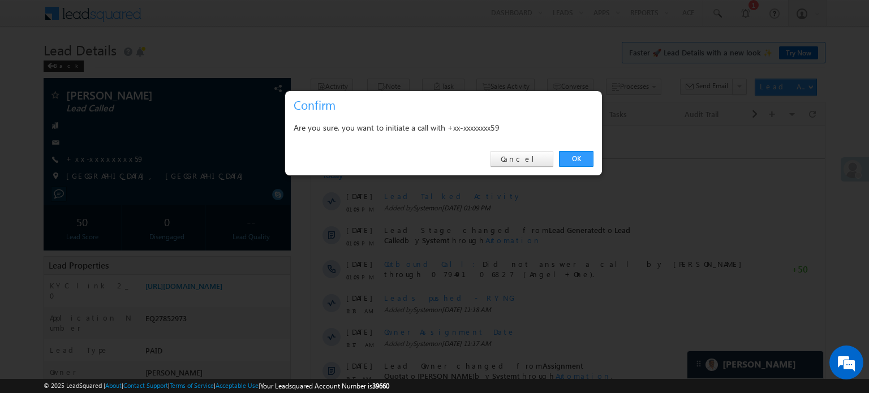
click at [530, 150] on div "OK Cancel" at bounding box center [443, 159] width 317 height 32
click at [531, 154] on link "Cancel" at bounding box center [521, 159] width 63 height 16
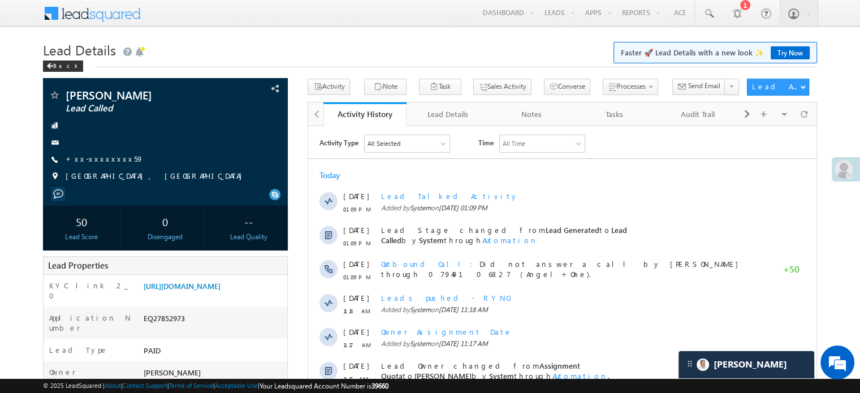
scroll to position [6049, 0]
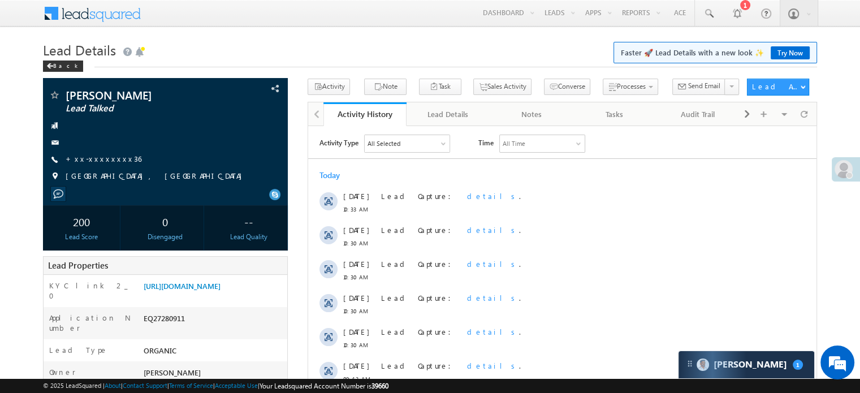
scroll to position [5671, 0]
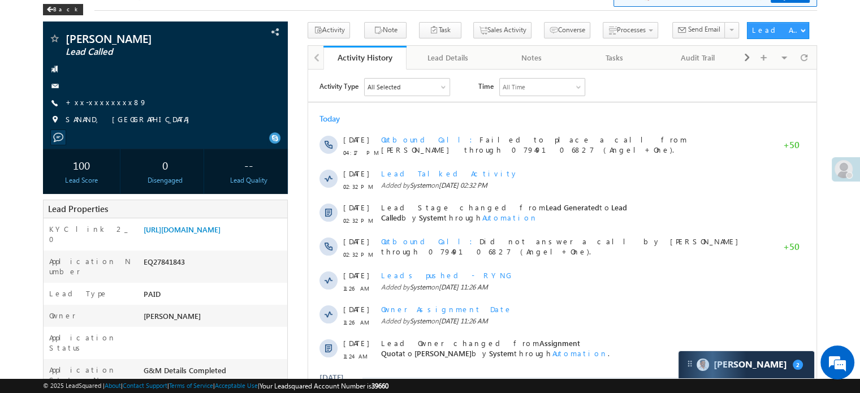
scroll to position [4949, 0]
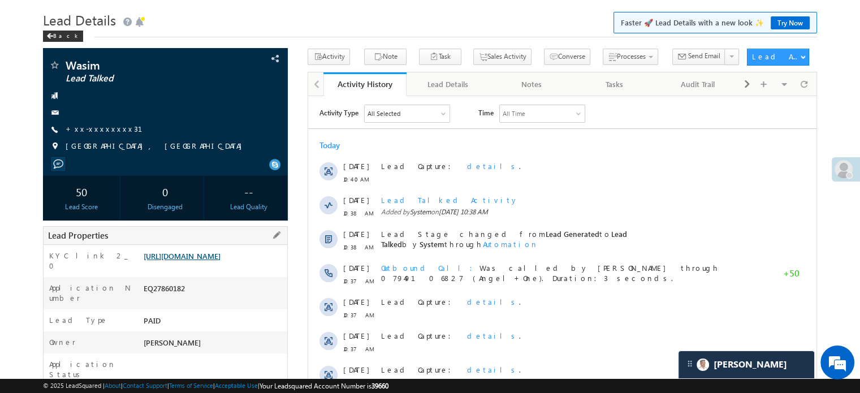
click at [180, 261] on link "[URL][DOMAIN_NAME]" at bounding box center [182, 256] width 77 height 10
click at [201, 248] on div "KYC link 2_0 [URL][DOMAIN_NAME]" at bounding box center [166, 261] width 244 height 32
click at [208, 261] on link "[URL][DOMAIN_NAME]" at bounding box center [182, 256] width 77 height 10
click at [207, 261] on link "[URL][DOMAIN_NAME]" at bounding box center [182, 256] width 77 height 10
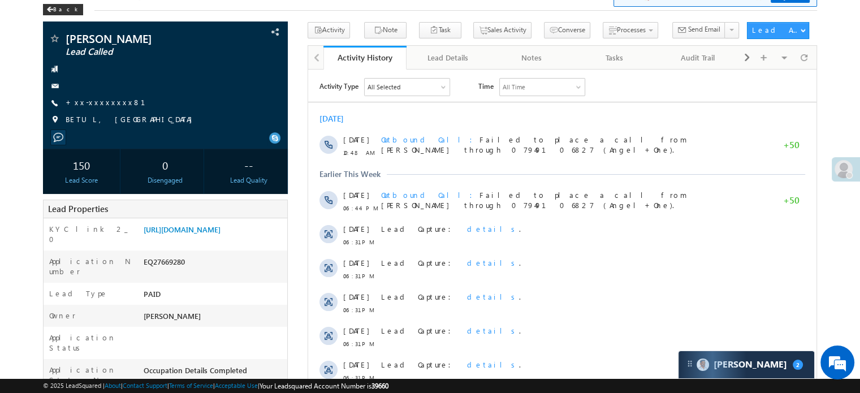
scroll to position [5916, 0]
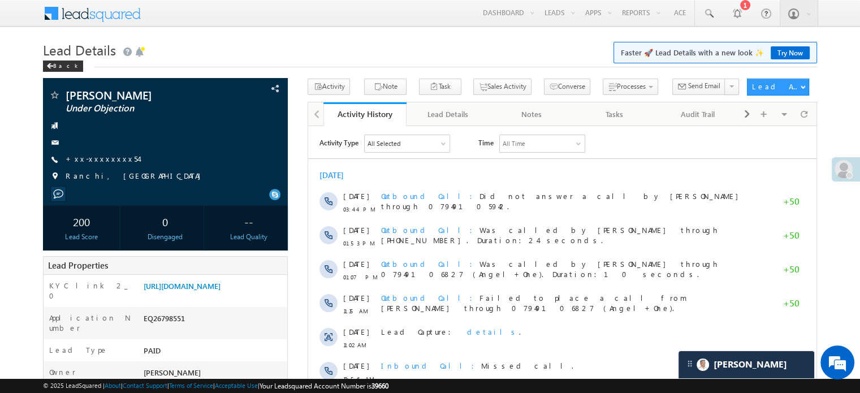
scroll to position [5916, 0]
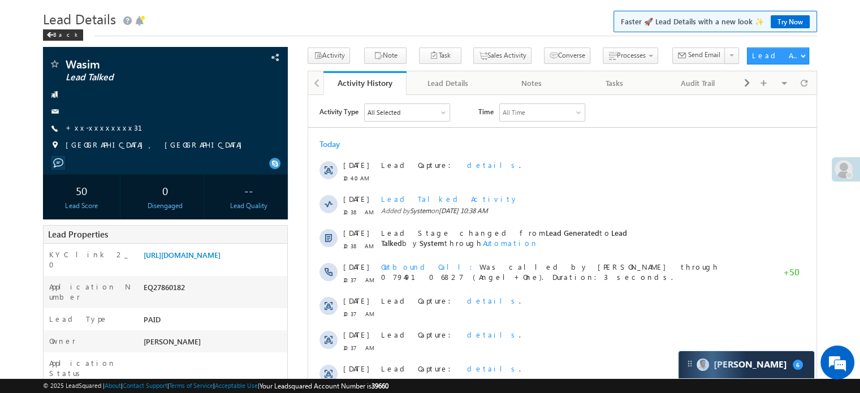
scroll to position [200, 0]
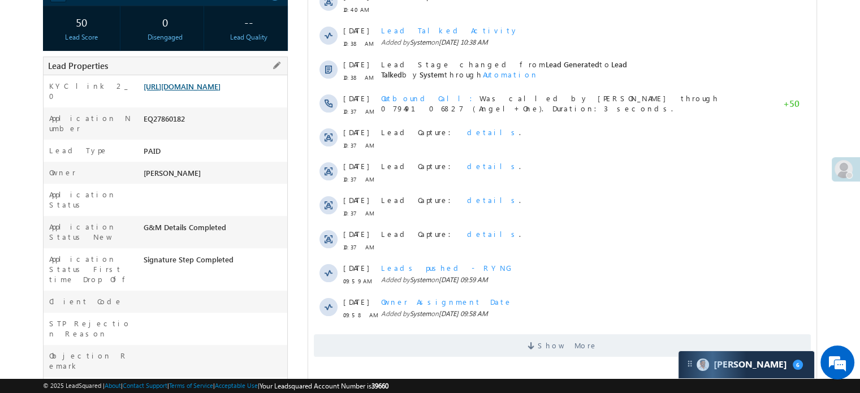
click at [217, 91] on link "[URL][DOMAIN_NAME]" at bounding box center [182, 86] width 77 height 10
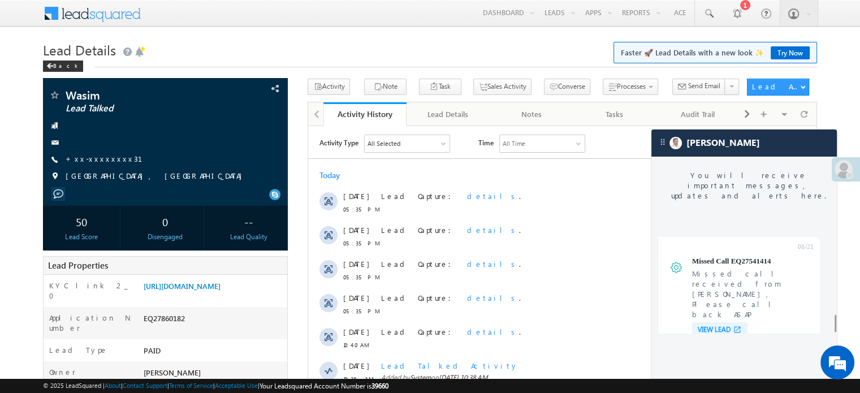
scroll to position [4520, 0]
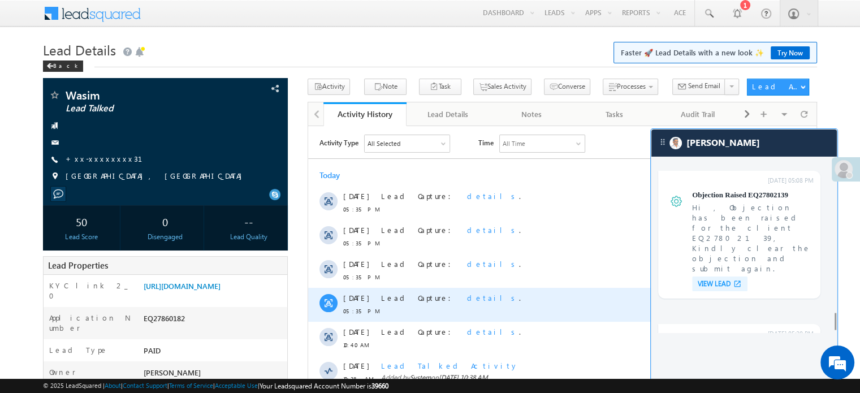
scroll to position [113, 0]
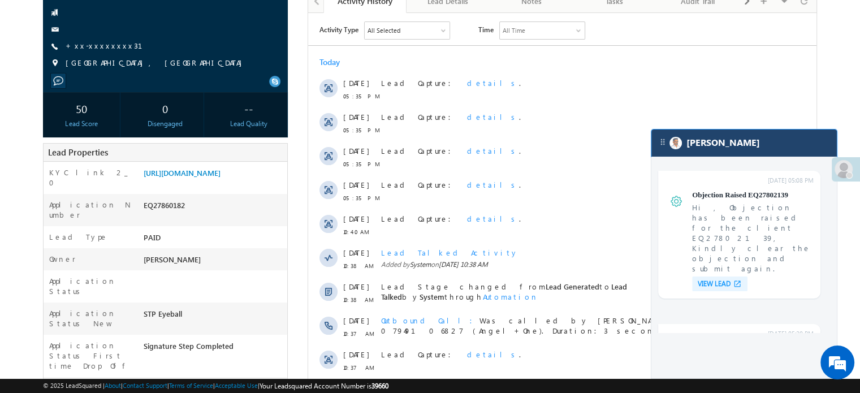
click at [754, 148] on div "[PERSON_NAME]" at bounding box center [745, 143] width 186 height 27
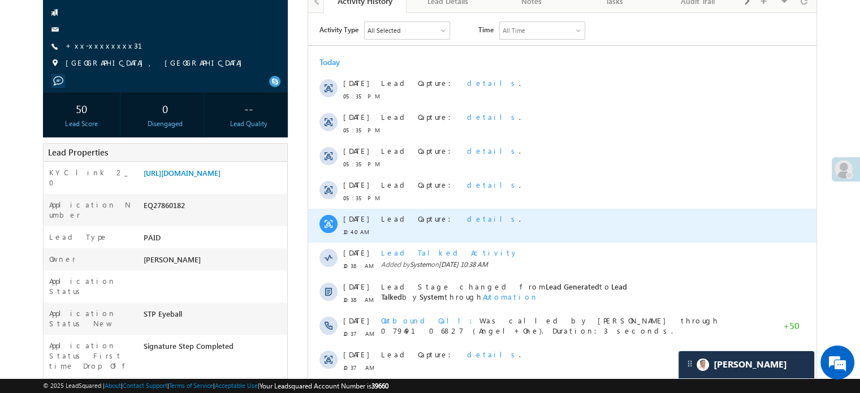
scroll to position [4584, 0]
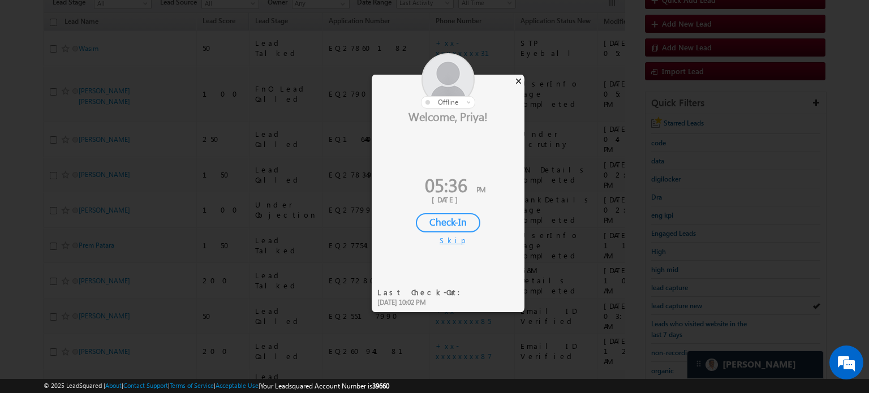
click at [520, 81] on div "×" at bounding box center [519, 81] width 12 height 12
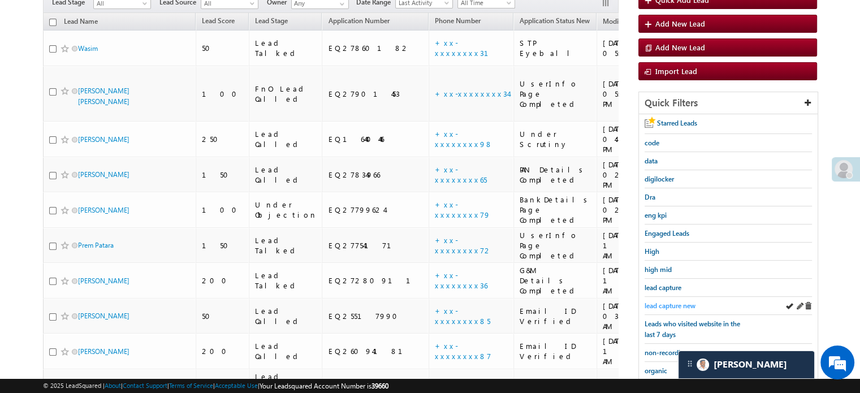
click at [670, 305] on span "lead capture new" at bounding box center [670, 306] width 51 height 8
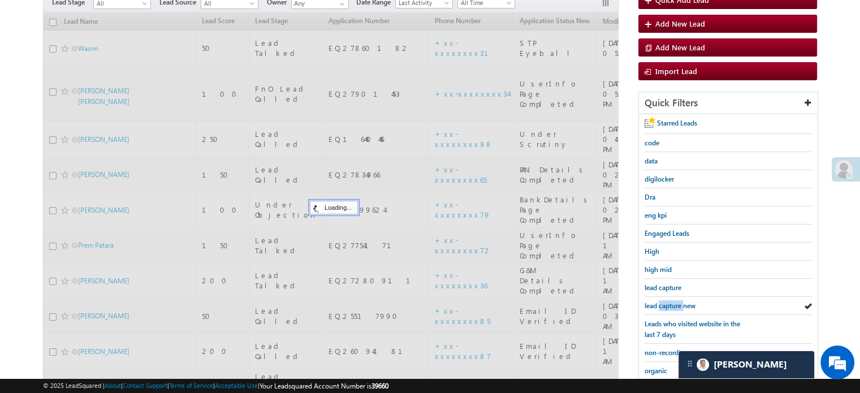
click at [670, 305] on span "lead capture new" at bounding box center [670, 306] width 51 height 8
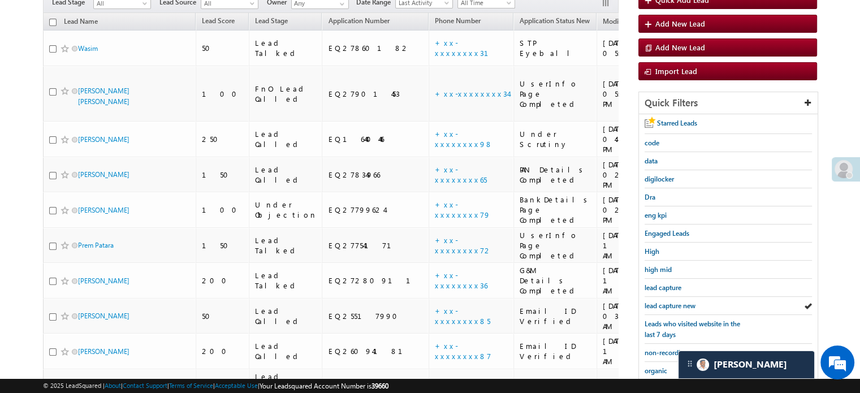
click at [670, 305] on span "lead capture new" at bounding box center [670, 306] width 51 height 8
click at [680, 303] on span "lead capture new" at bounding box center [670, 306] width 51 height 8
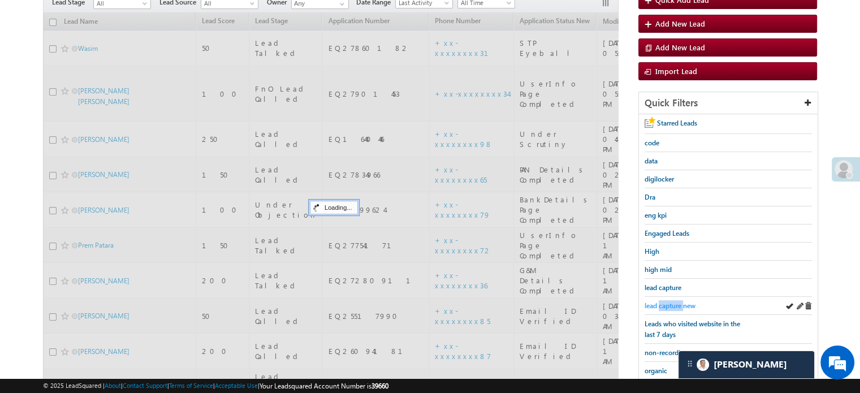
click at [680, 303] on span "lead capture new" at bounding box center [670, 306] width 51 height 8
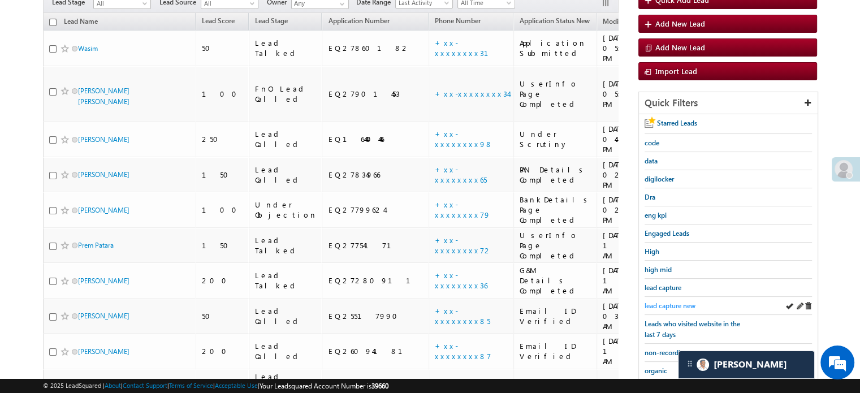
click at [680, 303] on span "lead capture new" at bounding box center [670, 306] width 51 height 8
click at [661, 303] on span "lead capture new" at bounding box center [670, 306] width 51 height 8
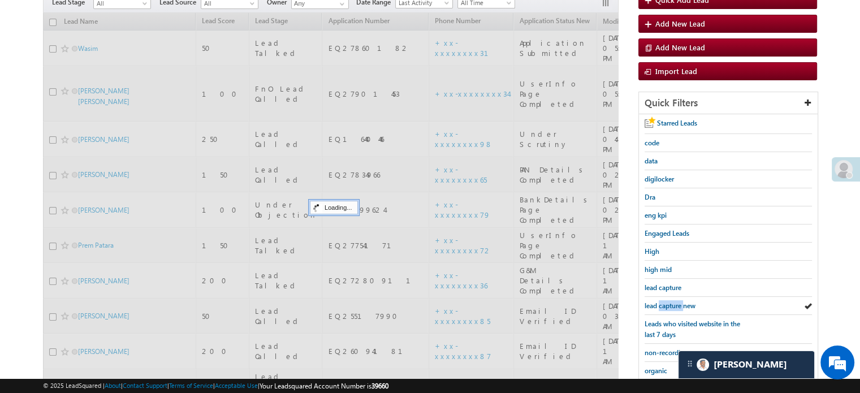
click at [661, 303] on span "lead capture new" at bounding box center [670, 306] width 51 height 8
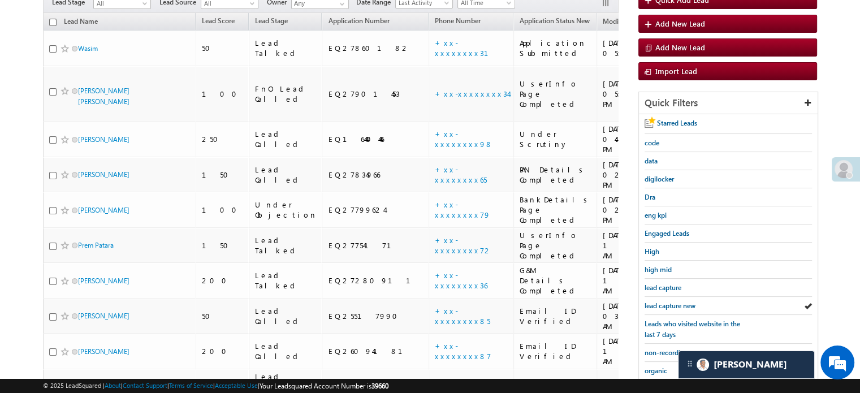
click at [661, 303] on span "lead capture new" at bounding box center [670, 306] width 51 height 8
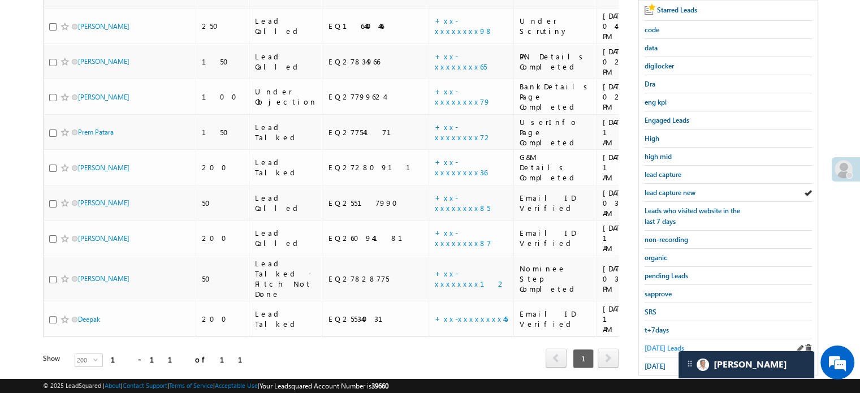
click at [660, 344] on span "Today's Leads" at bounding box center [665, 348] width 40 height 8
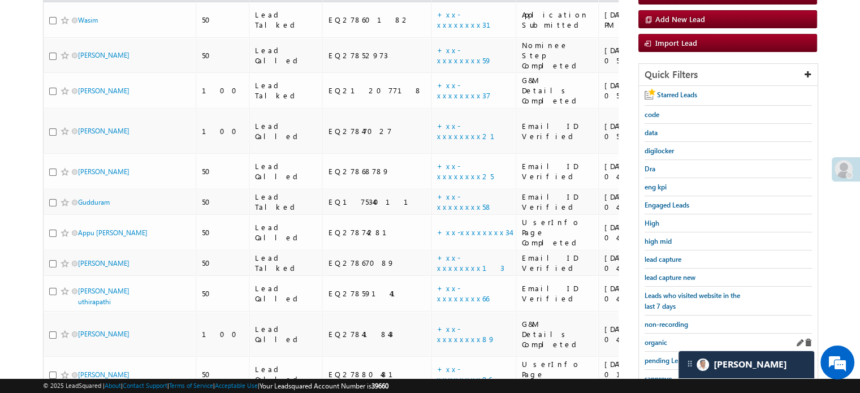
scroll to position [75, 0]
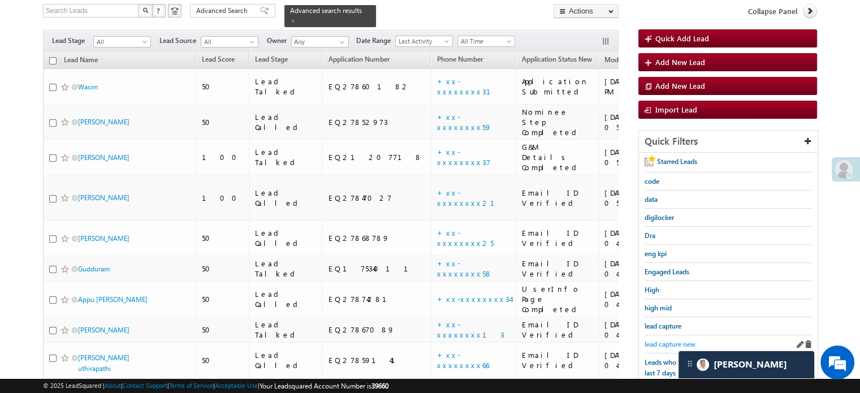
click at [661, 341] on span "lead capture new" at bounding box center [670, 344] width 51 height 8
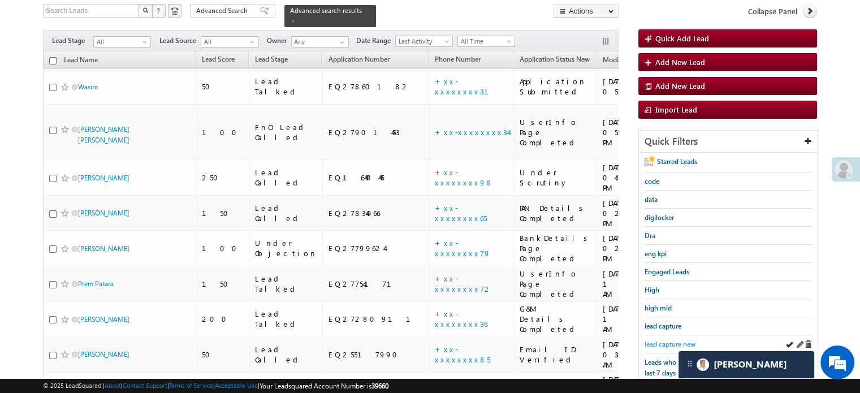
click at [670, 343] on span "lead capture new" at bounding box center [670, 344] width 51 height 8
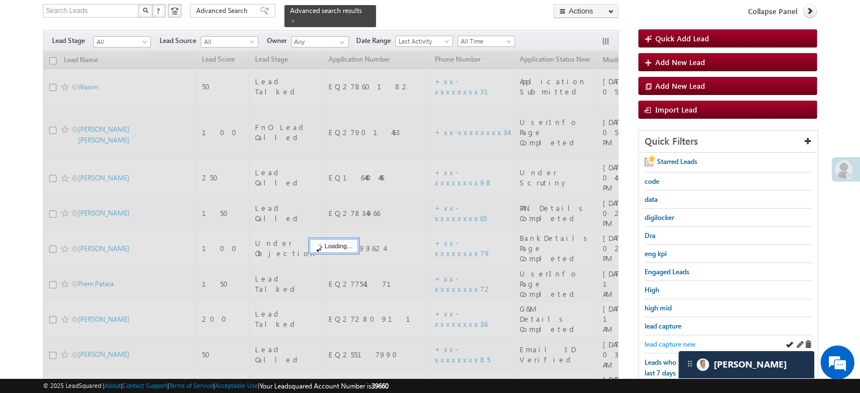
click at [668, 343] on span "lead capture new" at bounding box center [670, 344] width 51 height 8
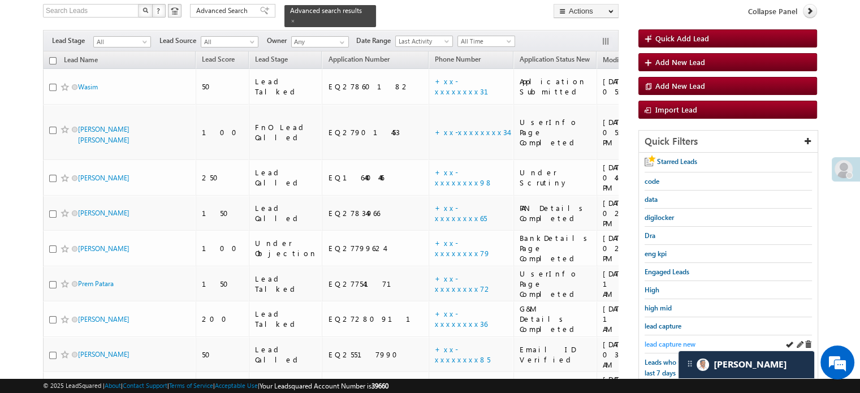
click at [672, 341] on span "lead capture new" at bounding box center [670, 344] width 51 height 8
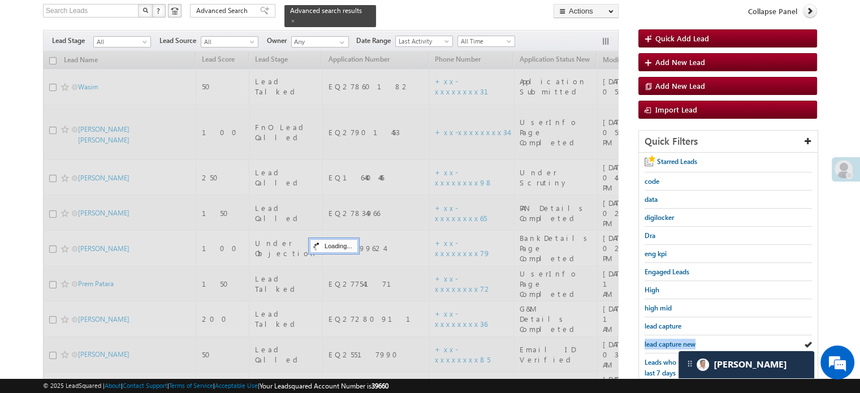
click at [672, 341] on span "lead capture new" at bounding box center [670, 344] width 51 height 8
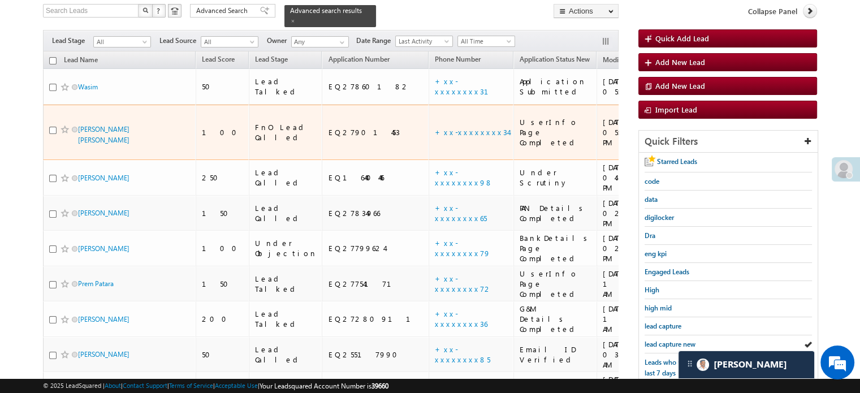
click at [429, 110] on td "+xx-xxxxxxxx34" at bounding box center [471, 133] width 85 height 56
click at [435, 127] on link "+xx-xxxxxxxx34" at bounding box center [472, 132] width 74 height 10
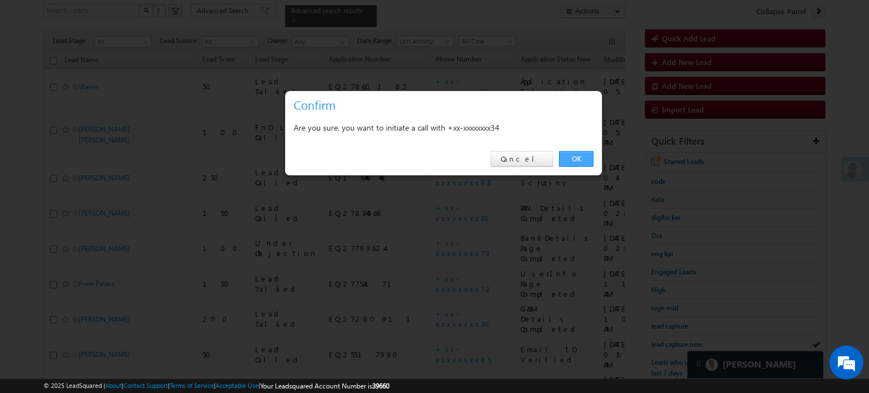
click at [591, 156] on link "OK" at bounding box center [576, 159] width 35 height 16
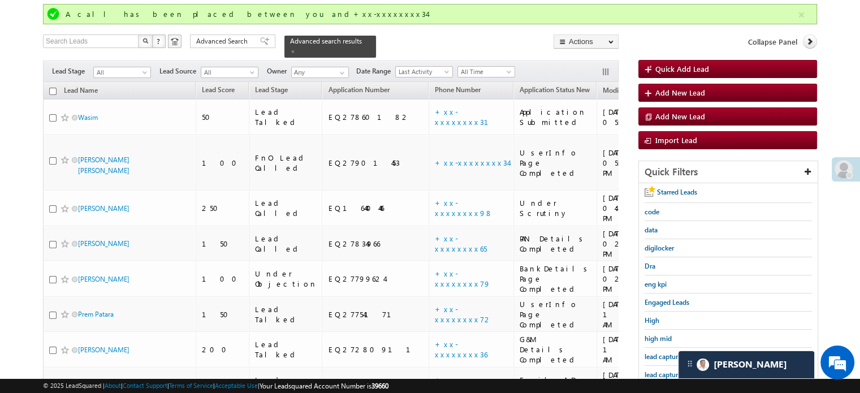
scroll to position [105, 0]
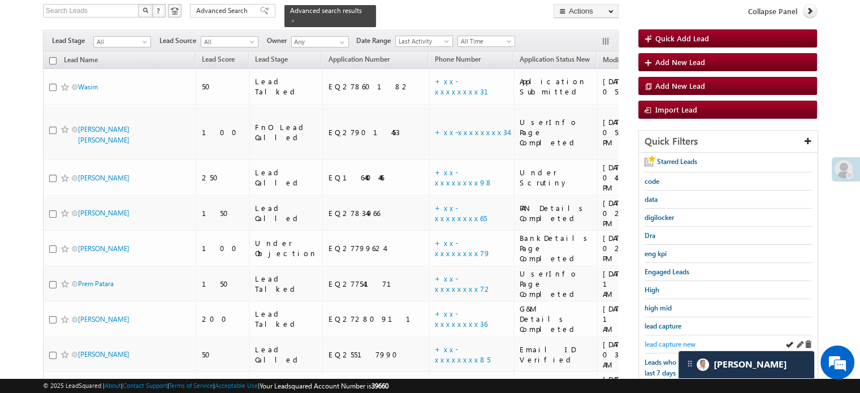
click at [670, 340] on span "lead capture new" at bounding box center [670, 344] width 51 height 8
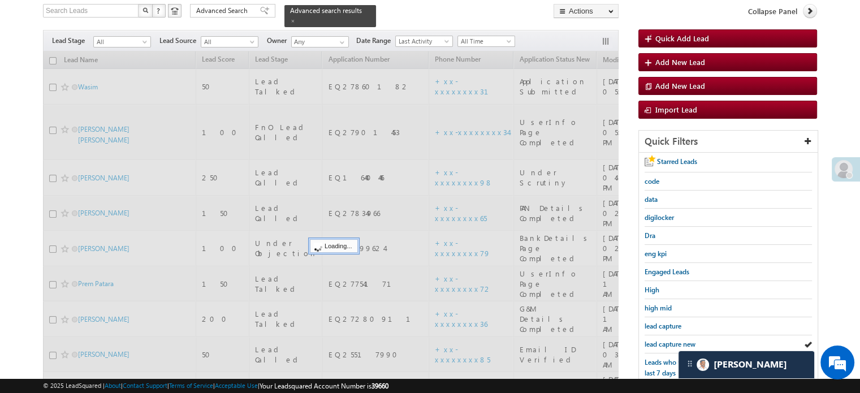
click at [670, 340] on span "lead capture new" at bounding box center [670, 344] width 51 height 8
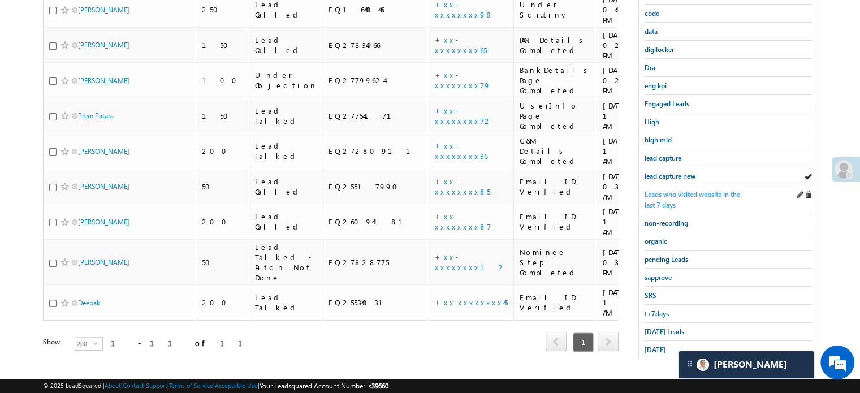
scroll to position [73, 0]
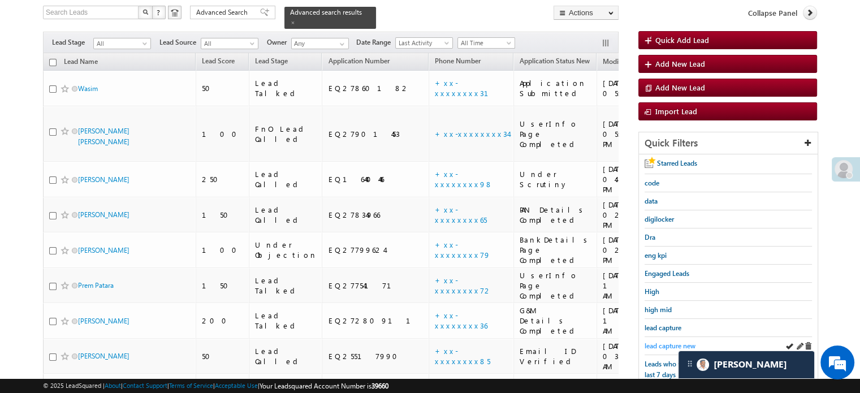
click at [656, 342] on span "lead capture new" at bounding box center [670, 346] width 51 height 8
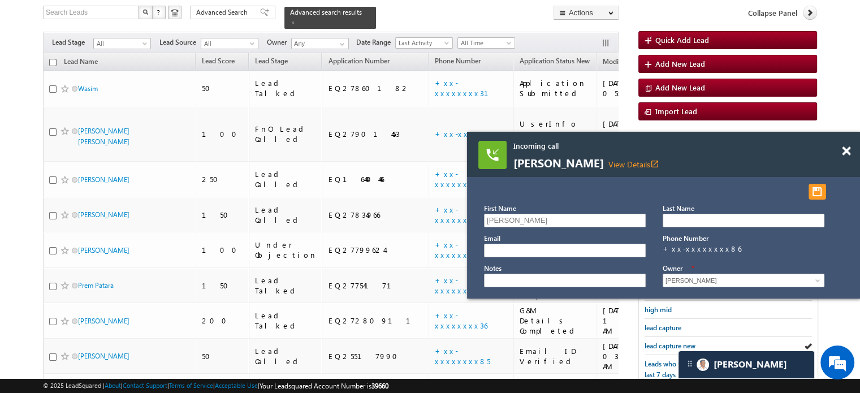
click at [840, 147] on div "Incoming call Siva View Details open_in_new" at bounding box center [663, 154] width 393 height 45
click at [846, 150] on span at bounding box center [846, 152] width 8 height 10
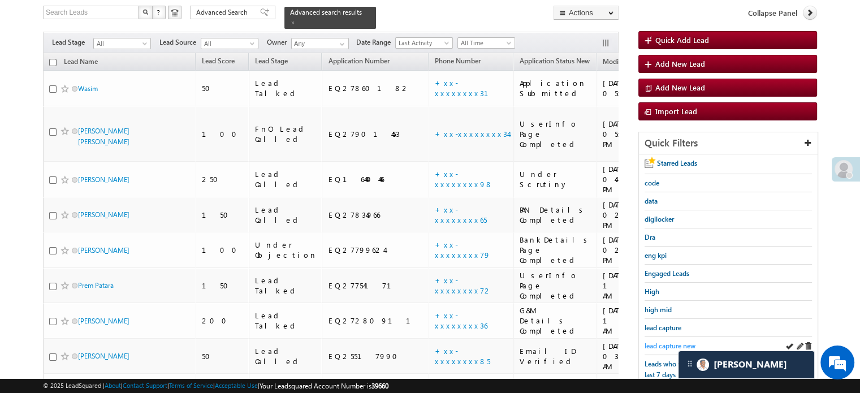
click at [662, 342] on span "lead capture new" at bounding box center [670, 346] width 51 height 8
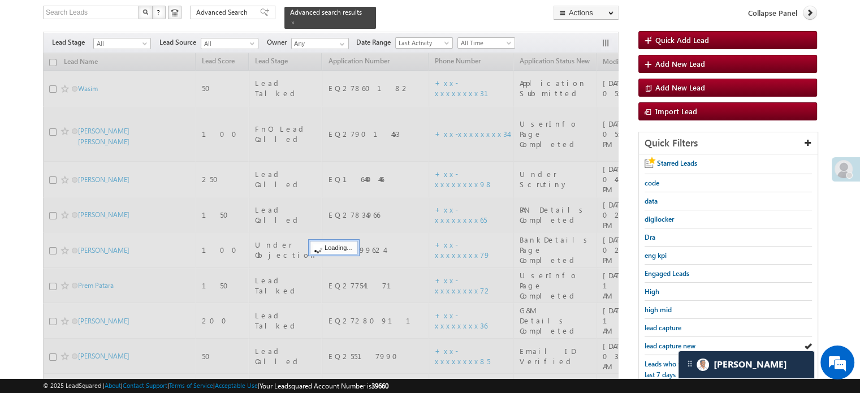
click at [662, 343] on span "lead capture new" at bounding box center [670, 346] width 51 height 8
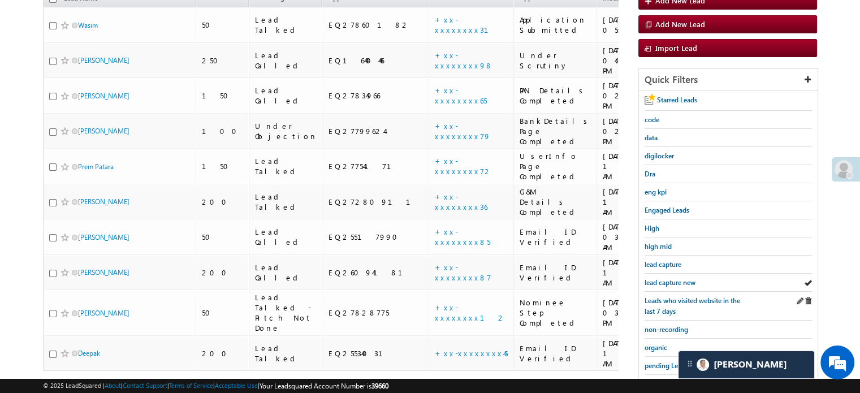
scroll to position [130, 0]
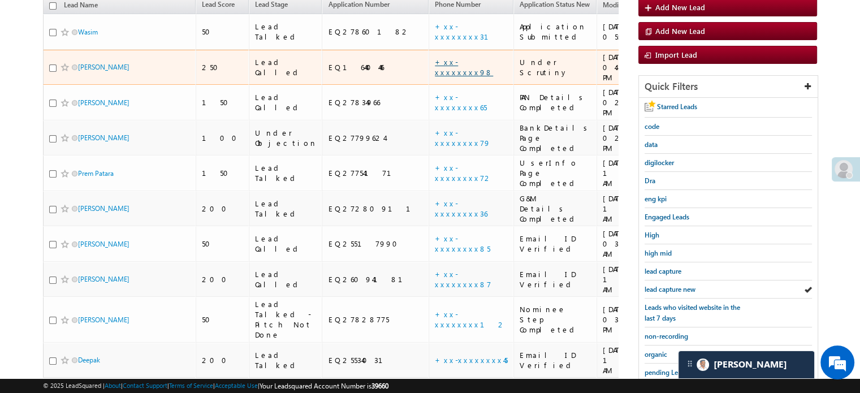
click at [435, 57] on link "+xx-xxxxxxxx98" at bounding box center [464, 67] width 58 height 20
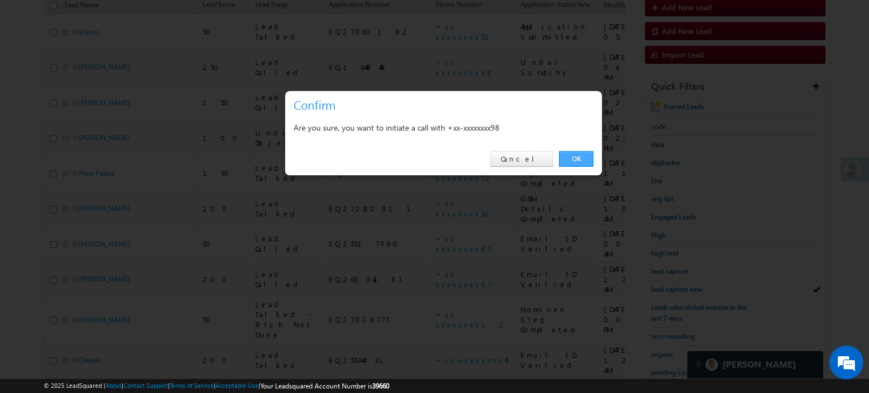
click at [573, 160] on link "OK" at bounding box center [576, 159] width 35 height 16
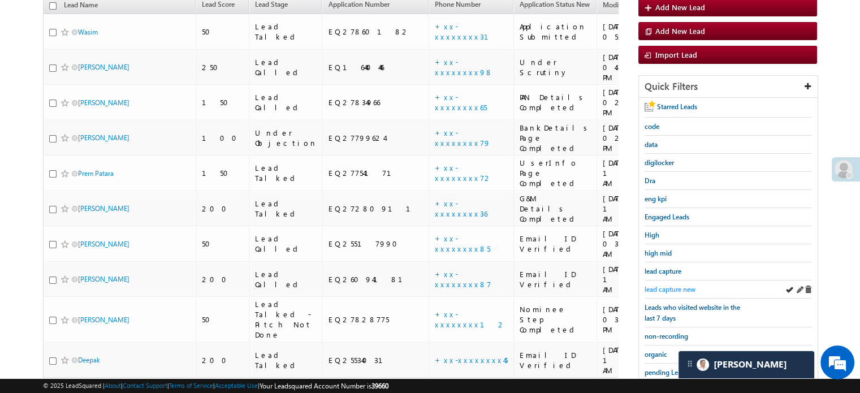
click at [665, 285] on span "lead capture new" at bounding box center [670, 289] width 51 height 8
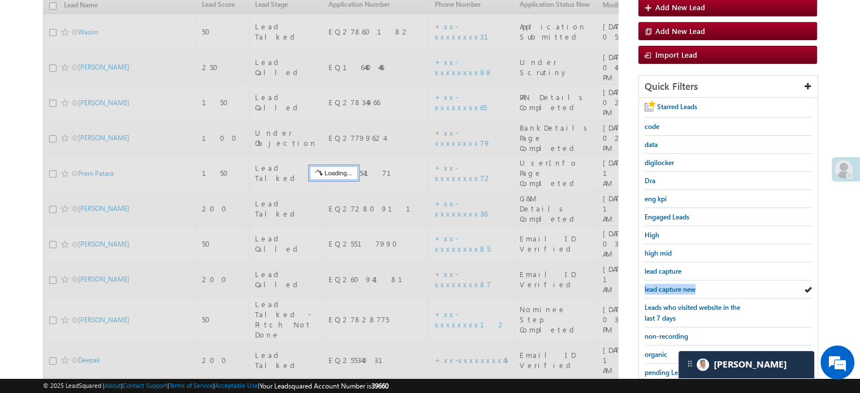
click at [665, 285] on span "lead capture new" at bounding box center [670, 289] width 51 height 8
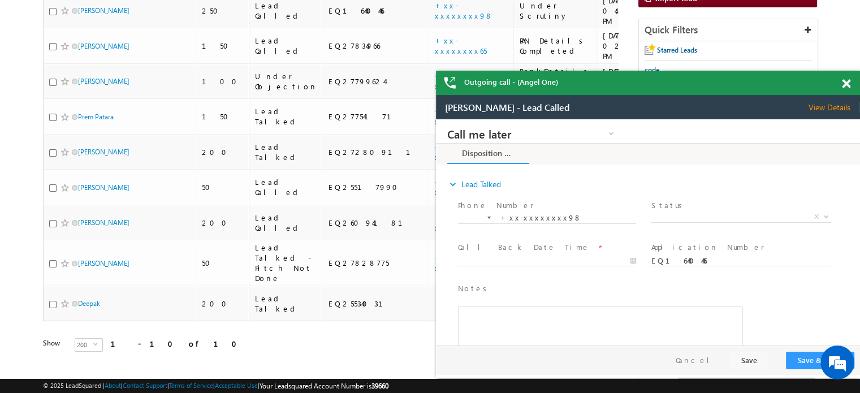
scroll to position [0, 0]
click at [850, 81] on span at bounding box center [846, 84] width 8 height 10
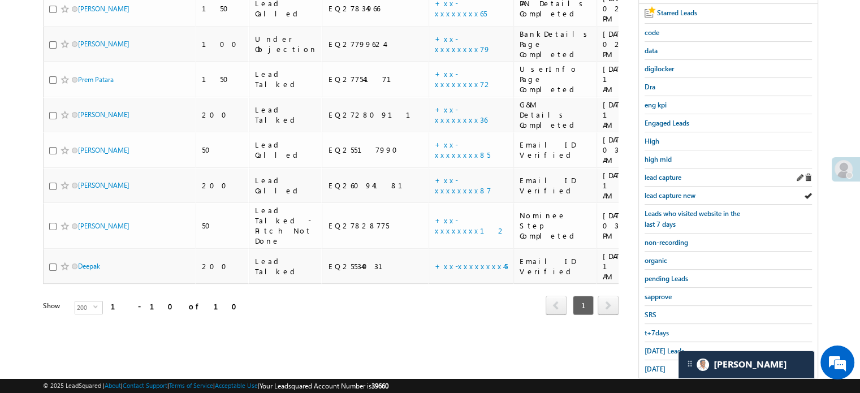
scroll to position [243, 0]
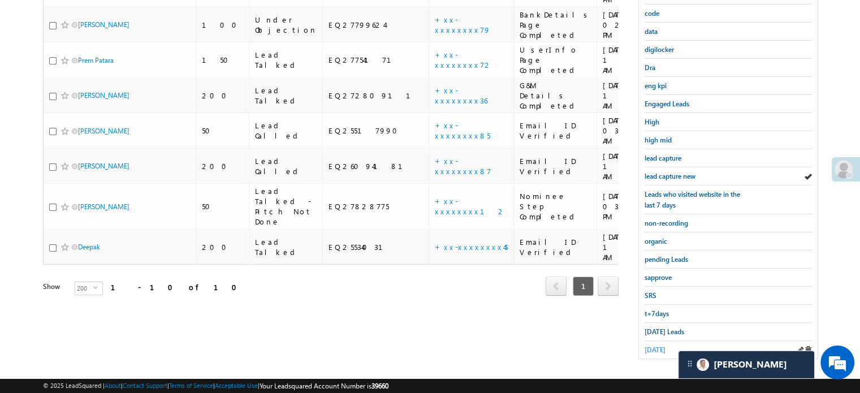
click at [654, 346] on span "yesterday" at bounding box center [655, 350] width 21 height 8
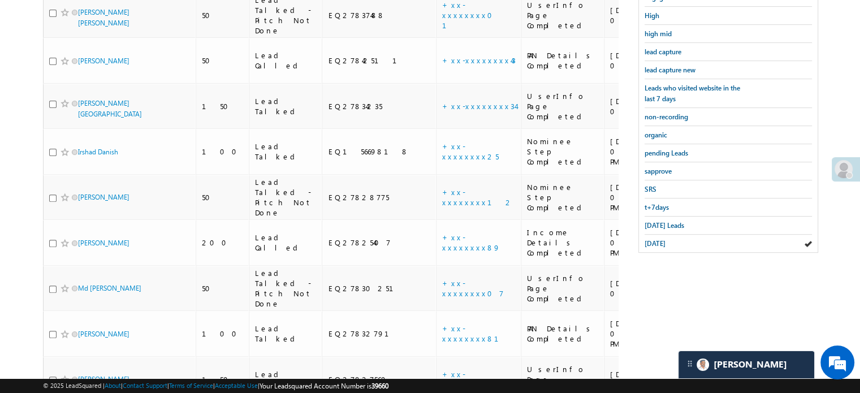
scroll to position [287, 0]
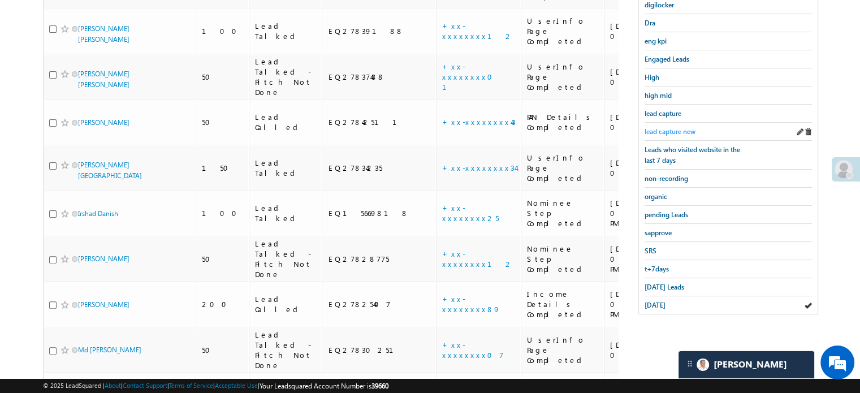
click at [681, 127] on span "lead capture new" at bounding box center [670, 131] width 51 height 8
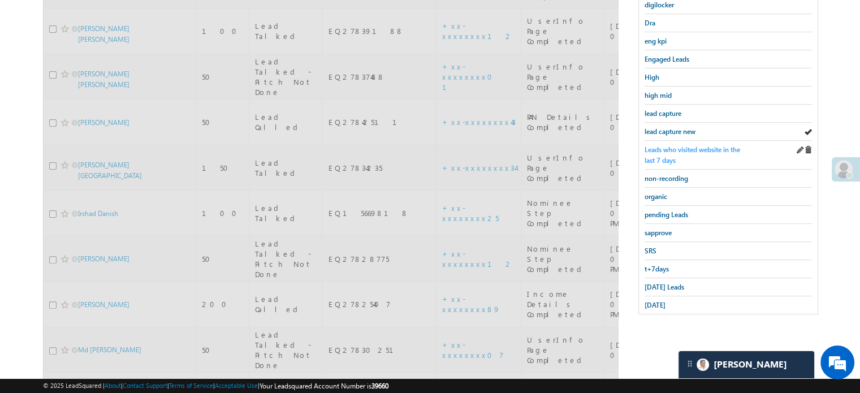
scroll to position [118, 0]
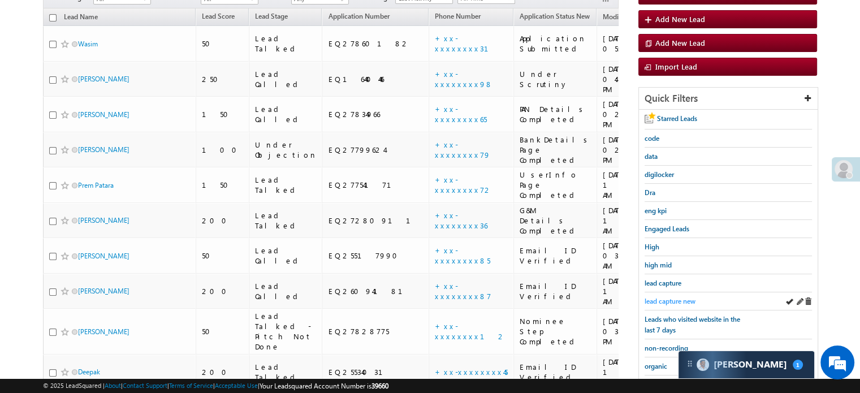
click at [677, 296] on link "lead capture new" at bounding box center [670, 301] width 51 height 11
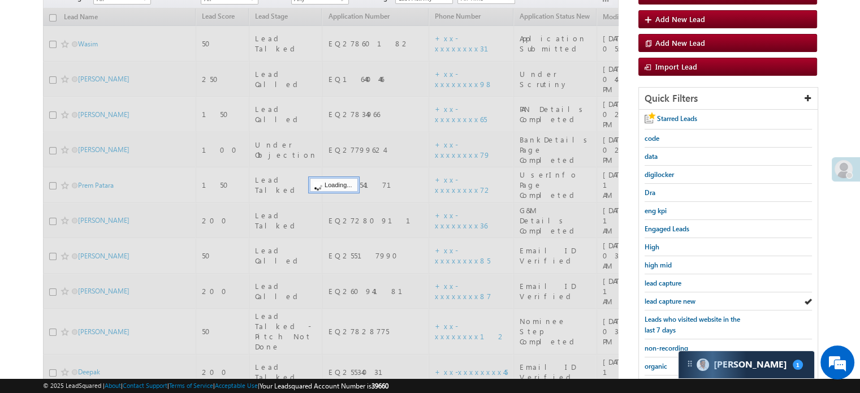
click at [677, 296] on link "lead capture new" at bounding box center [670, 301] width 51 height 11
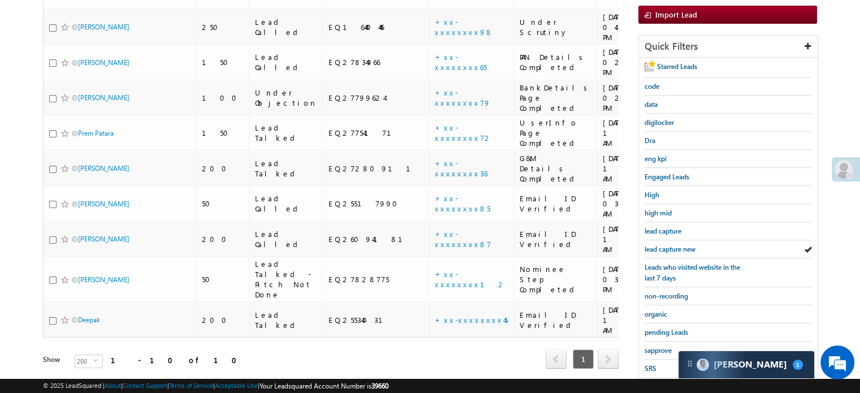
scroll to position [231, 0]
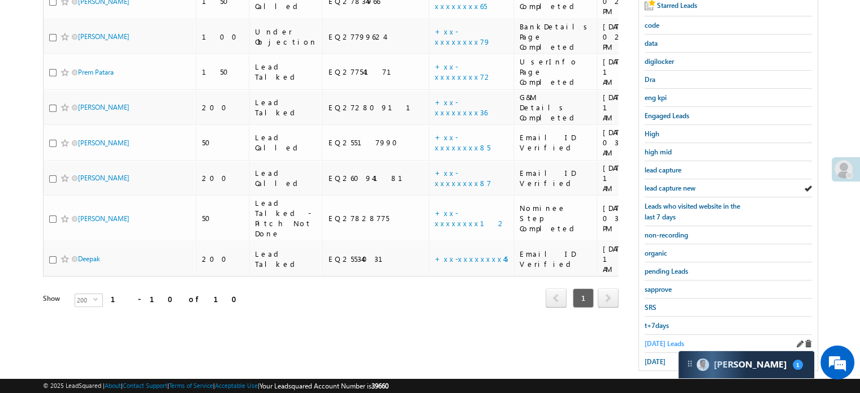
click at [659, 338] on link "Today's Leads" at bounding box center [665, 343] width 40 height 11
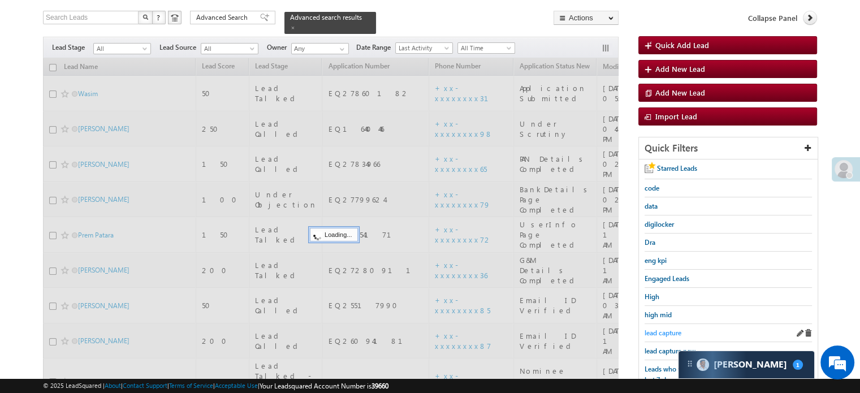
scroll to position [61, 0]
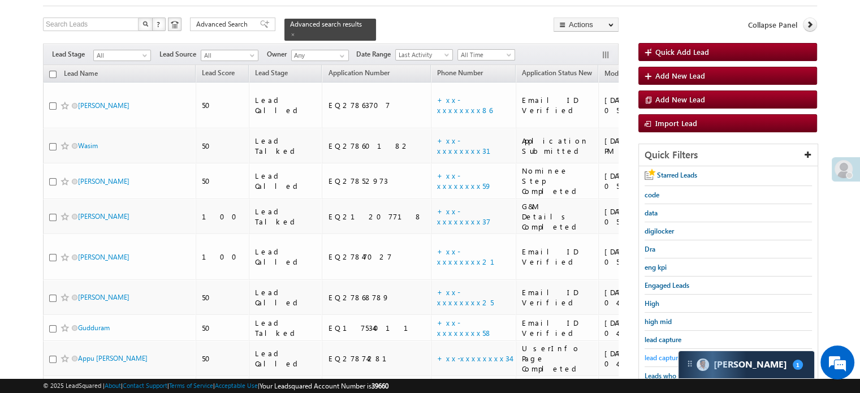
click at [656, 354] on span "lead capture new" at bounding box center [670, 358] width 51 height 8
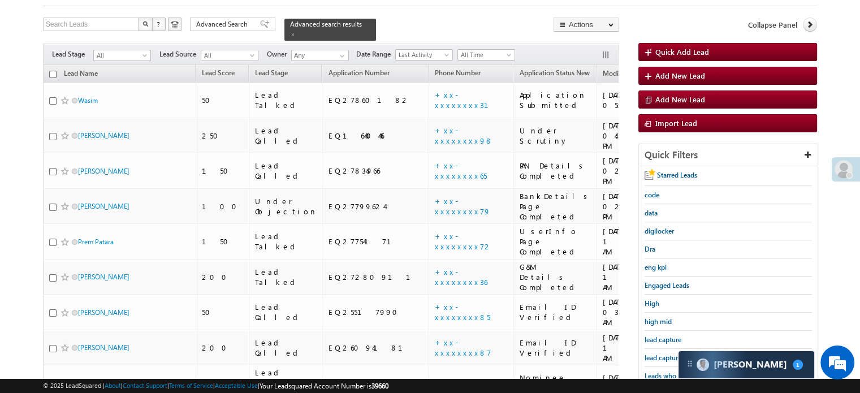
click at [656, 354] on span "lead capture new" at bounding box center [670, 358] width 51 height 8
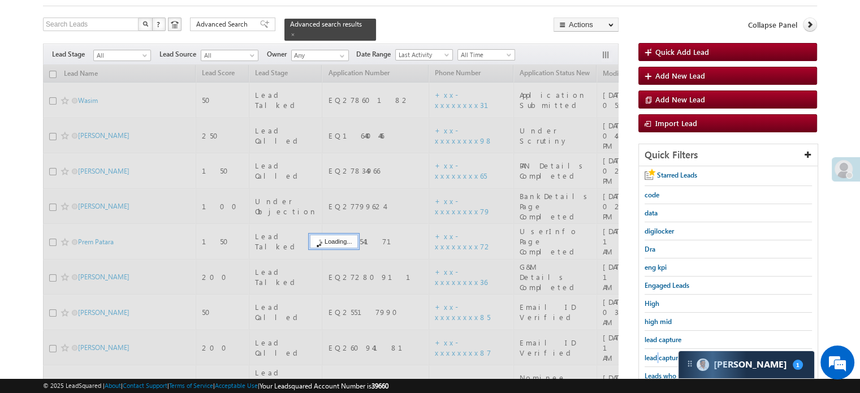
click at [656, 354] on span "lead capture new" at bounding box center [670, 358] width 51 height 8
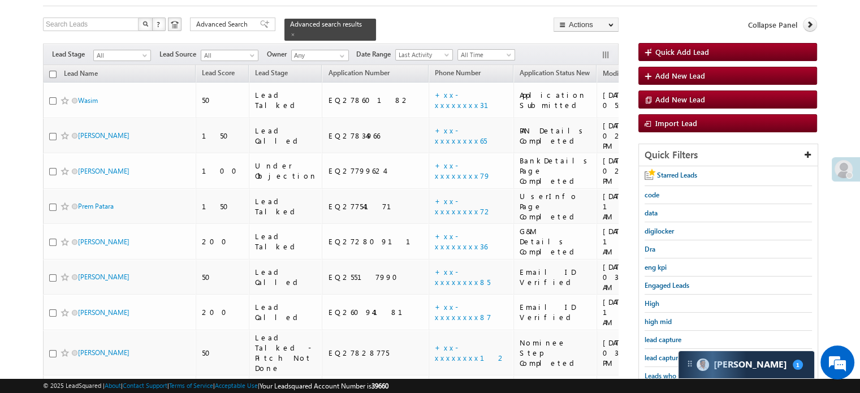
click at [656, 354] on span "lead capture new" at bounding box center [670, 358] width 51 height 8
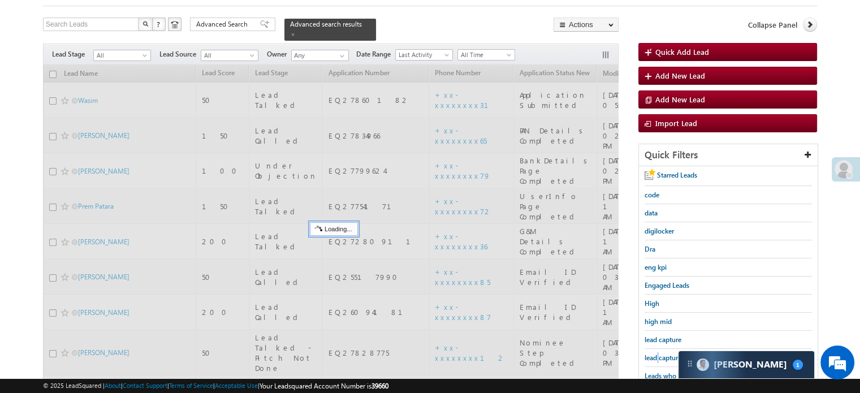
click at [656, 354] on span "lead capture new" at bounding box center [670, 358] width 51 height 8
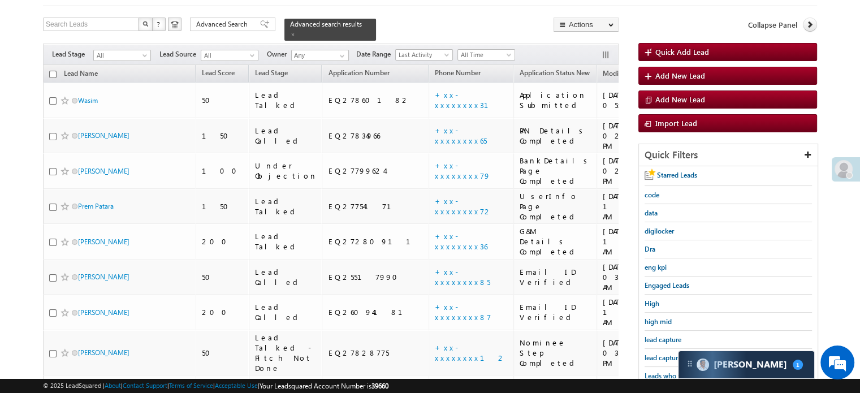
click at [656, 354] on span "lead capture new" at bounding box center [670, 358] width 51 height 8
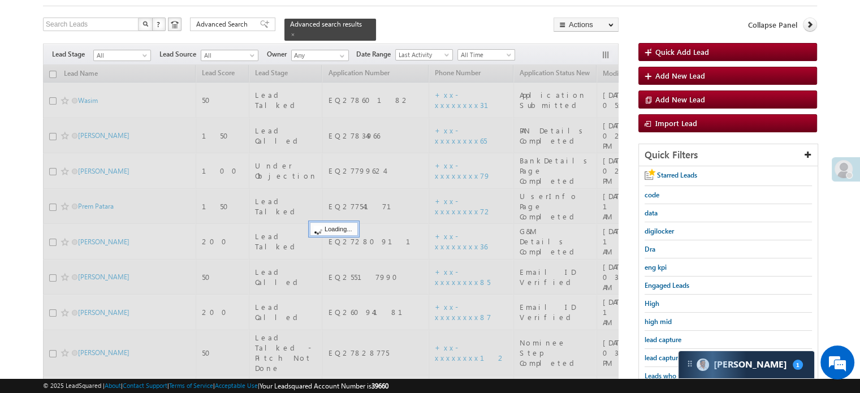
click at [656, 354] on span "lead capture new" at bounding box center [670, 358] width 51 height 8
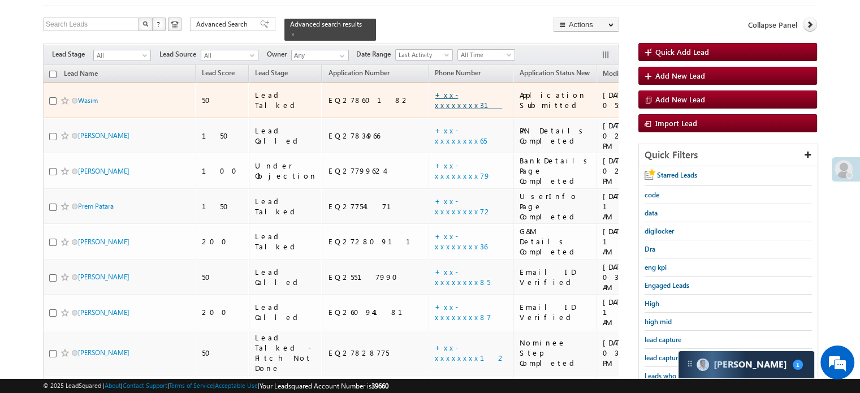
click at [435, 90] on link "+xx-xxxxxxxx31" at bounding box center [468, 100] width 67 height 20
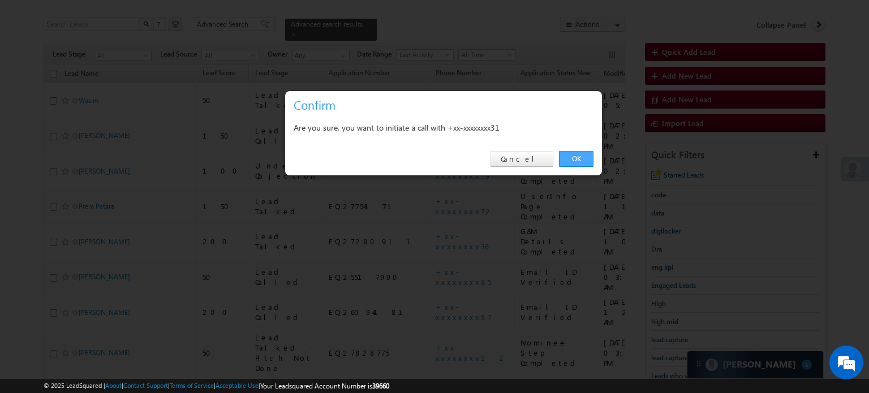
click at [584, 155] on link "OK" at bounding box center [576, 159] width 35 height 16
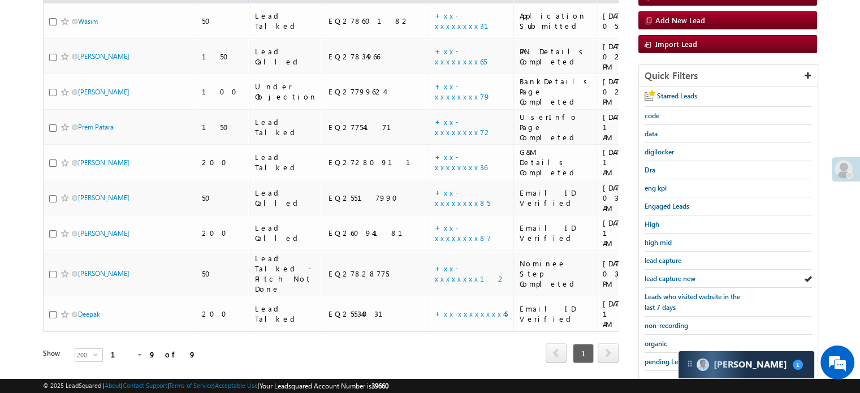
scroll to position [174, 0]
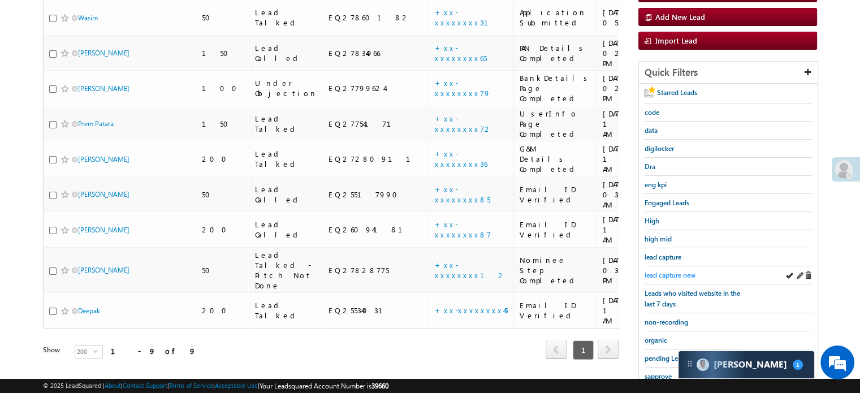
click at [681, 271] on span "lead capture new" at bounding box center [670, 275] width 51 height 8
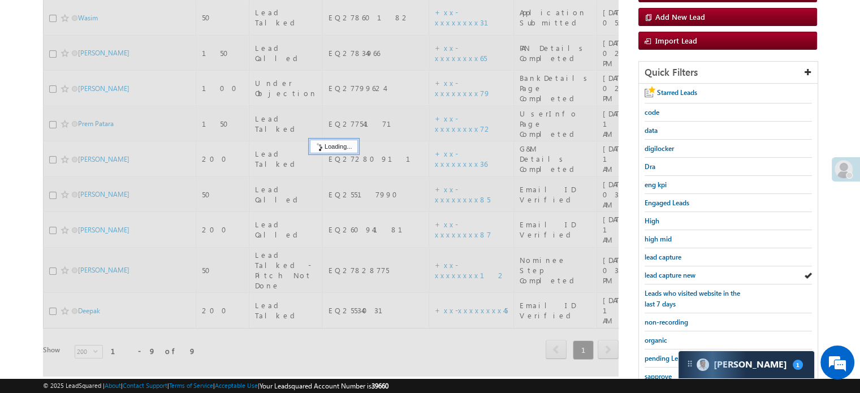
click at [681, 271] on span "lead capture new" at bounding box center [670, 275] width 51 height 8
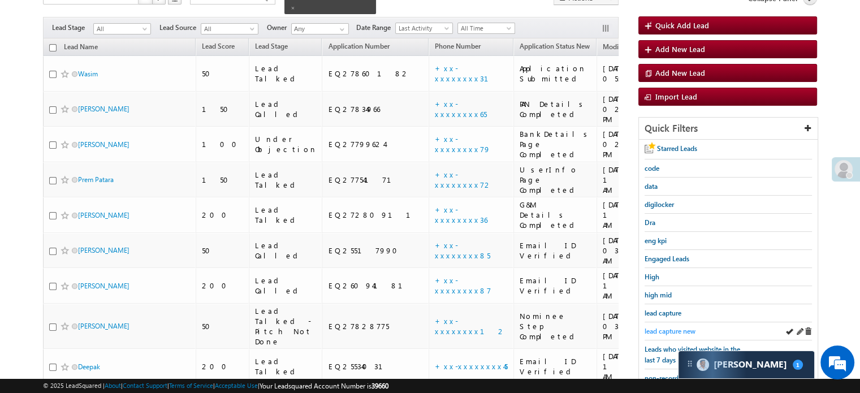
scroll to position [201, 0]
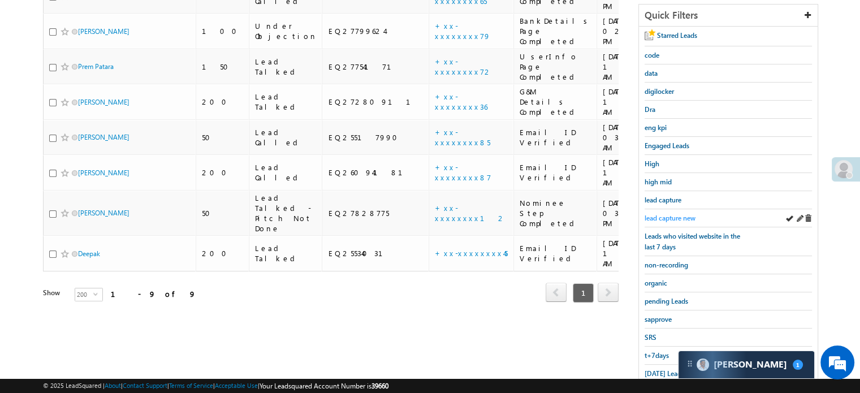
click at [678, 216] on span "lead capture new" at bounding box center [670, 218] width 51 height 8
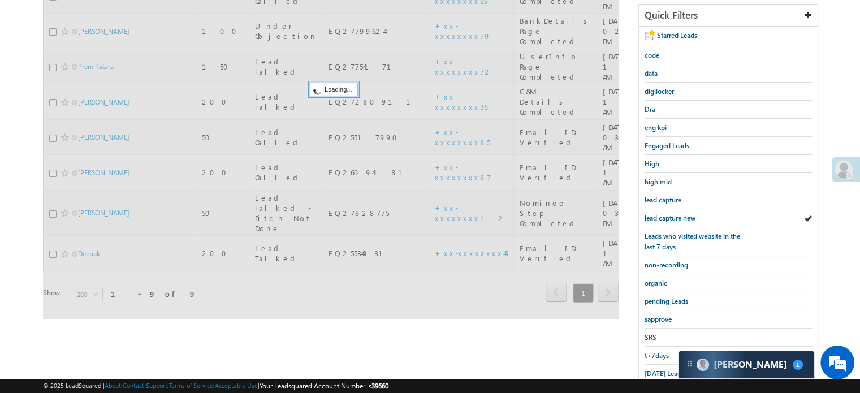
click at [678, 216] on span "lead capture new" at bounding box center [670, 218] width 51 height 8
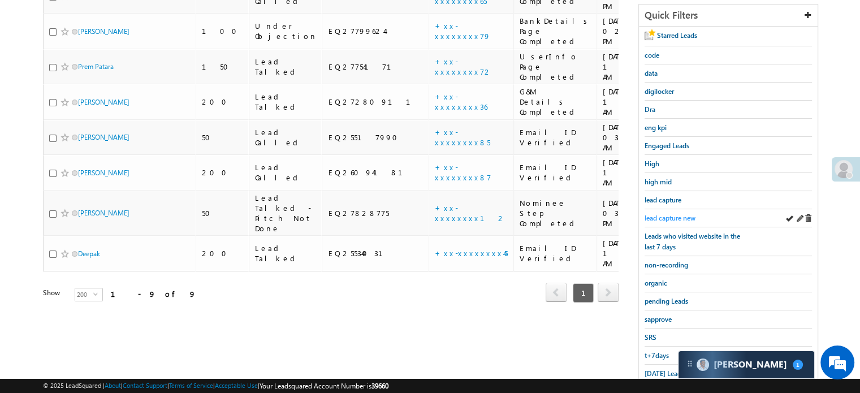
click at [684, 214] on span "lead capture new" at bounding box center [670, 218] width 51 height 8
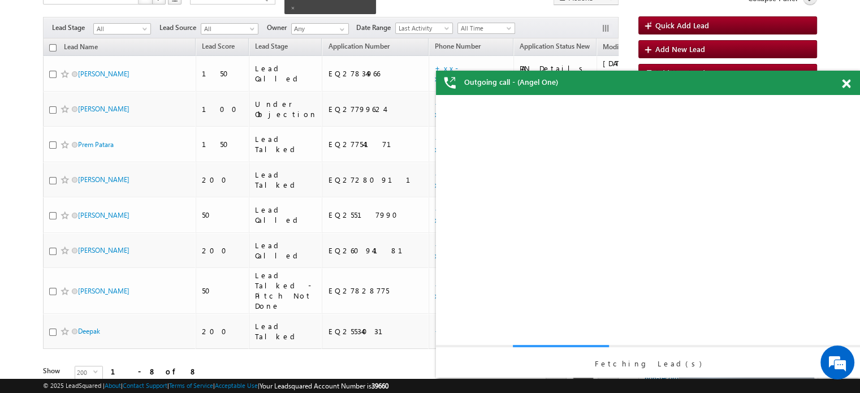
scroll to position [0, 0]
click at [847, 80] on span at bounding box center [846, 84] width 8 height 10
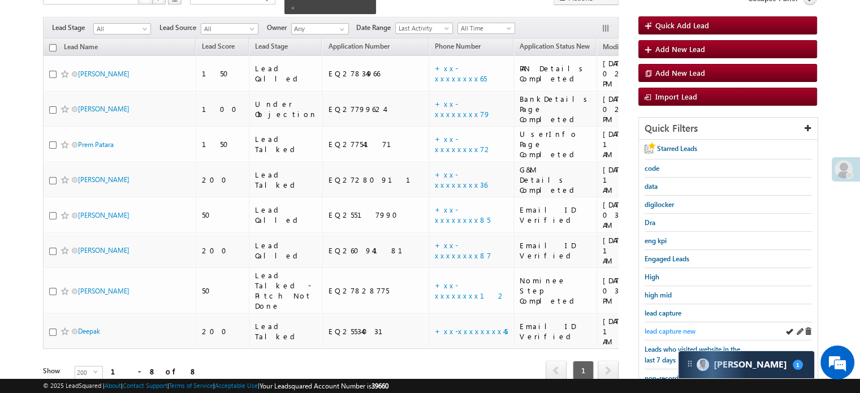
click at [673, 330] on span "lead capture new" at bounding box center [670, 331] width 51 height 8
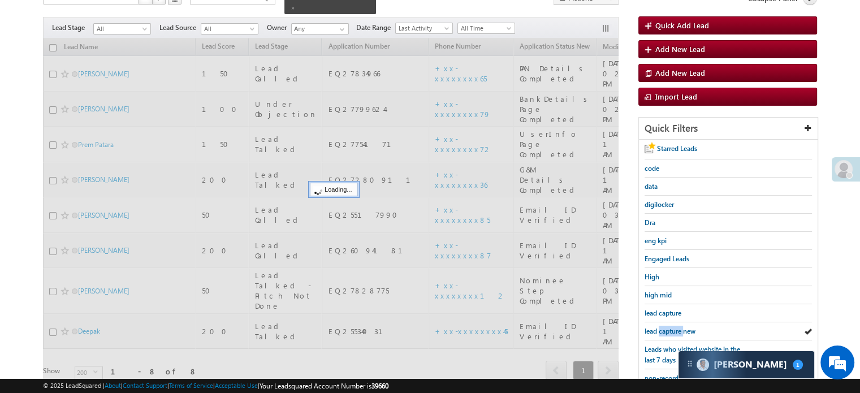
click at [673, 330] on span "lead capture new" at bounding box center [670, 331] width 51 height 8
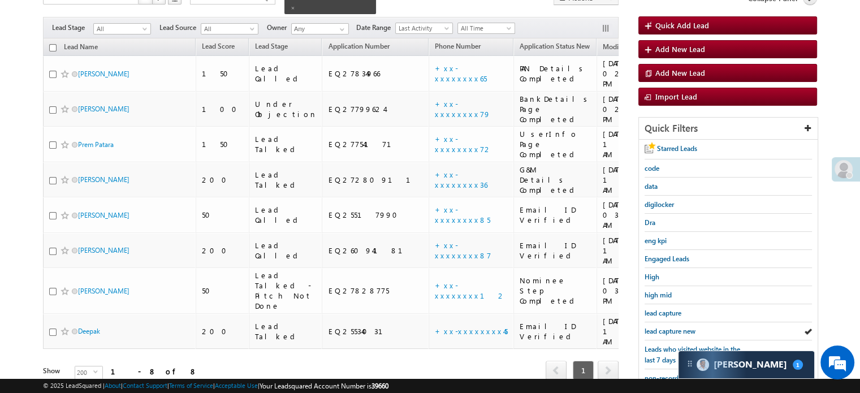
click at [673, 330] on span "lead capture new" at bounding box center [670, 331] width 51 height 8
click at [675, 316] on div "lead capture" at bounding box center [728, 313] width 167 height 18
click at [674, 322] on div "lead capture new" at bounding box center [728, 331] width 167 height 18
click at [670, 330] on span "lead capture new" at bounding box center [670, 331] width 51 height 8
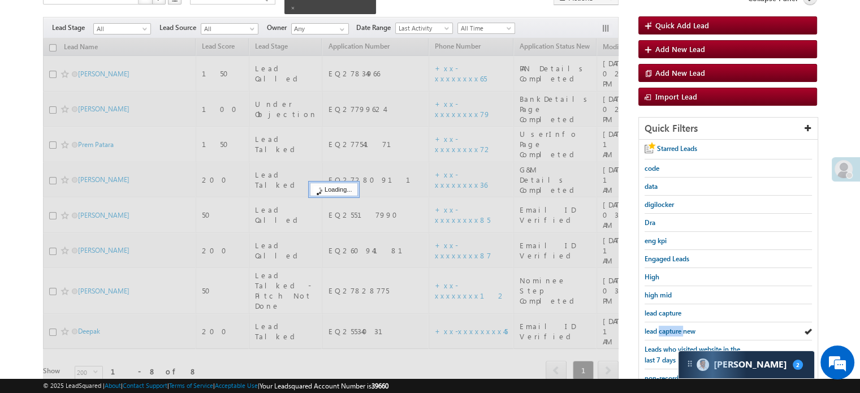
click at [670, 330] on span "lead capture new" at bounding box center [670, 331] width 51 height 8
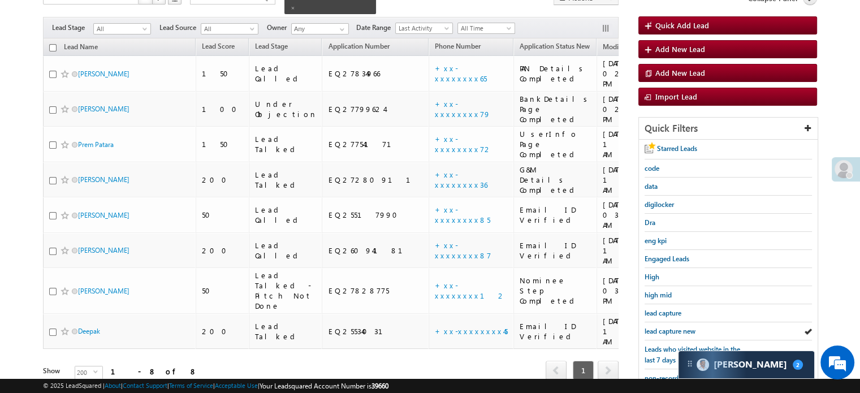
scroll to position [243, 0]
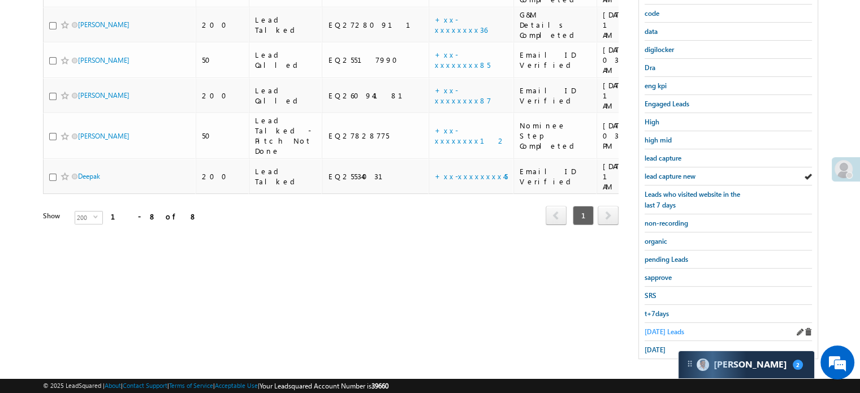
click at [663, 328] on span "Today's Leads" at bounding box center [665, 332] width 40 height 8
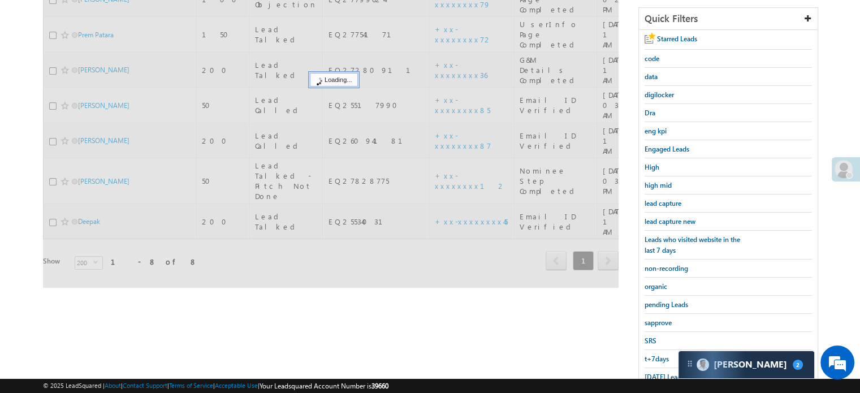
scroll to position [130, 0]
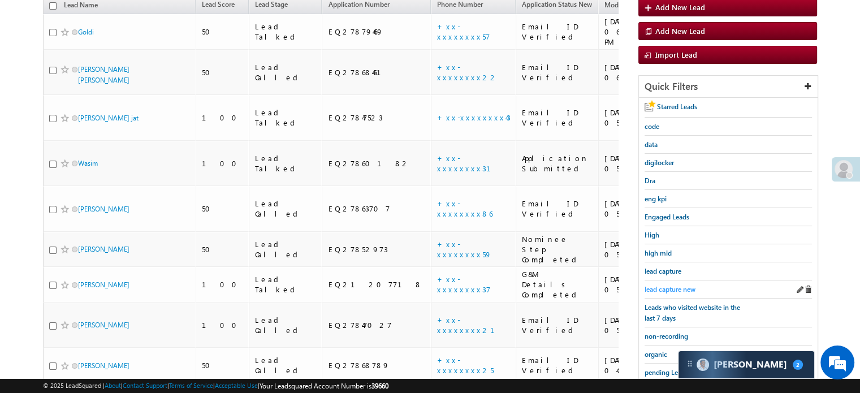
click at [675, 284] on link "lead capture new" at bounding box center [670, 289] width 51 height 11
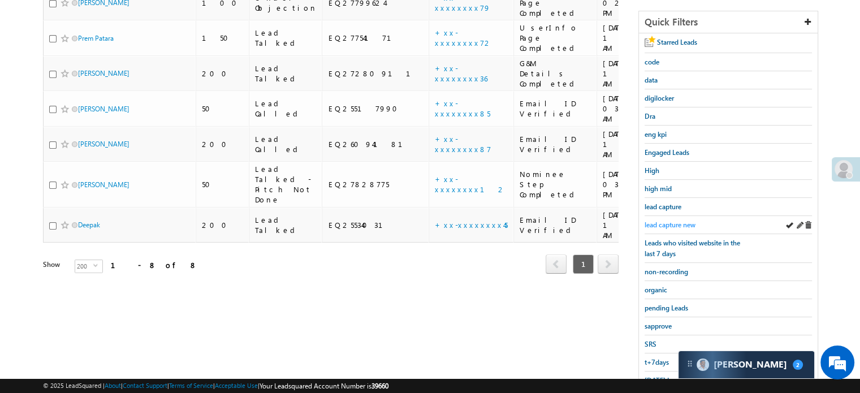
scroll to position [243, 0]
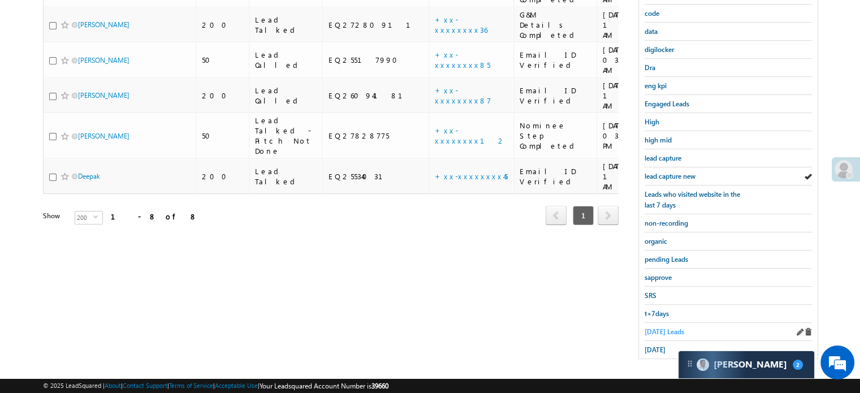
click at [660, 328] on span "Today's Leads" at bounding box center [665, 332] width 40 height 8
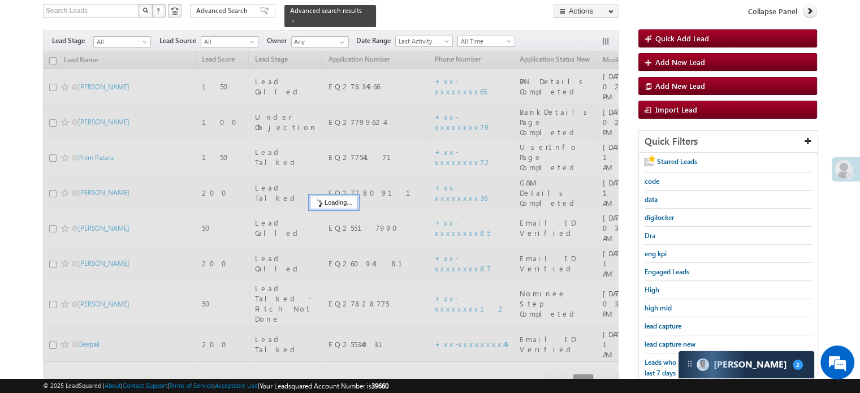
scroll to position [73, 0]
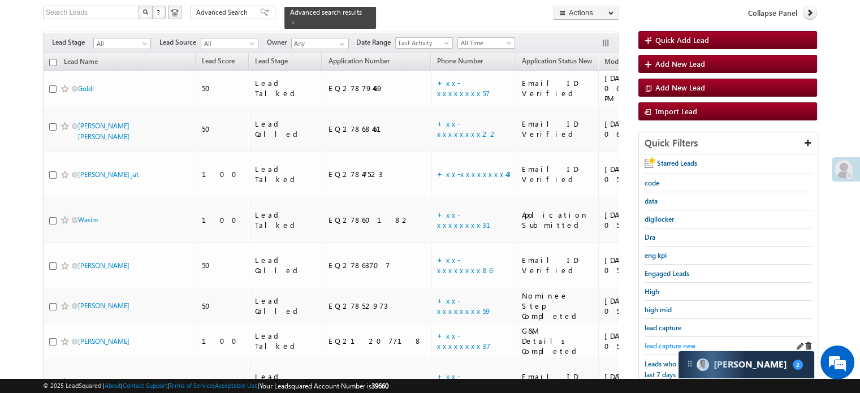
click at [648, 343] on span "lead capture new" at bounding box center [670, 346] width 51 height 8
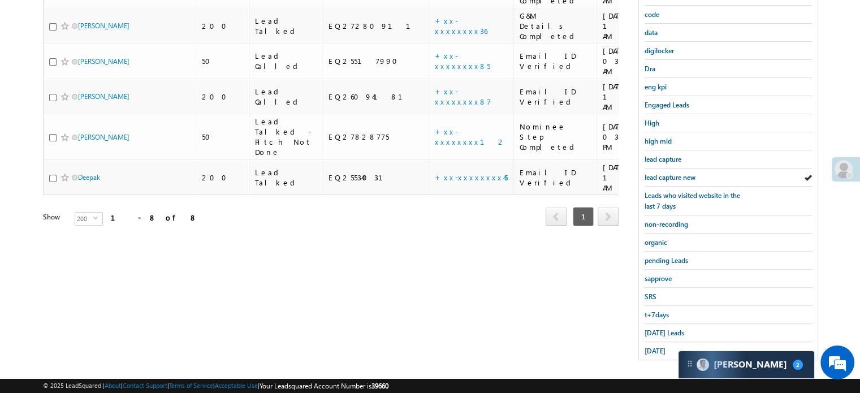
scroll to position [243, 0]
click at [665, 328] on span "Today's Leads" at bounding box center [665, 332] width 40 height 8
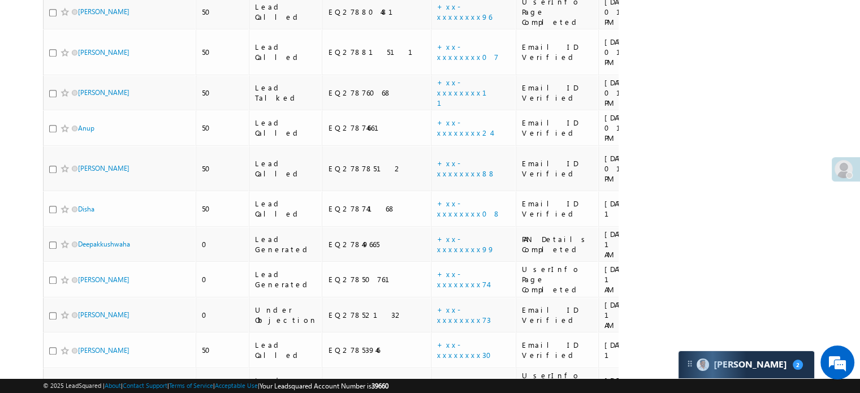
scroll to position [735, 0]
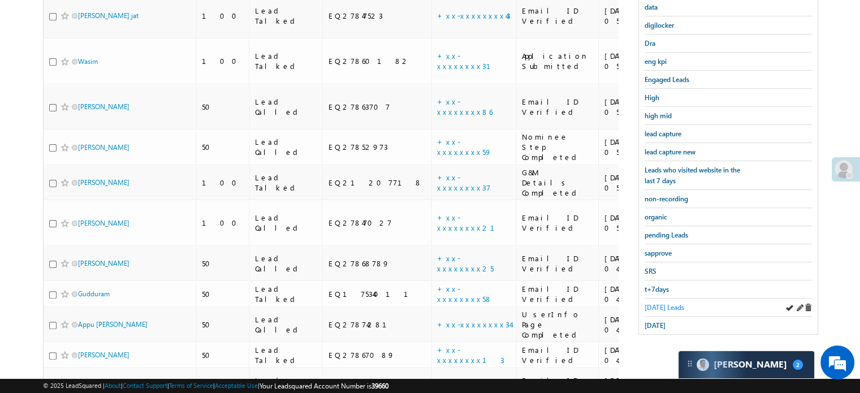
click at [666, 303] on span "Today's Leads" at bounding box center [665, 307] width 40 height 8
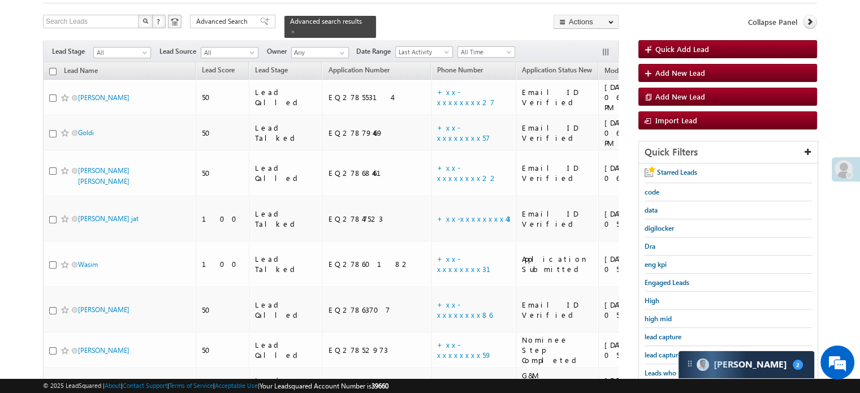
scroll to position [113, 0]
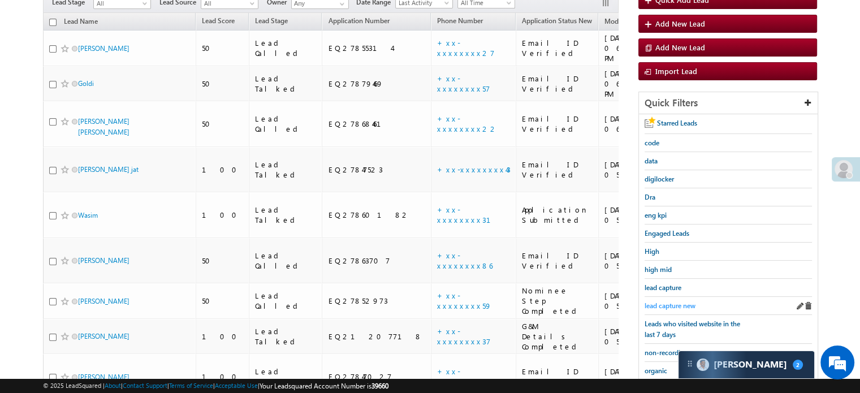
click at [665, 302] on span "lead capture new" at bounding box center [670, 306] width 51 height 8
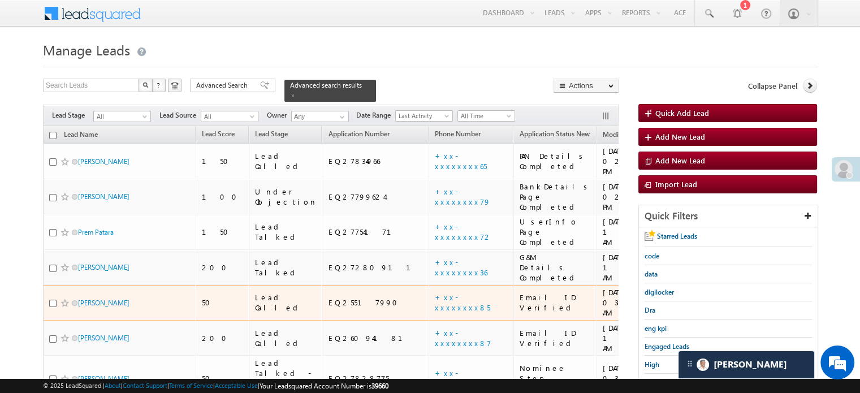
scroll to position [170, 0]
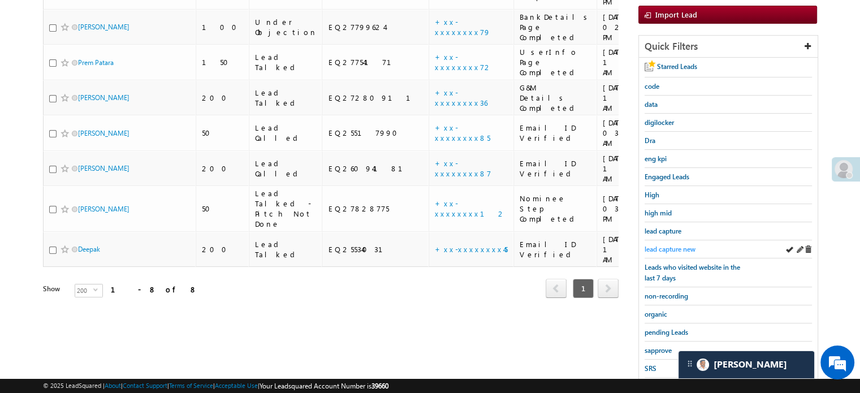
click at [662, 244] on link "lead capture new" at bounding box center [670, 249] width 51 height 11
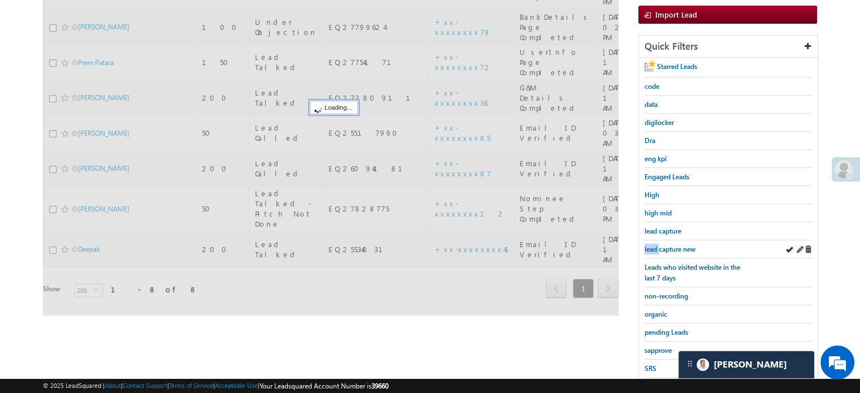
click at [663, 240] on div "lead capture new" at bounding box center [728, 249] width 167 height 18
click at [667, 240] on div "lead capture new" at bounding box center [728, 249] width 167 height 18
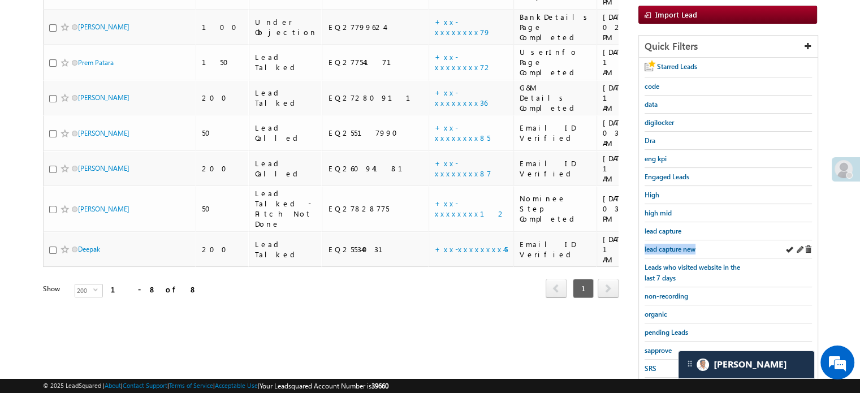
click at [667, 240] on div "lead capture new" at bounding box center [728, 249] width 167 height 18
click at [668, 245] on span "lead capture new" at bounding box center [670, 249] width 51 height 8
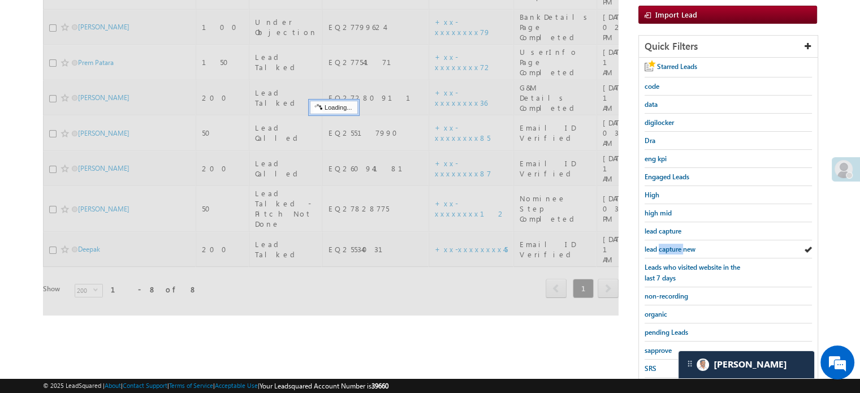
click at [668, 245] on span "lead capture new" at bounding box center [670, 249] width 51 height 8
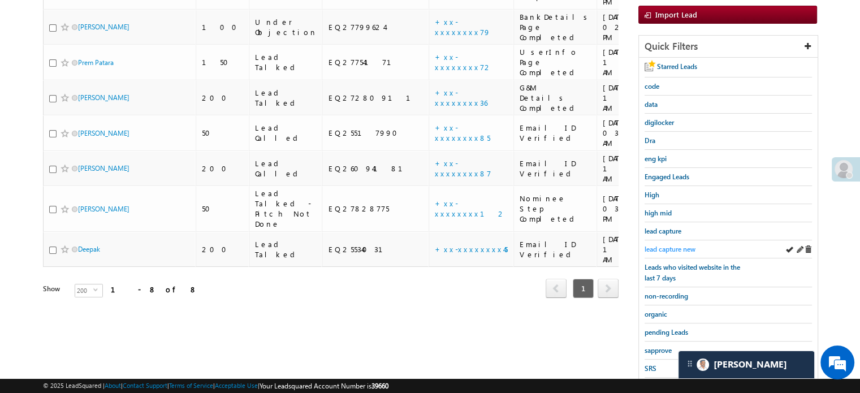
click at [673, 246] on span "lead capture new" at bounding box center [670, 249] width 51 height 8
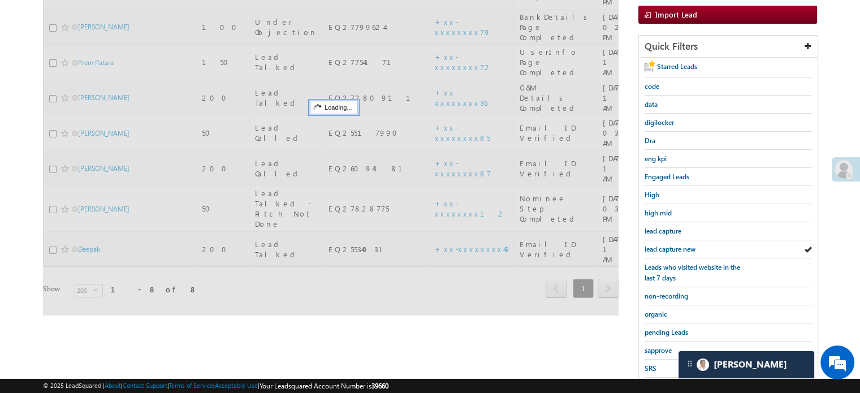
scroll to position [0, 0]
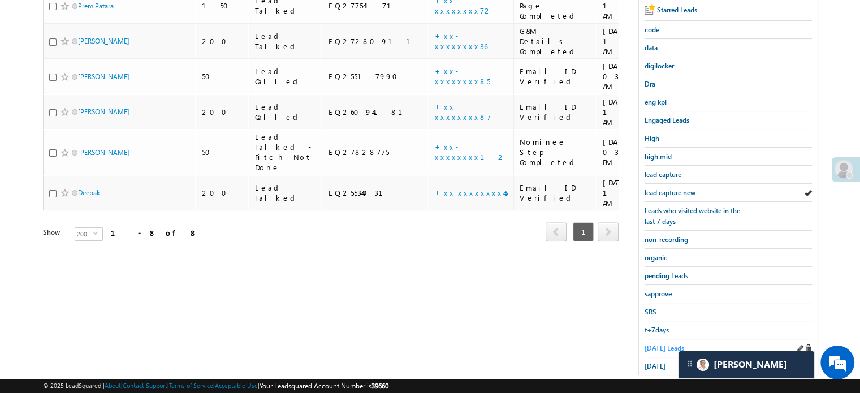
click at [667, 344] on span "Today's Leads" at bounding box center [665, 348] width 40 height 8
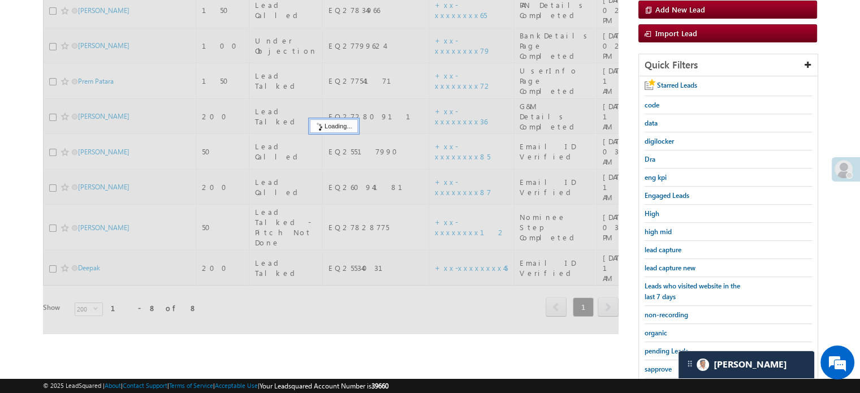
scroll to position [57, 0]
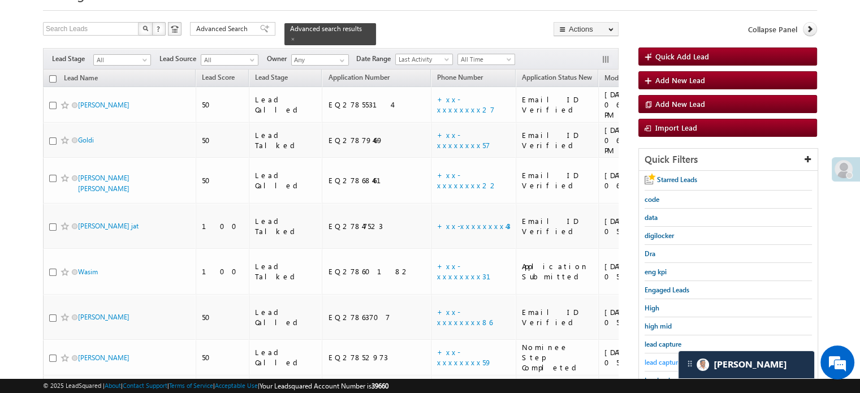
click at [668, 358] on span "lead capture new" at bounding box center [670, 362] width 51 height 8
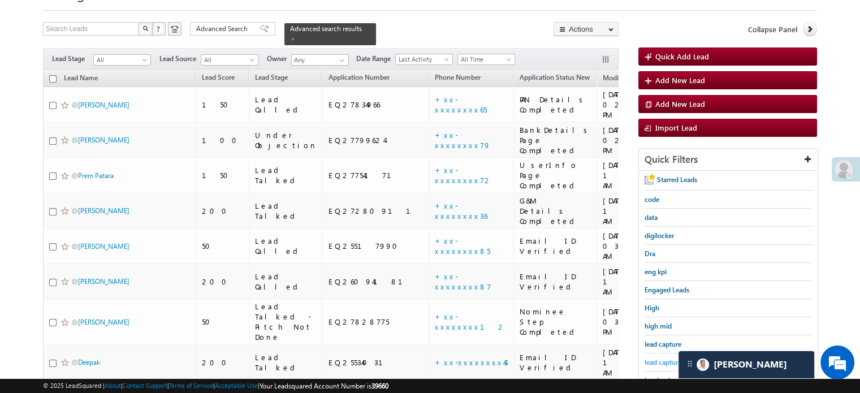
click at [656, 360] on span "lead capture new" at bounding box center [670, 362] width 51 height 8
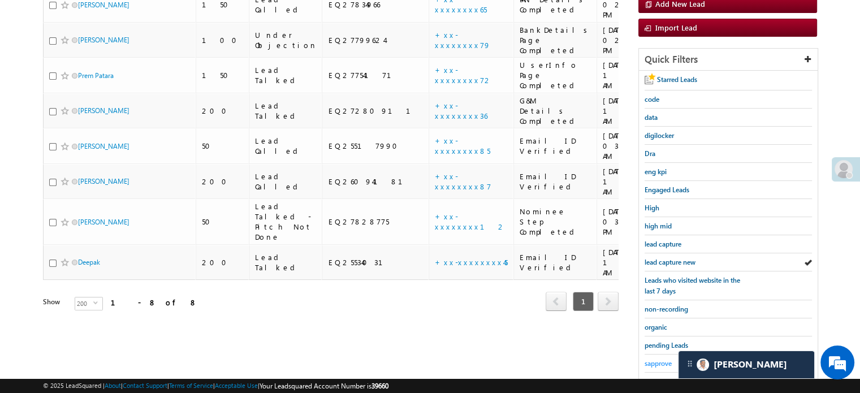
scroll to position [226, 0]
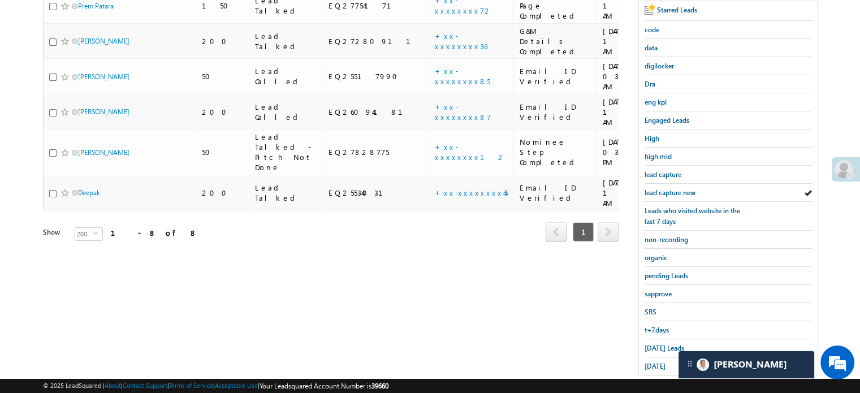
click at [658, 358] on div "yesterday" at bounding box center [728, 367] width 167 height 18
click at [658, 345] on span "Today's Leads" at bounding box center [665, 348] width 40 height 8
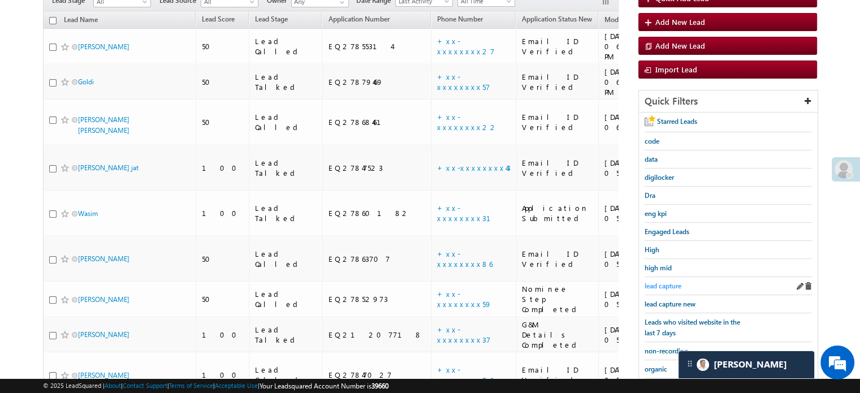
scroll to position [113, 0]
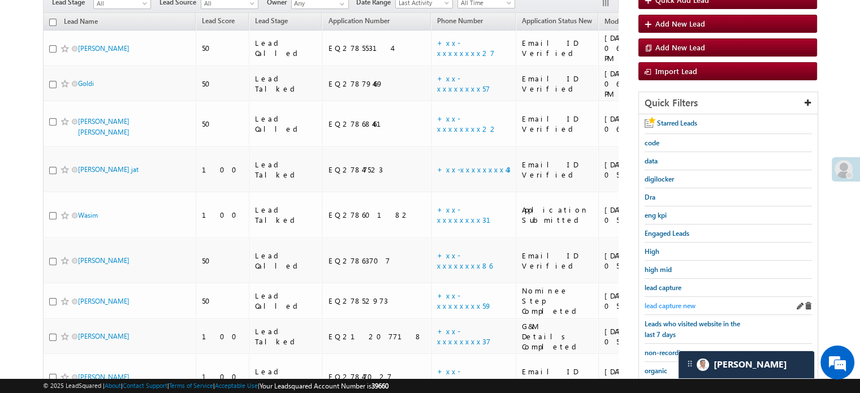
drag, startPoint x: 649, startPoint y: 295, endPoint x: 656, endPoint y: 305, distance: 11.8
click at [652, 298] on div "lead capture new" at bounding box center [728, 306] width 167 height 18
click at [656, 305] on span "lead capture new" at bounding box center [670, 306] width 51 height 8
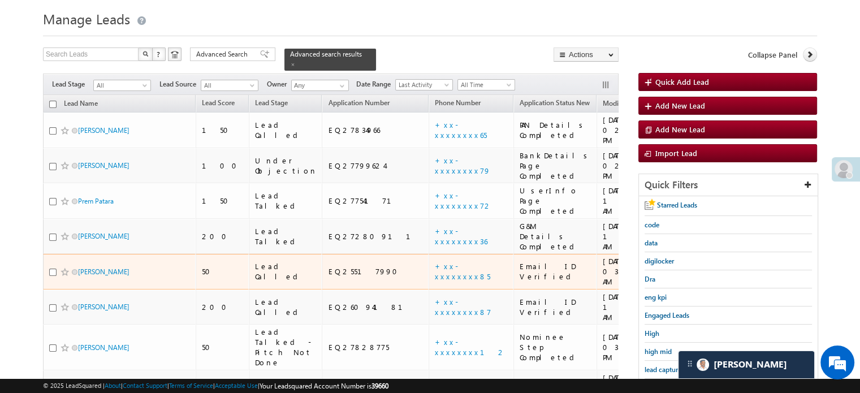
scroll to position [57, 0]
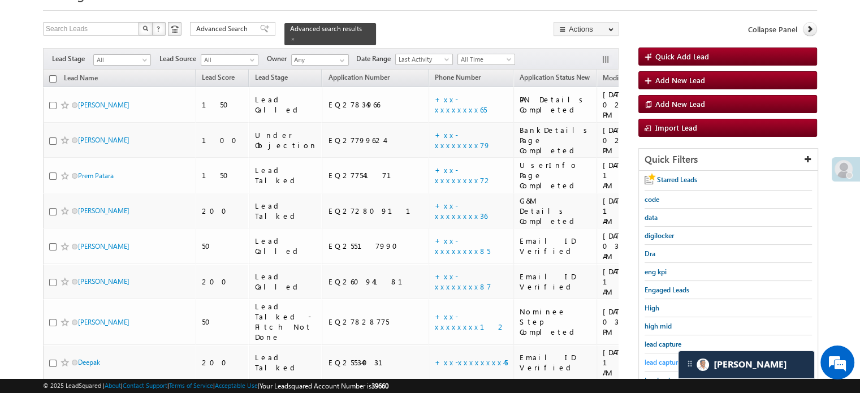
click at [661, 362] on span "lead capture new" at bounding box center [670, 362] width 51 height 8
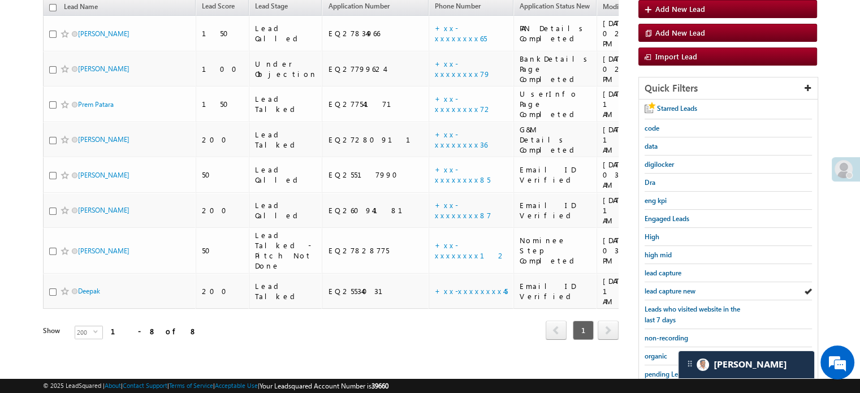
scroll to position [226, 0]
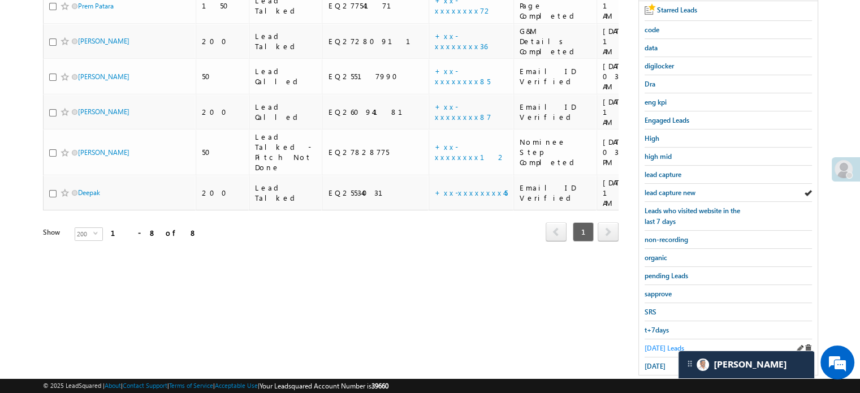
click at [658, 346] on span "Today's Leads" at bounding box center [665, 348] width 40 height 8
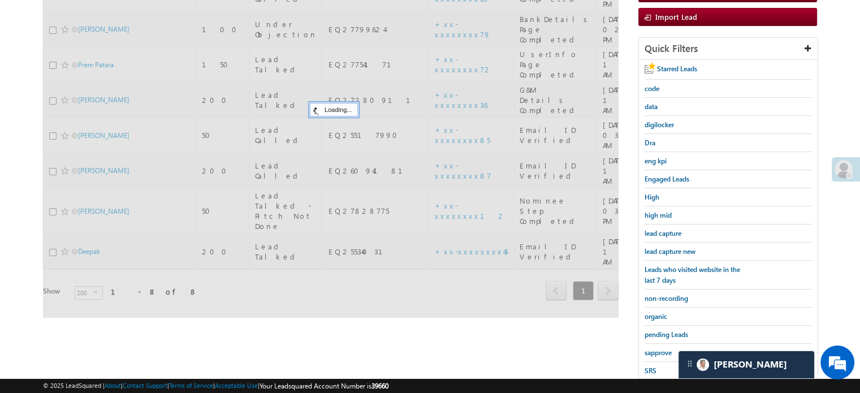
scroll to position [57, 0]
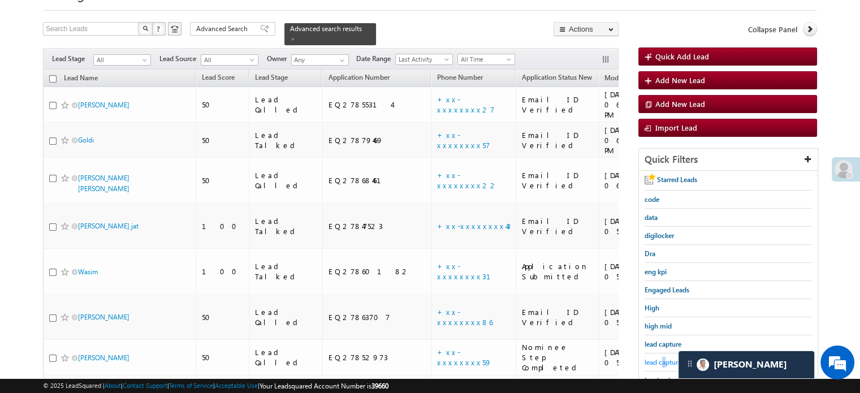
click at [665, 362] on span "lead capture new" at bounding box center [670, 362] width 51 height 8
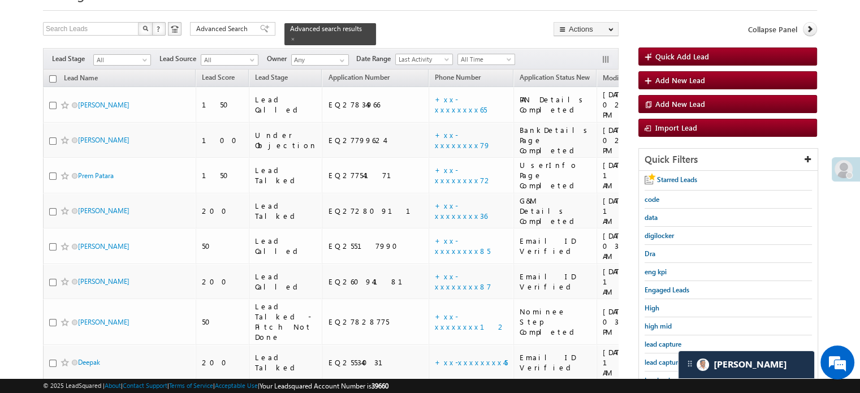
click at [665, 362] on span "lead capture new" at bounding box center [670, 362] width 51 height 8
click at [660, 360] on span "lead capture new" at bounding box center [670, 362] width 51 height 8
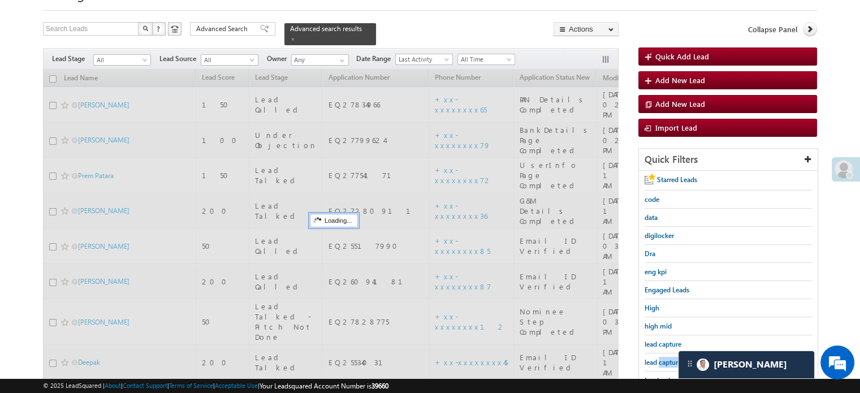
click at [660, 360] on span "lead capture new" at bounding box center [670, 362] width 51 height 8
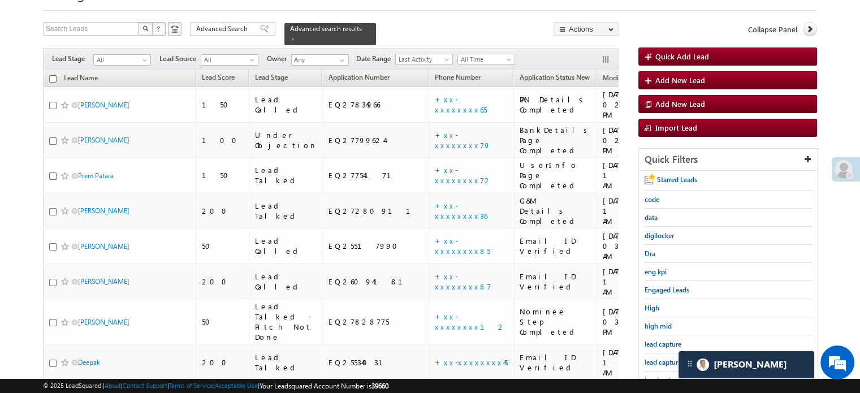
click at [660, 360] on span "lead capture new" at bounding box center [670, 362] width 51 height 8
click at [660, 358] on span "lead capture new" at bounding box center [670, 362] width 51 height 8
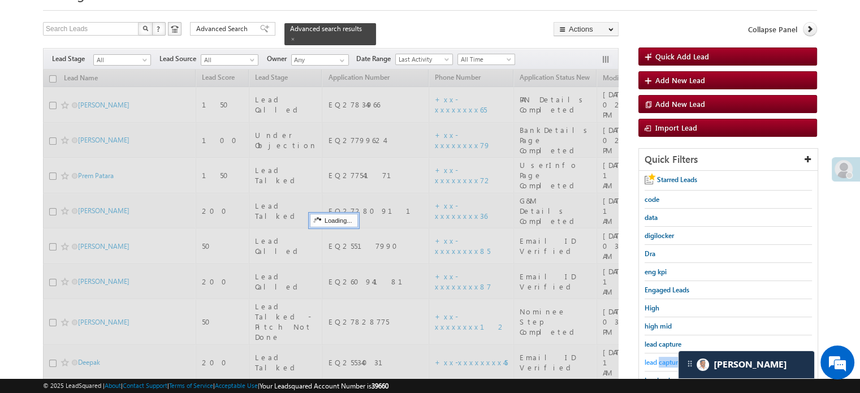
click at [661, 358] on span "lead capture new" at bounding box center [670, 362] width 51 height 8
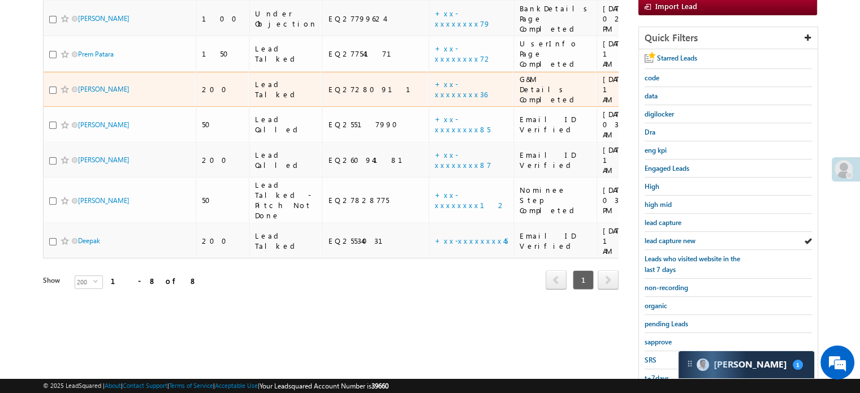
scroll to position [130, 0]
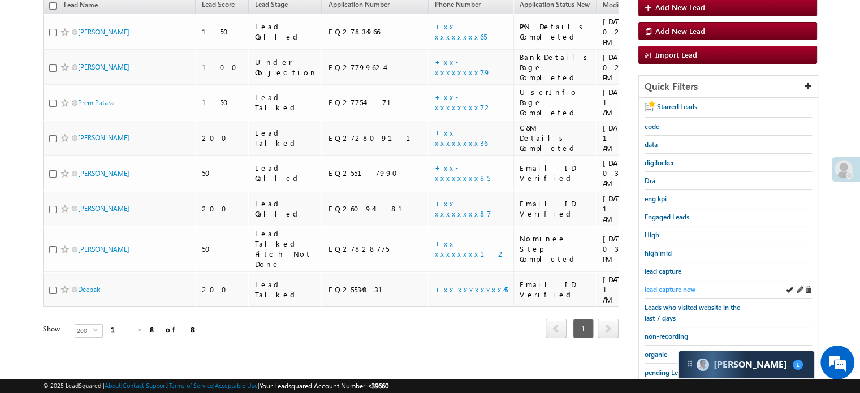
click at [658, 286] on span "lead capture new" at bounding box center [670, 289] width 51 height 8
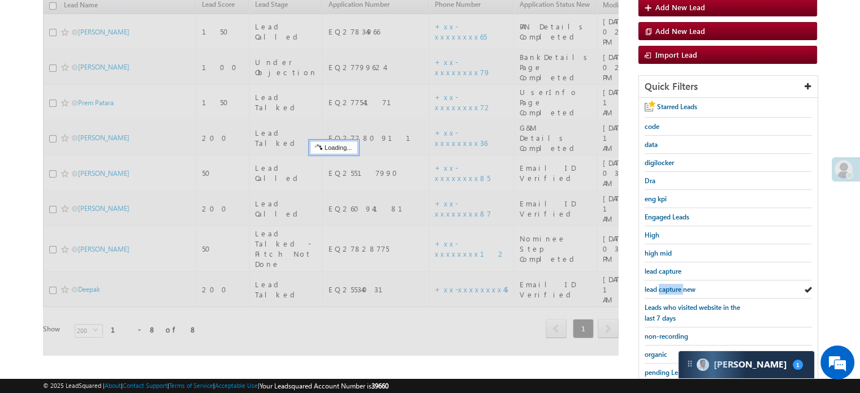
click at [658, 286] on span "lead capture new" at bounding box center [670, 289] width 51 height 8
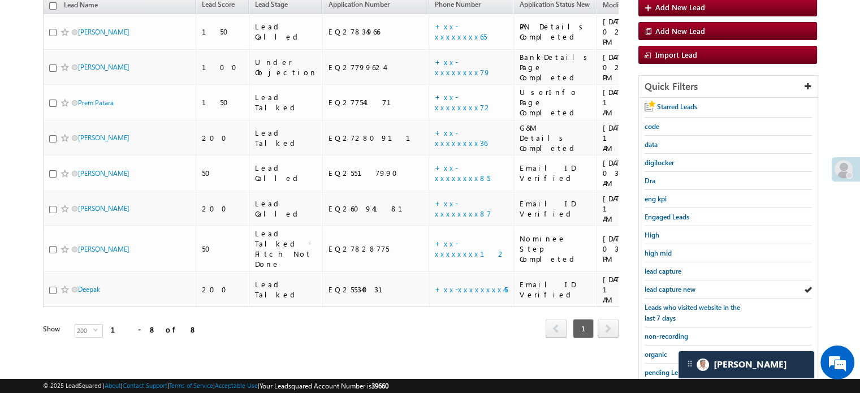
scroll to position [5621, 0]
click at [656, 285] on span "lead capture new" at bounding box center [670, 289] width 51 height 8
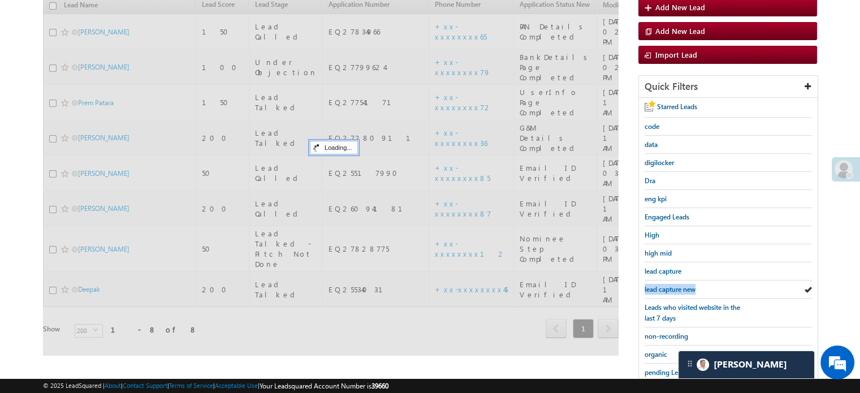
click at [656, 285] on span "lead capture new" at bounding box center [670, 289] width 51 height 8
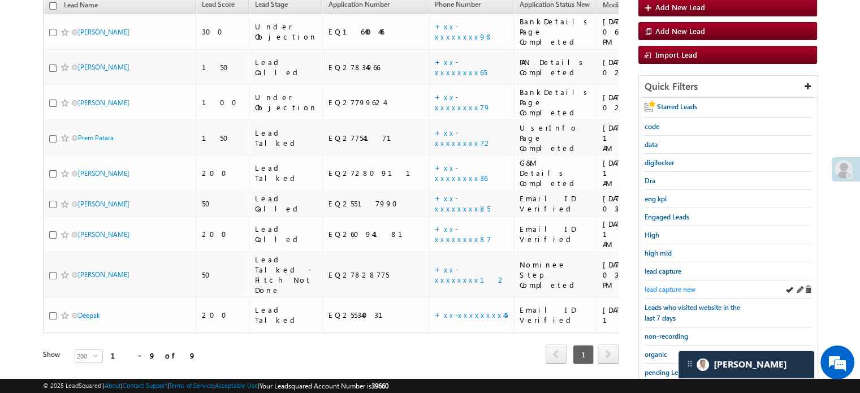
click at [661, 284] on link "lead capture new" at bounding box center [670, 289] width 51 height 11
click at [673, 284] on link "lead capture new" at bounding box center [670, 289] width 51 height 11
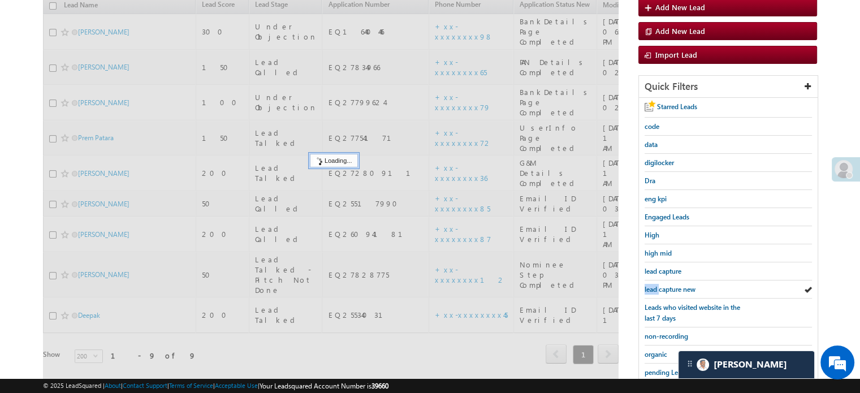
click at [673, 281] on div "lead capture new" at bounding box center [728, 290] width 167 height 18
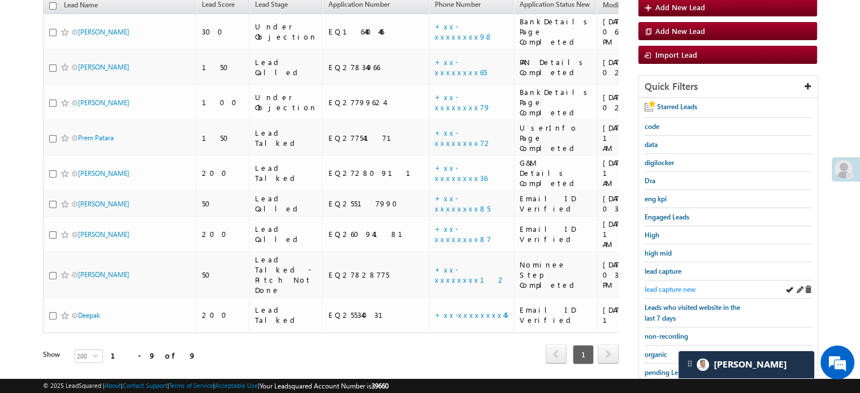
click at [673, 287] on span "lead capture new" at bounding box center [670, 289] width 51 height 8
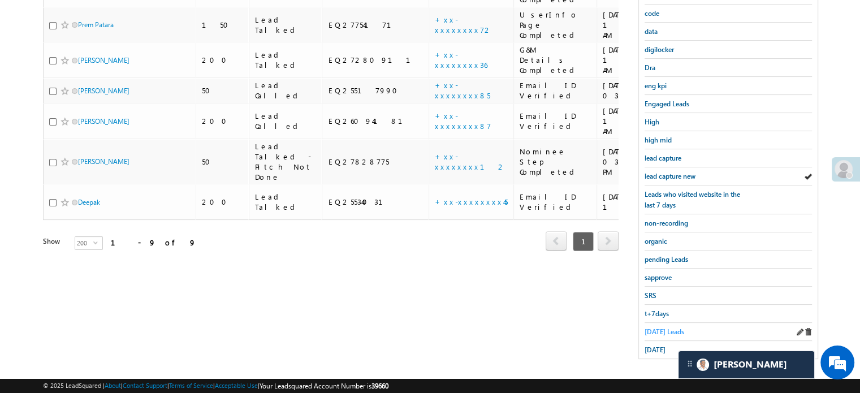
click at [647, 326] on link "Today's Leads" at bounding box center [665, 331] width 40 height 11
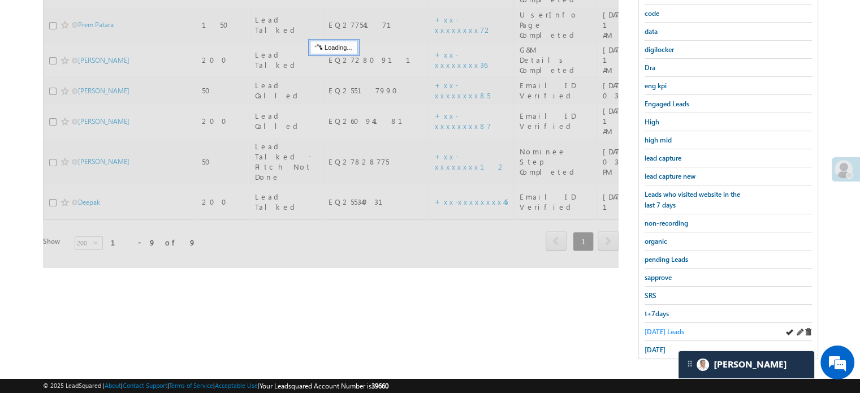
scroll to position [73, 0]
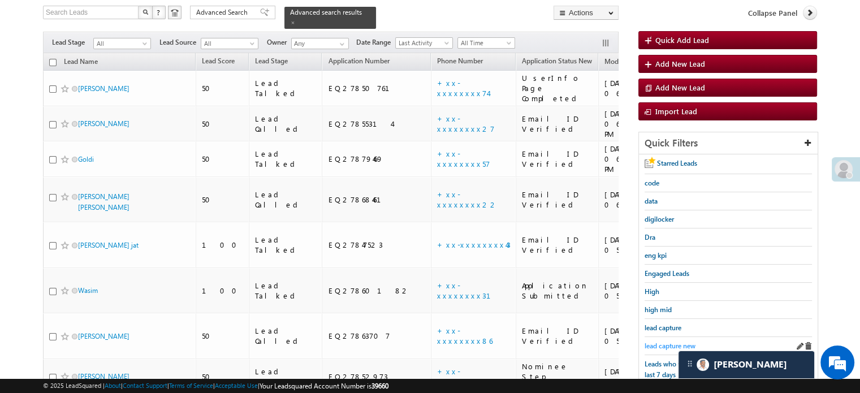
click at [667, 342] on span "lead capture new" at bounding box center [670, 346] width 51 height 8
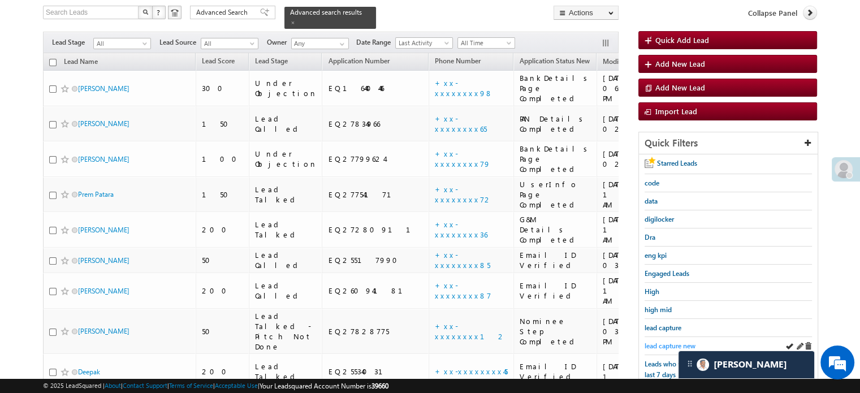
click at [673, 344] on span "lead capture new" at bounding box center [670, 346] width 51 height 8
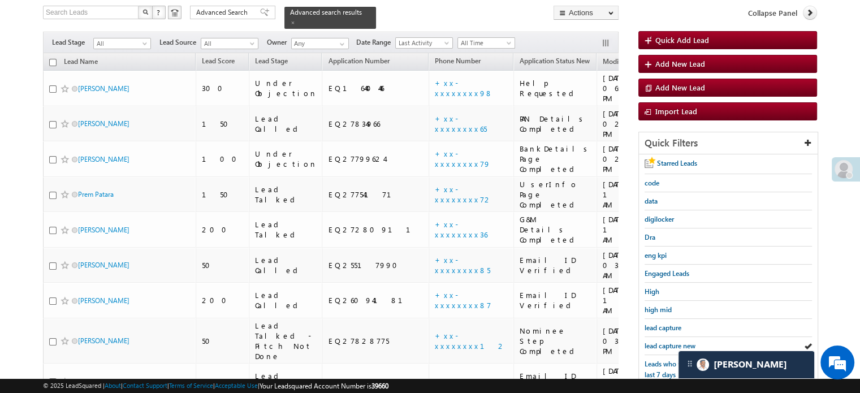
click at [673, 344] on span "lead capture new" at bounding box center [670, 346] width 51 height 8
click at [672, 342] on span "lead capture new" at bounding box center [670, 346] width 51 height 8
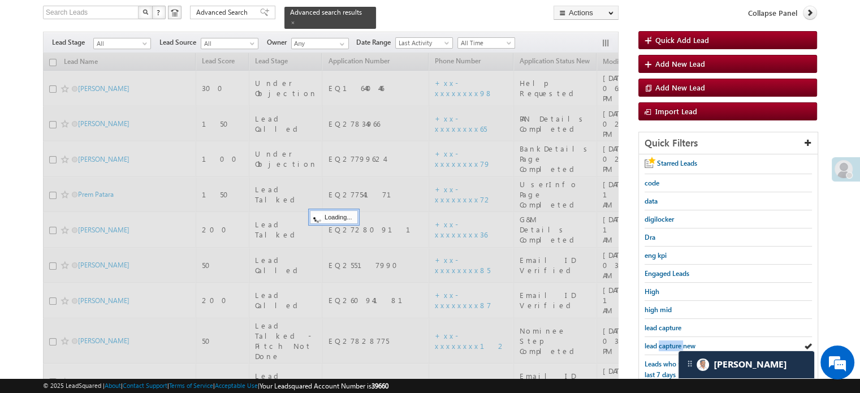
click at [672, 342] on span "lead capture new" at bounding box center [670, 346] width 51 height 8
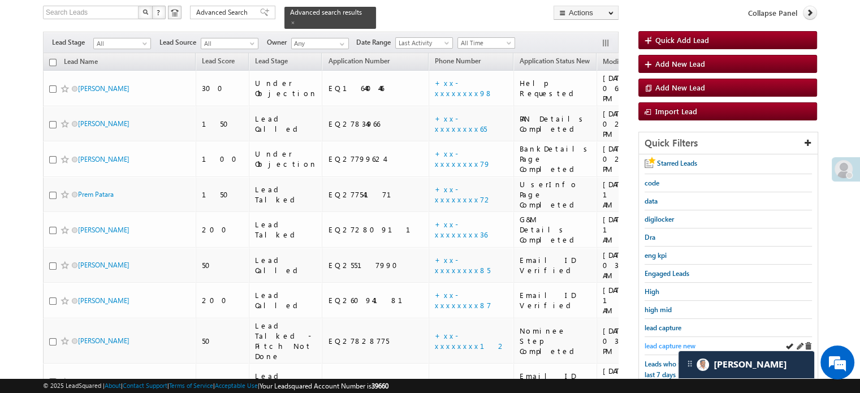
click at [672, 342] on span "lead capture new" at bounding box center [670, 346] width 51 height 8
click at [645, 345] on span "lead capture new" at bounding box center [670, 346] width 51 height 8
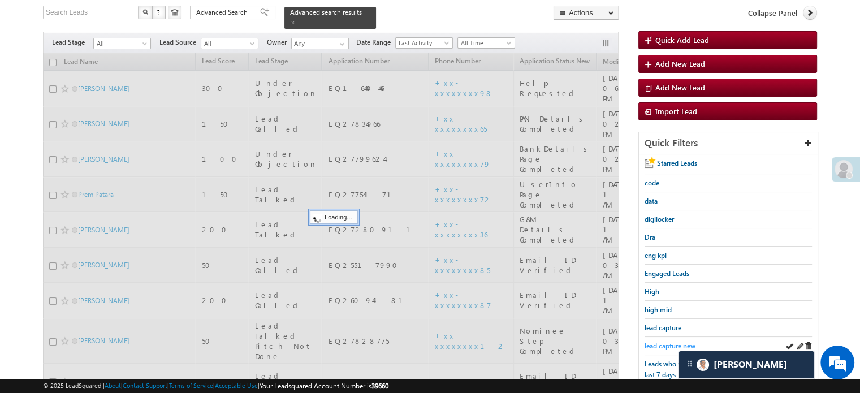
click at [647, 345] on span "lead capture new" at bounding box center [670, 346] width 51 height 8
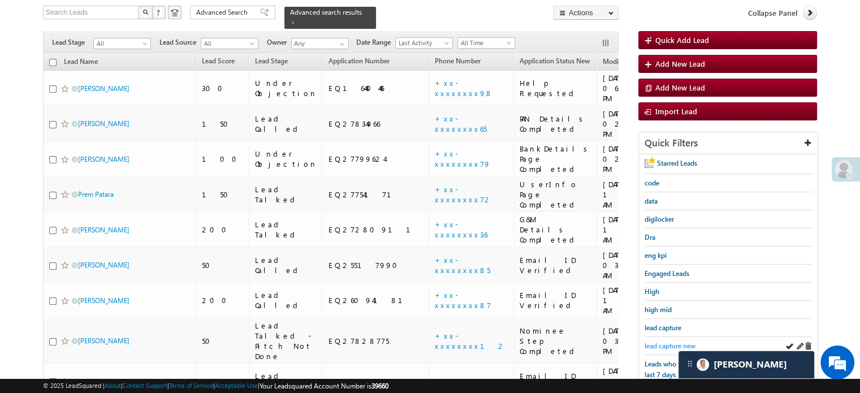
click at [655, 342] on span "lead capture new" at bounding box center [670, 346] width 51 height 8
click at [668, 337] on div "lead capture new" at bounding box center [728, 346] width 167 height 18
drag, startPoint x: 670, startPoint y: 337, endPoint x: 673, endPoint y: 345, distance: 8.6
click at [671, 337] on div "lead capture new" at bounding box center [728, 346] width 167 height 18
click at [673, 345] on span "lead capture new" at bounding box center [670, 346] width 51 height 8
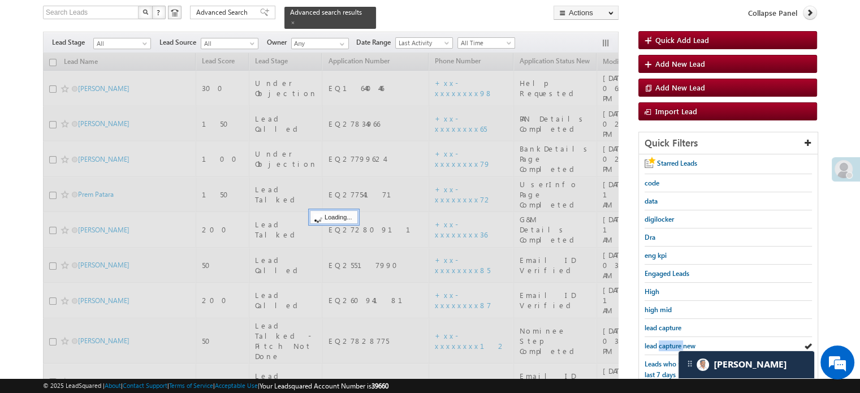
click at [673, 345] on span "lead capture new" at bounding box center [670, 346] width 51 height 8
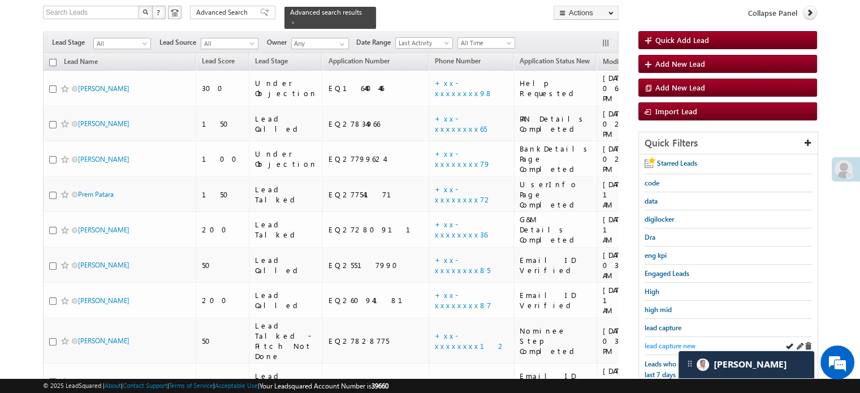
click at [660, 346] on span "lead capture new" at bounding box center [670, 346] width 51 height 8
click at [662, 342] on span "lead capture new" at bounding box center [670, 346] width 51 height 8
click at [669, 341] on link "lead capture new" at bounding box center [670, 346] width 51 height 11
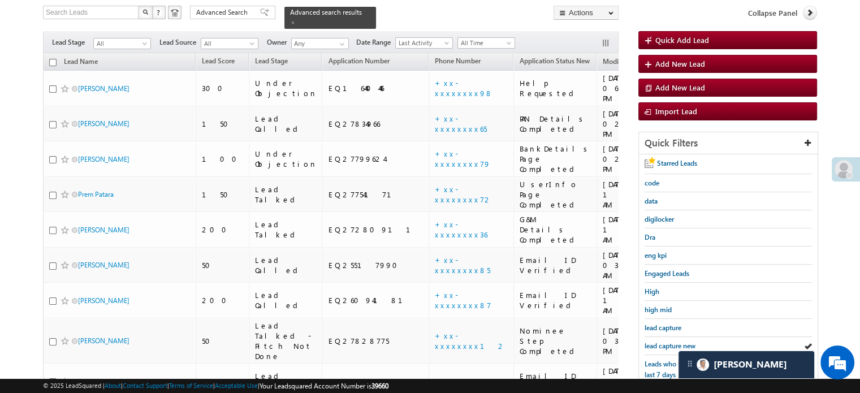
click at [669, 341] on link "lead capture new" at bounding box center [670, 346] width 51 height 11
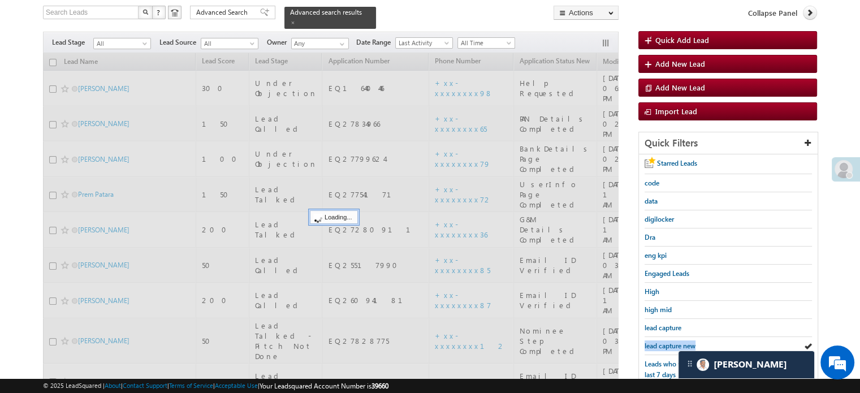
click at [669, 341] on link "lead capture new" at bounding box center [670, 346] width 51 height 11
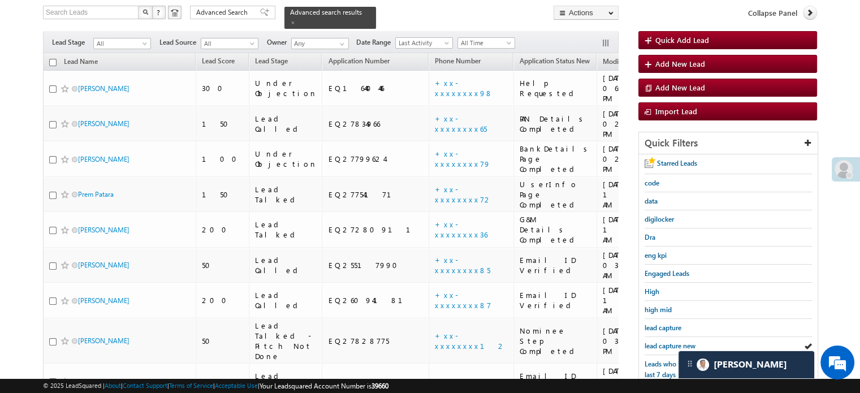
click at [669, 341] on link "lead capture new" at bounding box center [670, 346] width 51 height 11
click at [660, 344] on span "lead capture new" at bounding box center [670, 346] width 51 height 8
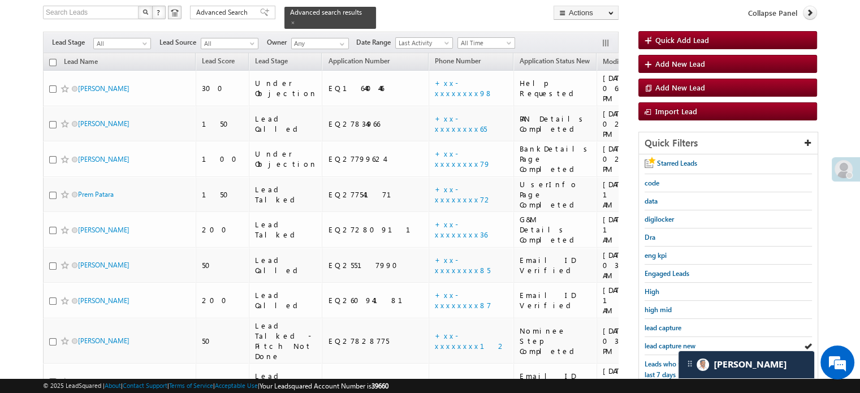
click at [660, 344] on span "lead capture new" at bounding box center [670, 346] width 51 height 8
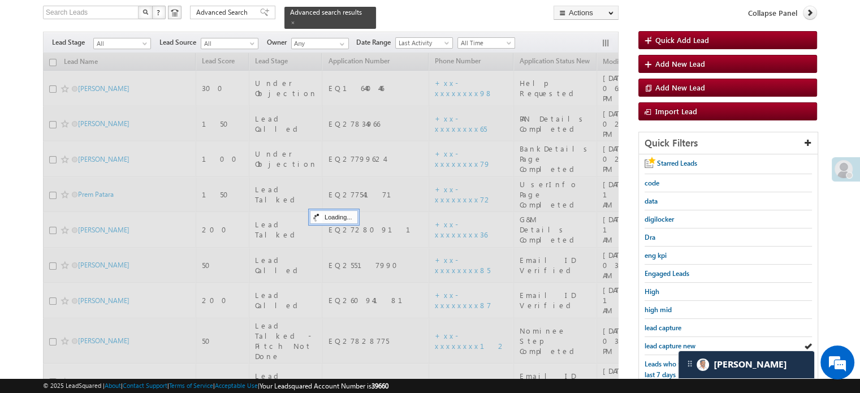
click at [660, 344] on span "lead capture new" at bounding box center [670, 346] width 51 height 8
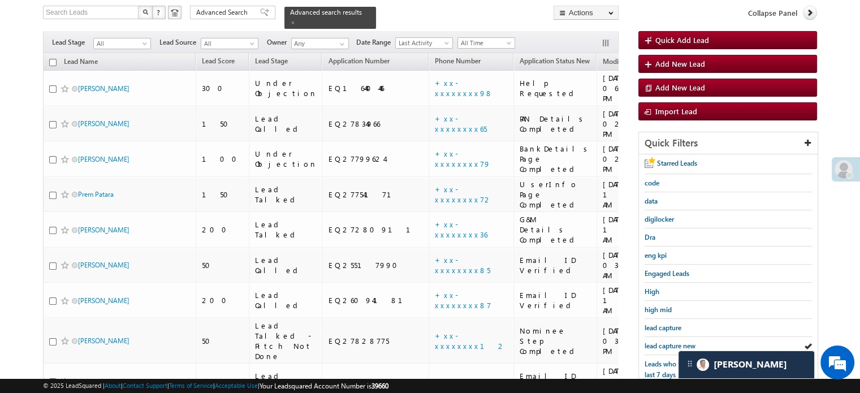
click at [660, 344] on span "lead capture new" at bounding box center [670, 346] width 51 height 8
click at [652, 342] on span "lead capture new" at bounding box center [670, 346] width 51 height 8
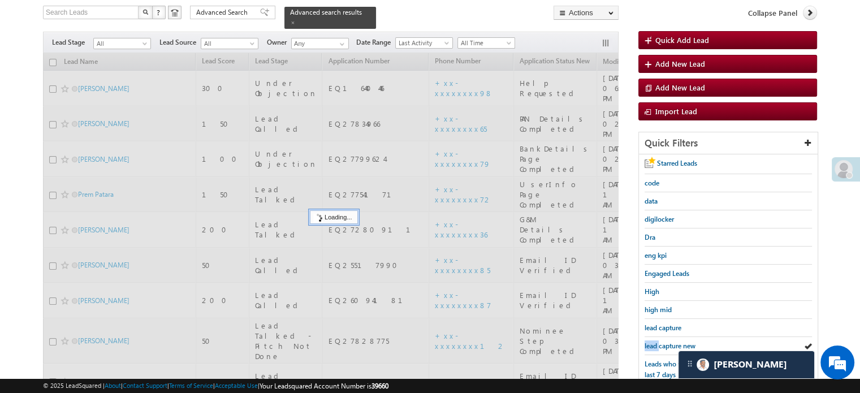
click at [652, 342] on span "lead capture new" at bounding box center [670, 346] width 51 height 8
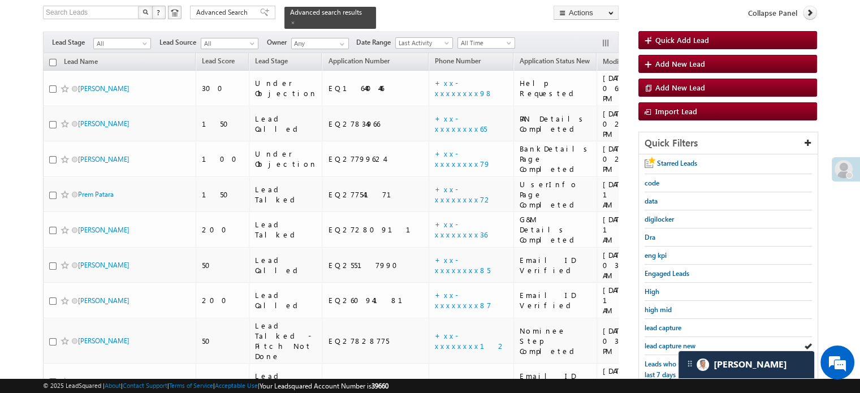
click at [652, 342] on span "lead capture new" at bounding box center [670, 346] width 51 height 8
click at [664, 346] on span "lead capture new" at bounding box center [670, 346] width 51 height 8
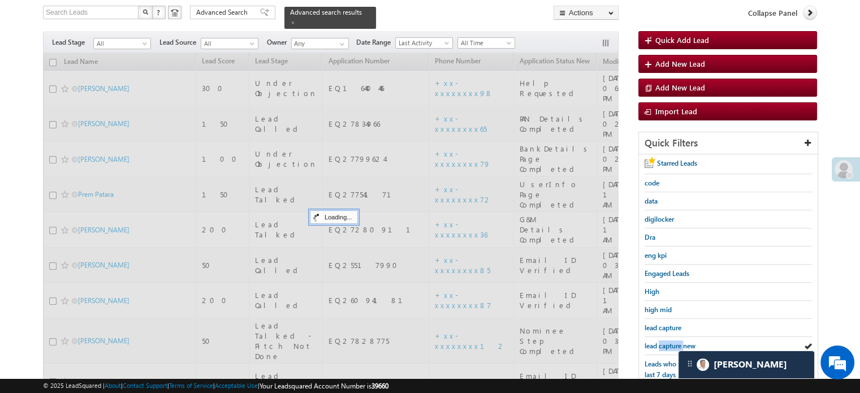
click at [664, 346] on span "lead capture new" at bounding box center [670, 346] width 51 height 8
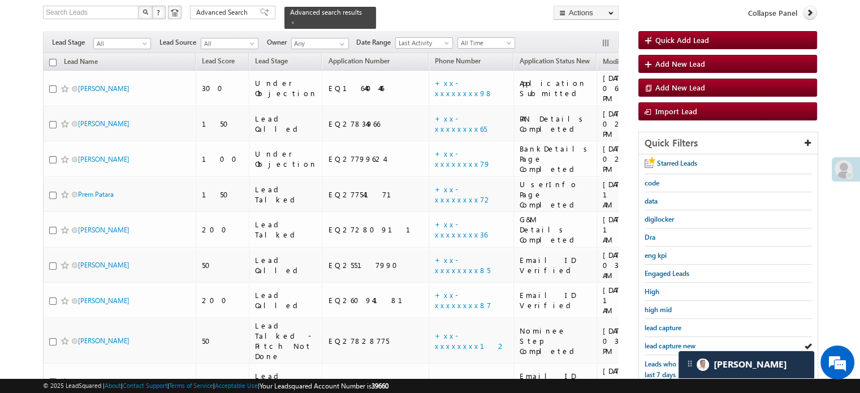
click at [664, 346] on span "lead capture new" at bounding box center [670, 346] width 51 height 8
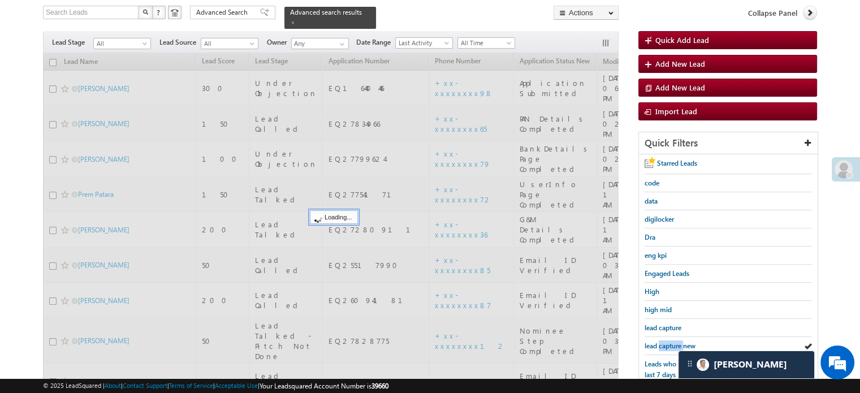
click at [664, 346] on span "lead capture new" at bounding box center [670, 346] width 51 height 8
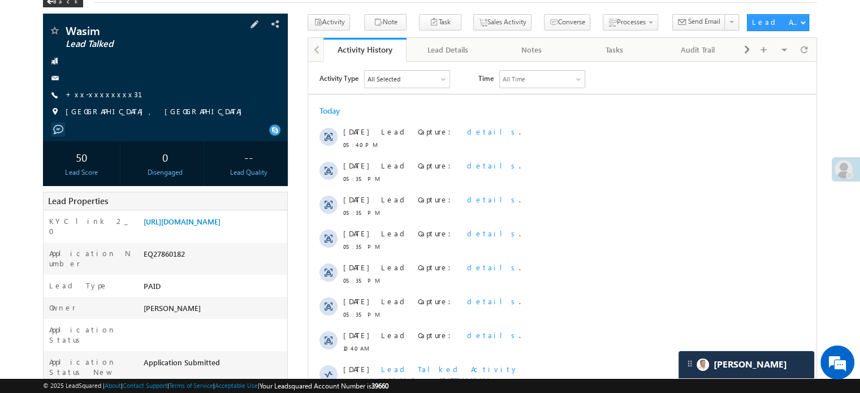
scroll to position [113, 0]
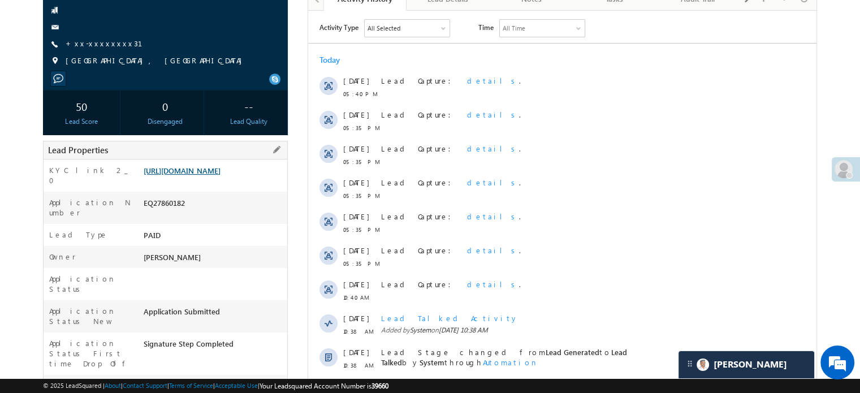
click at [214, 175] on link "[URL][DOMAIN_NAME]" at bounding box center [182, 171] width 77 height 10
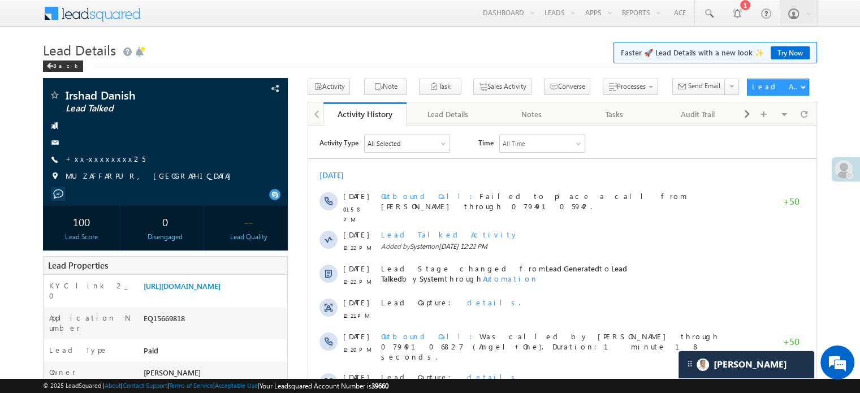
scroll to position [6049, 0]
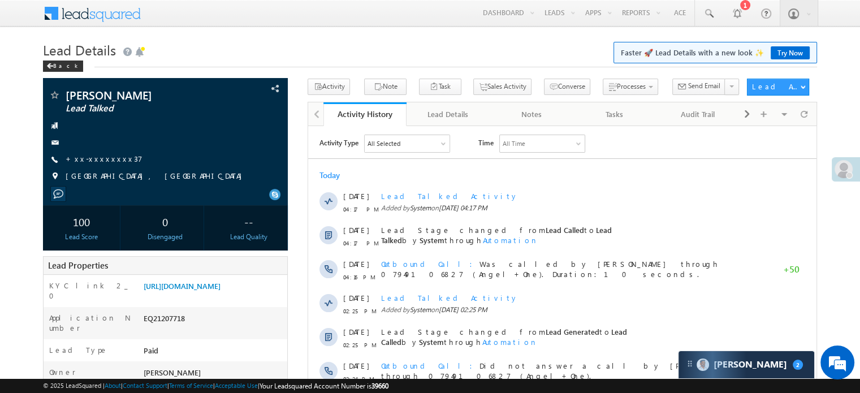
scroll to position [5916, 0]
click at [145, 60] on h1 "Lead Details Faster 🚀 Lead Details with a new look ✨ Try Now" at bounding box center [430, 49] width 774 height 22
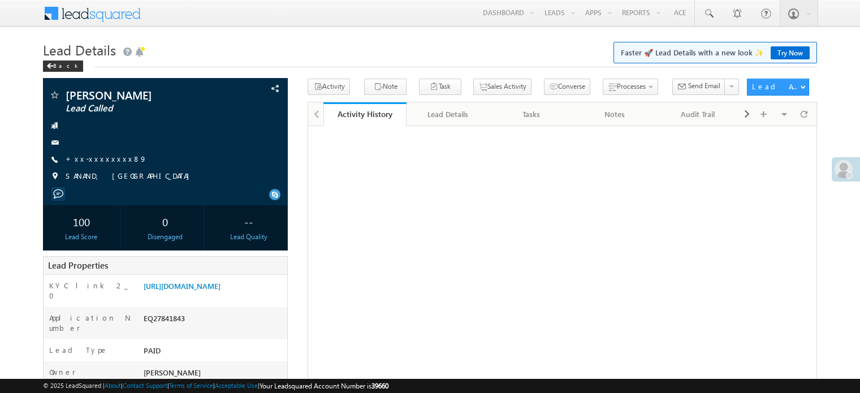
scroll to position [59, 0]
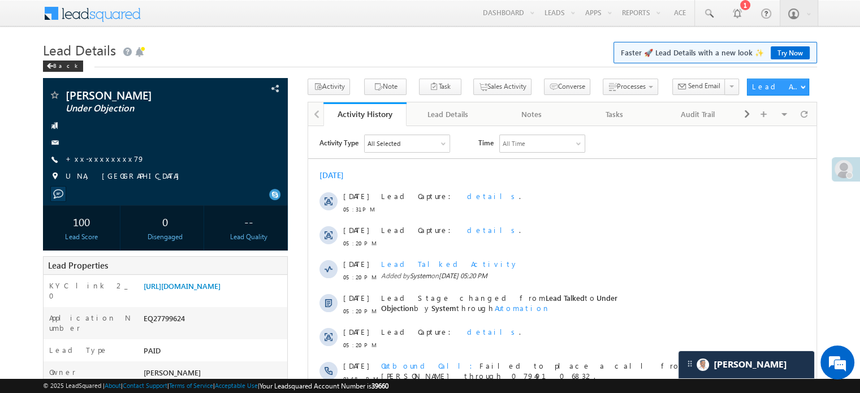
scroll to position [6049, 0]
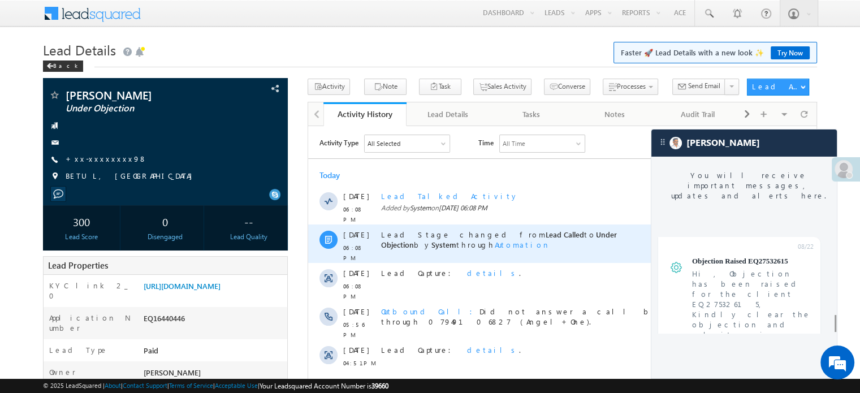
scroll to position [4520, 0]
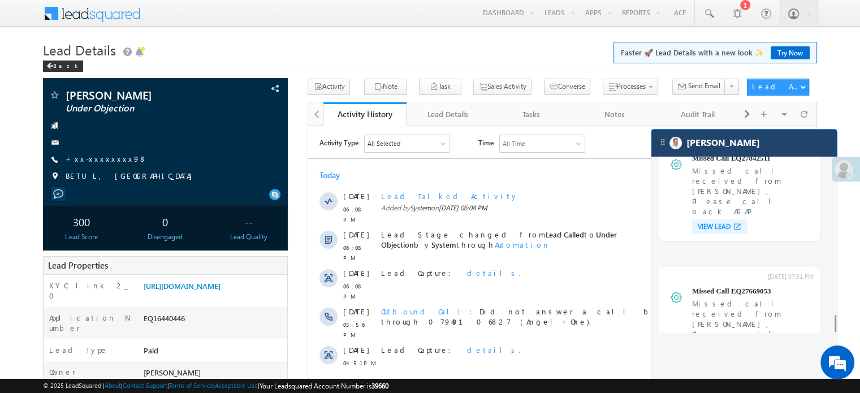
click at [736, 143] on div "[PERSON_NAME]" at bounding box center [745, 143] width 186 height 27
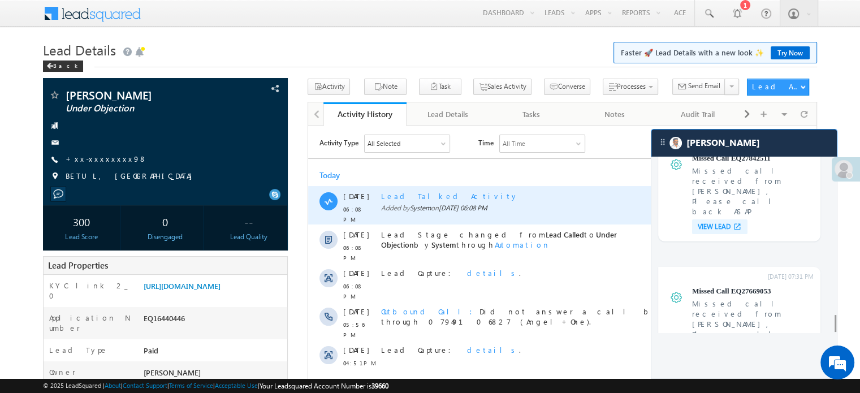
scroll to position [4573, 0]
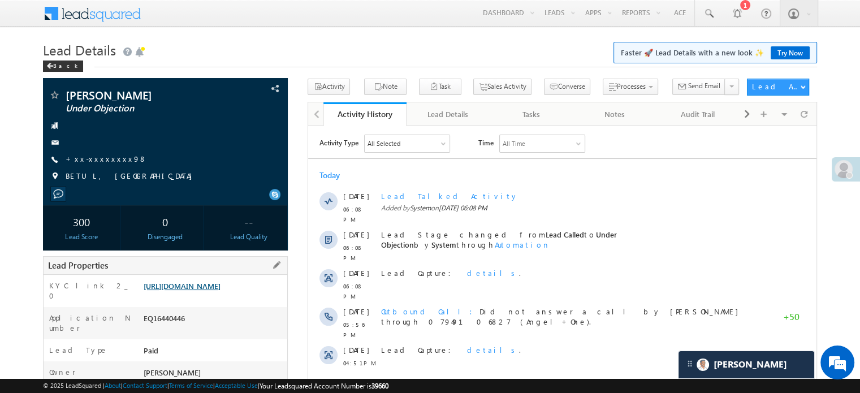
click at [221, 291] on link "[URL][DOMAIN_NAME]" at bounding box center [182, 286] width 77 height 10
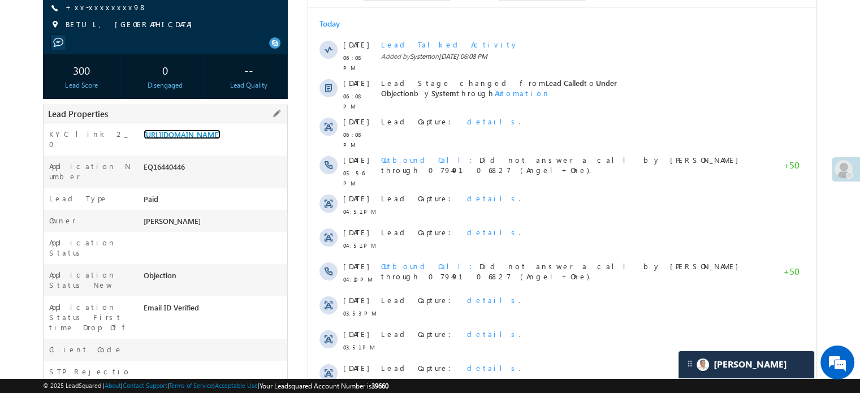
scroll to position [226, 0]
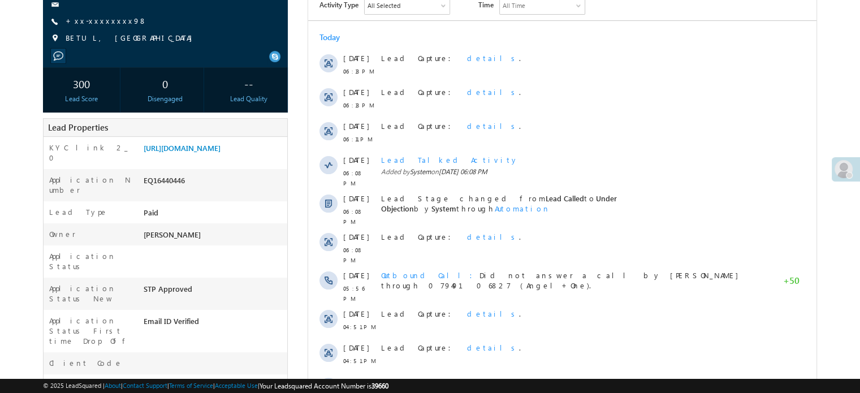
scroll to position [279, 0]
